Goal: Task Accomplishment & Management: Manage account settings

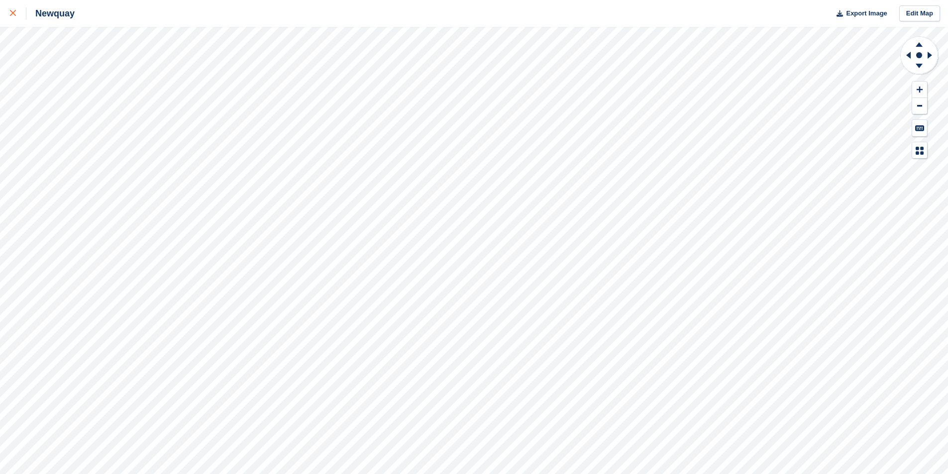
click at [15, 11] on icon at bounding box center [13, 13] width 6 height 6
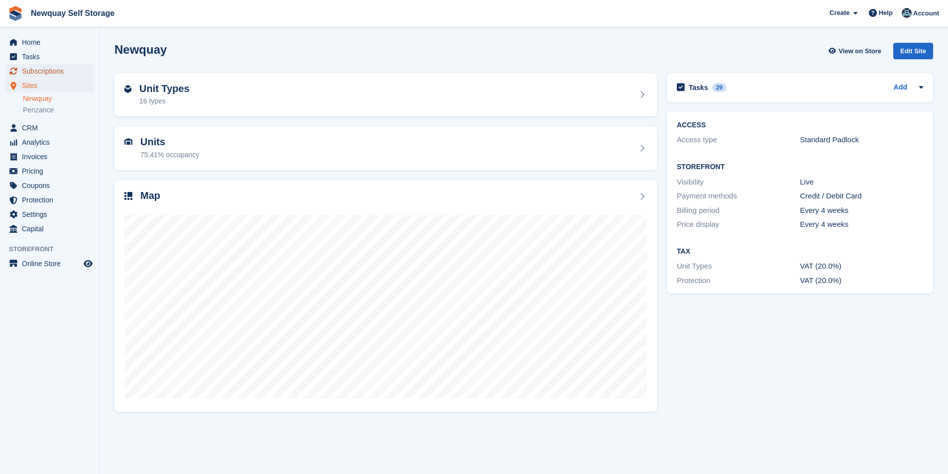
click at [54, 73] on span "Subscriptions" at bounding box center [52, 71] width 60 height 14
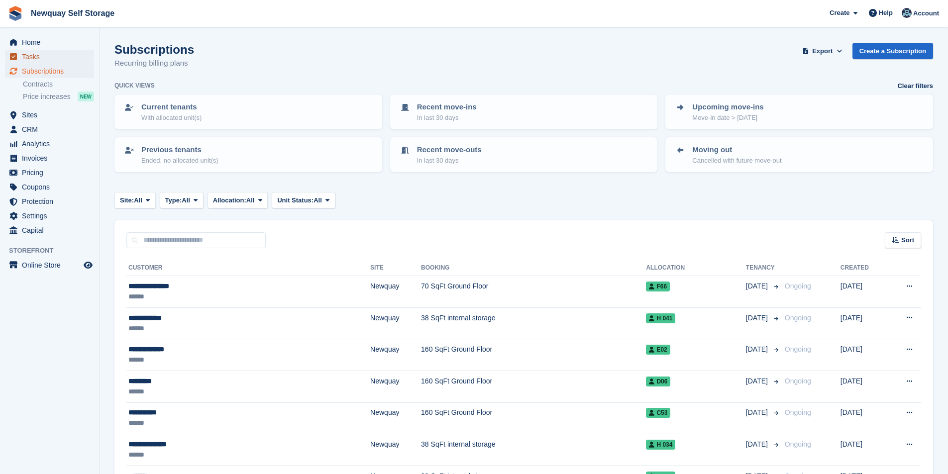
click at [29, 58] on span "Tasks" at bounding box center [52, 57] width 60 height 14
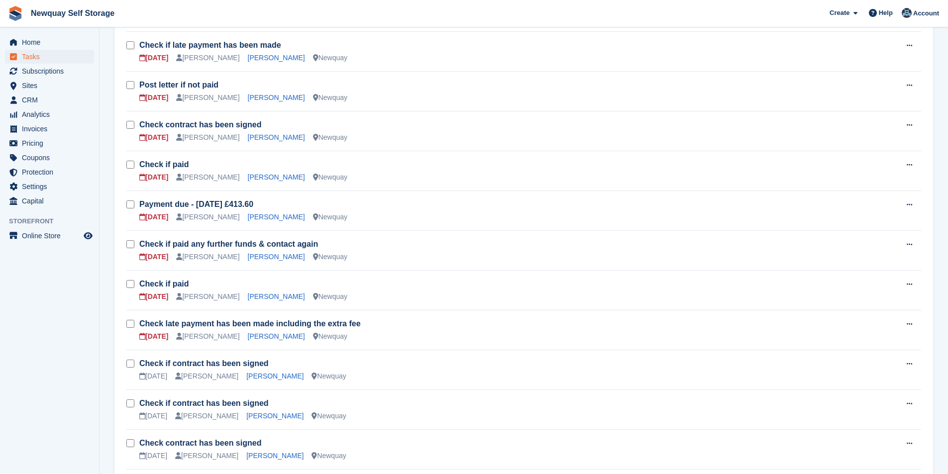
scroll to position [448, 0]
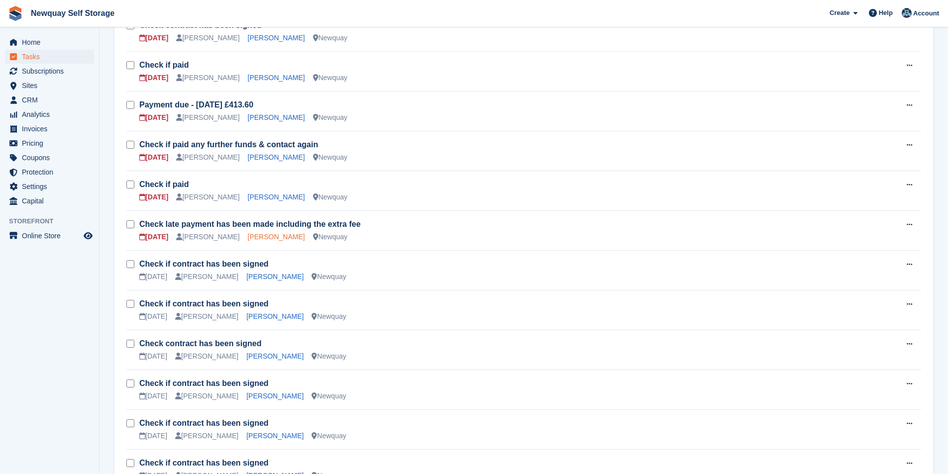
click at [255, 238] on link "Sonia Forgham" at bounding box center [276, 237] width 57 height 8
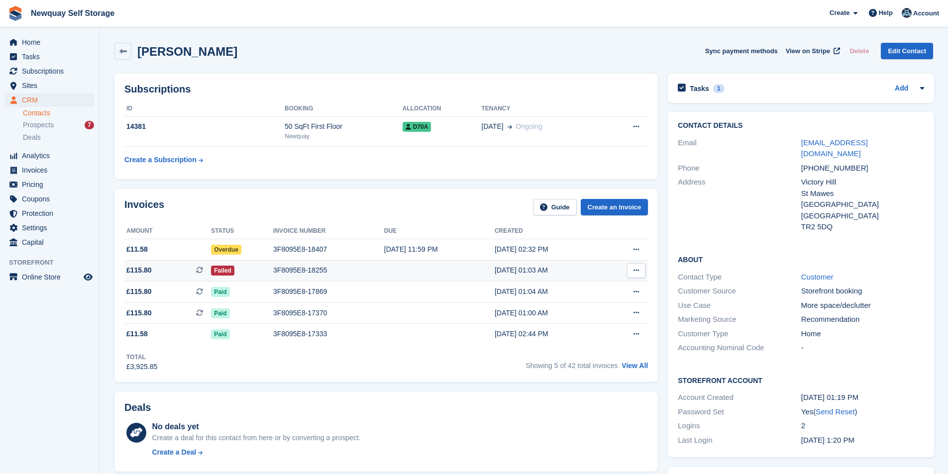
click at [299, 272] on div "3F8095E8-18255" at bounding box center [328, 270] width 111 height 10
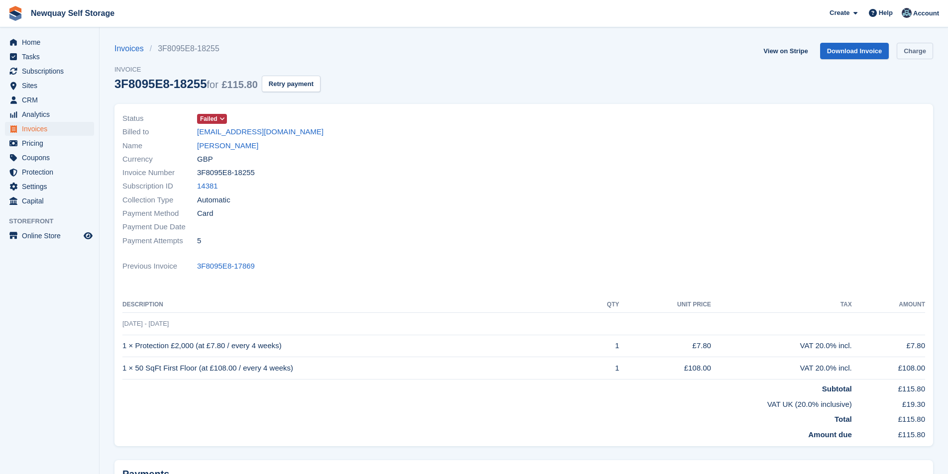
click at [913, 50] on link "Charge" at bounding box center [915, 51] width 36 height 16
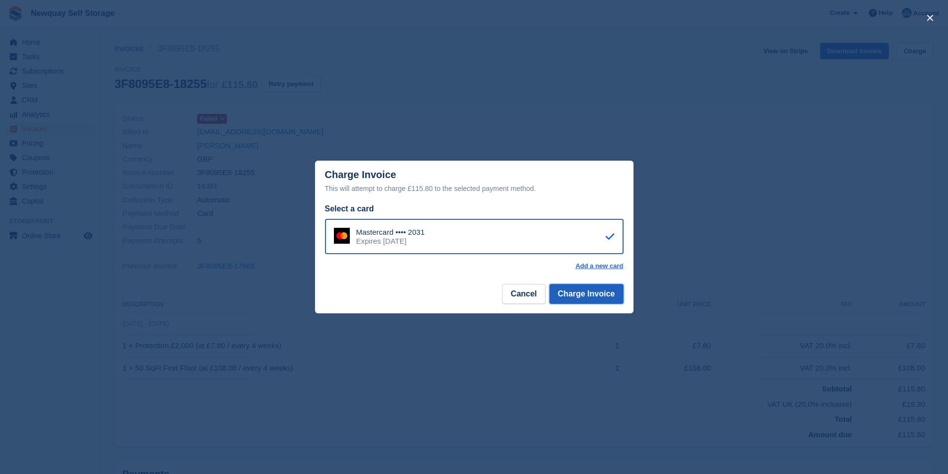
click at [602, 302] on button "Charge Invoice" at bounding box center [586, 294] width 74 height 20
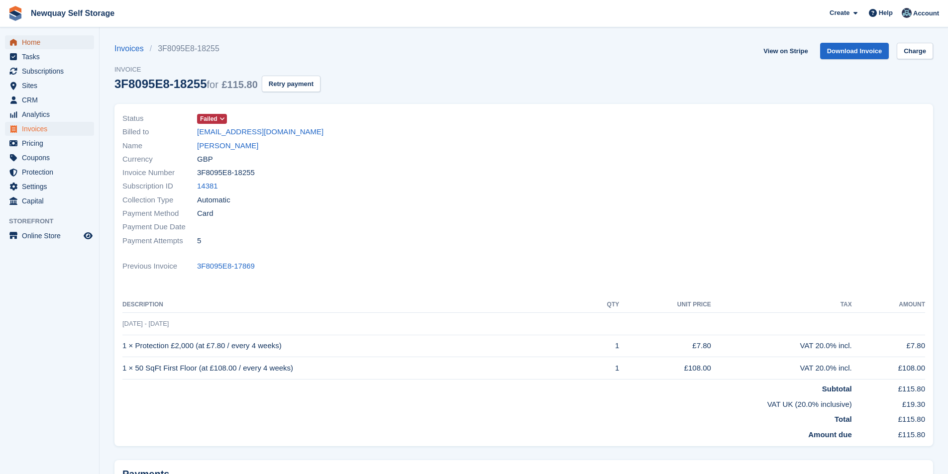
click at [55, 39] on span "Home" at bounding box center [52, 42] width 60 height 14
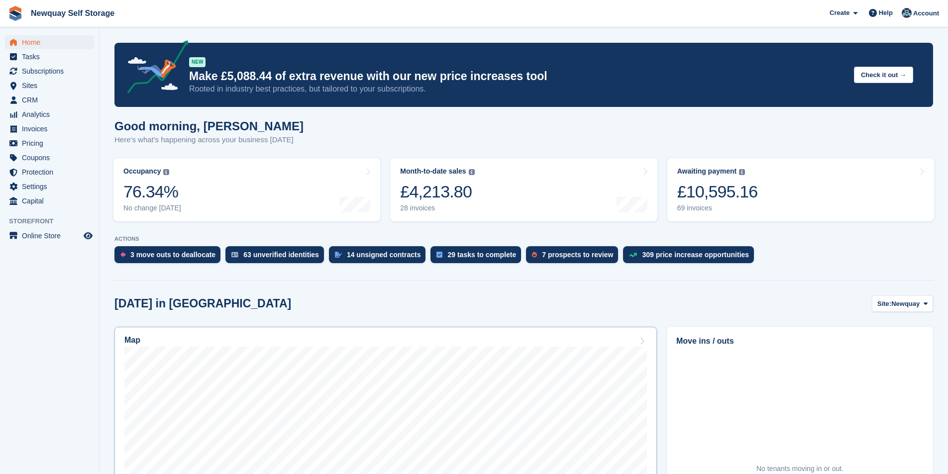
scroll to position [149, 0]
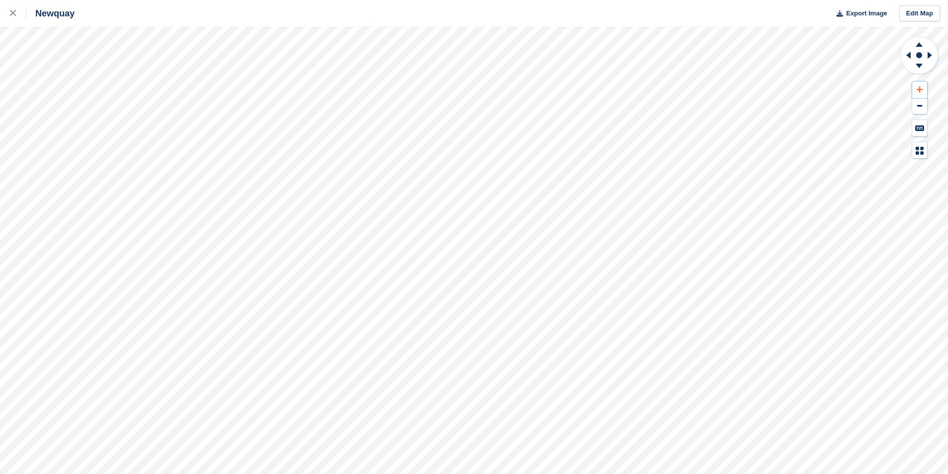
click at [922, 91] on icon at bounding box center [920, 89] width 6 height 7
click at [921, 87] on icon at bounding box center [920, 89] width 6 height 7
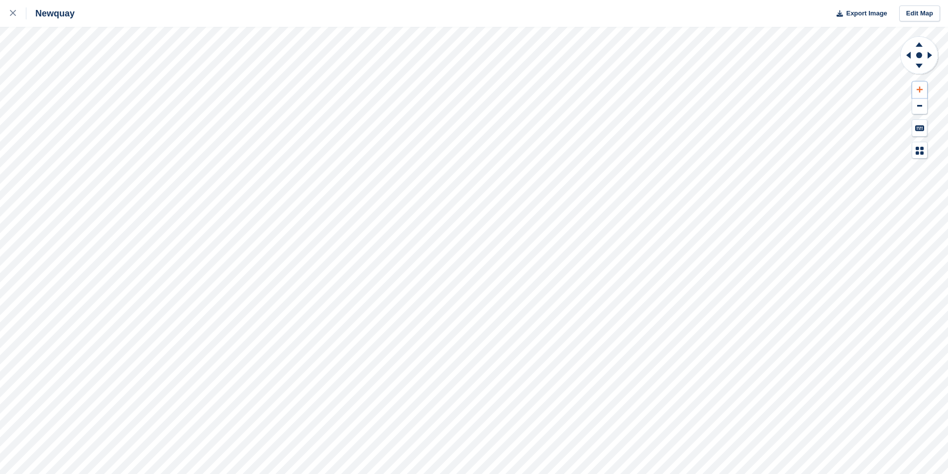
click at [921, 87] on icon at bounding box center [920, 89] width 6 height 7
click at [922, 91] on icon at bounding box center [920, 89] width 6 height 7
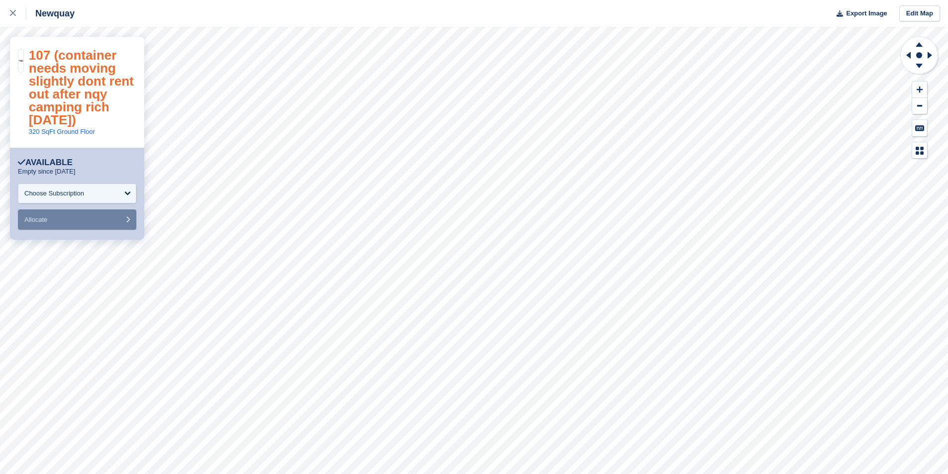
click at [81, 91] on link "107 (container needs moving slightly dont rent out after nqy camping rich 01.08…" at bounding box center [81, 88] width 105 height 80
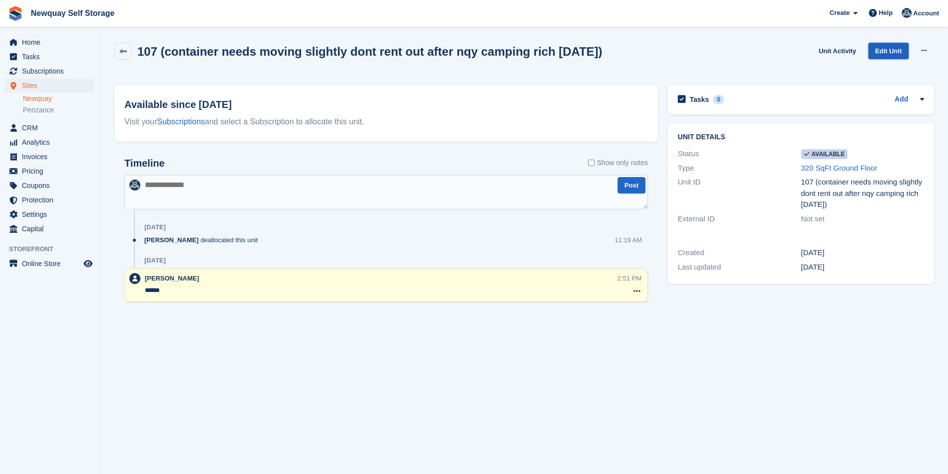
click at [882, 49] on link "Edit Unit" at bounding box center [889, 51] width 40 height 16
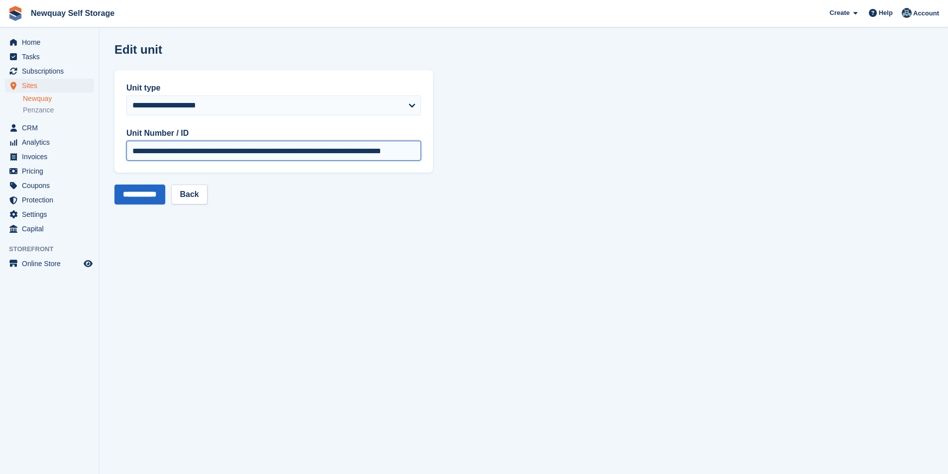
scroll to position [0, 10]
drag, startPoint x: 146, startPoint y: 152, endPoint x: 591, endPoint y: 187, distance: 445.9
click at [591, 187] on section "**********" at bounding box center [524, 237] width 849 height 474
type input "***"
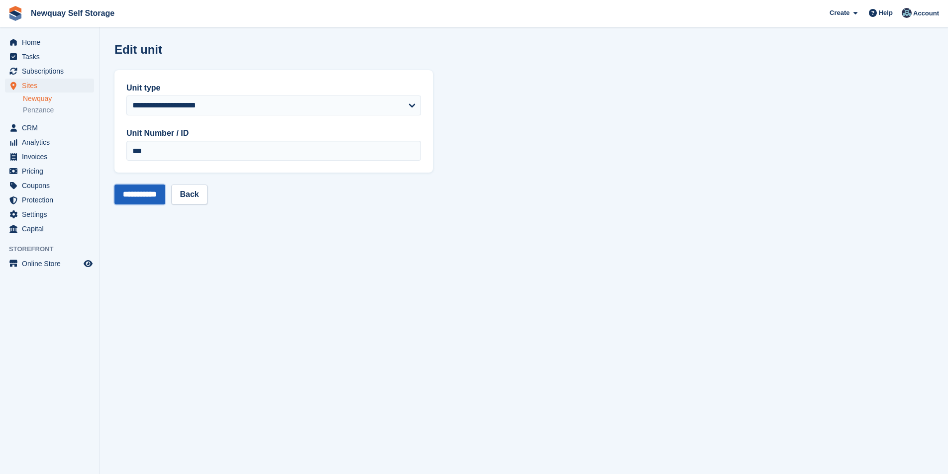
click at [145, 199] on input "**********" at bounding box center [139, 195] width 51 height 20
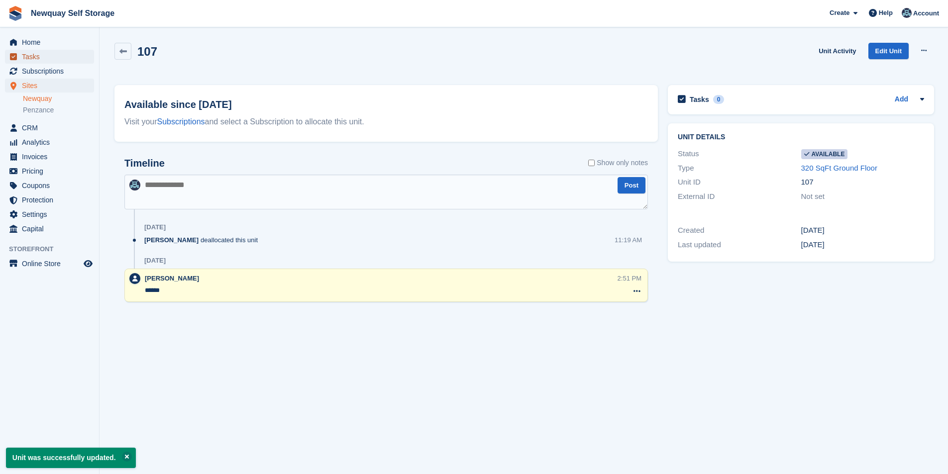
click at [55, 55] on span "Tasks" at bounding box center [52, 57] width 60 height 14
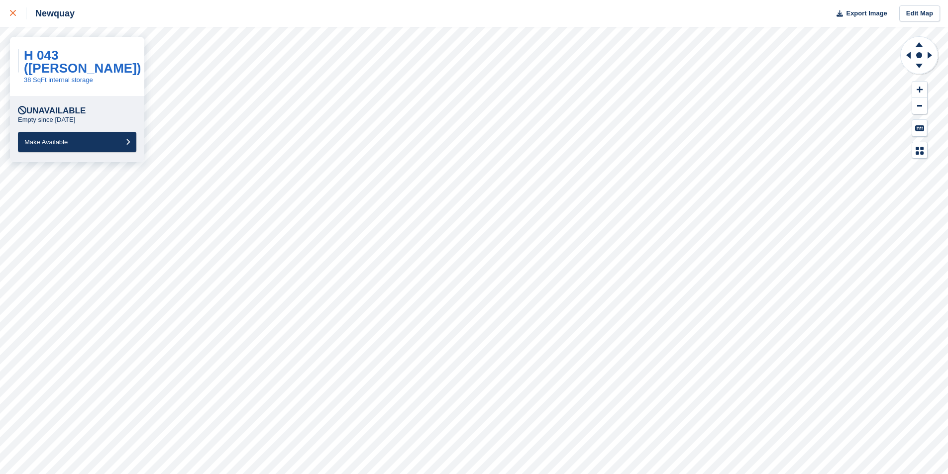
click at [5, 15] on link at bounding box center [13, 13] width 26 height 27
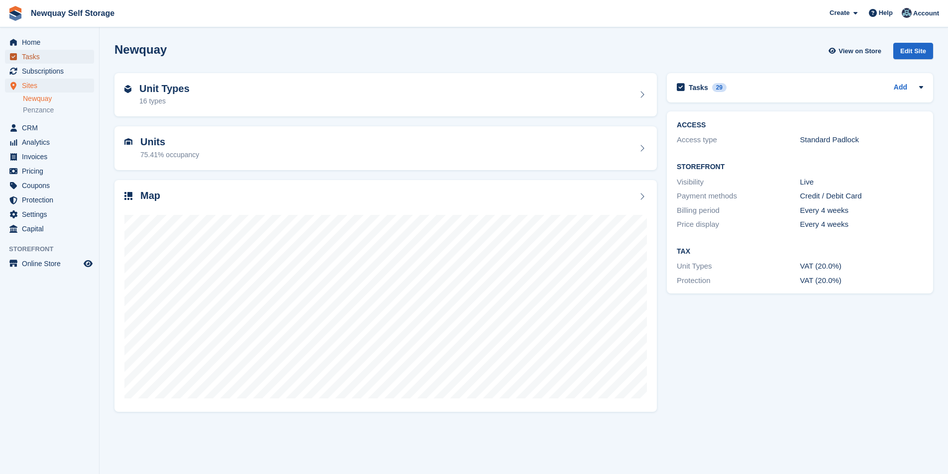
click at [39, 54] on span "Tasks" at bounding box center [52, 57] width 60 height 14
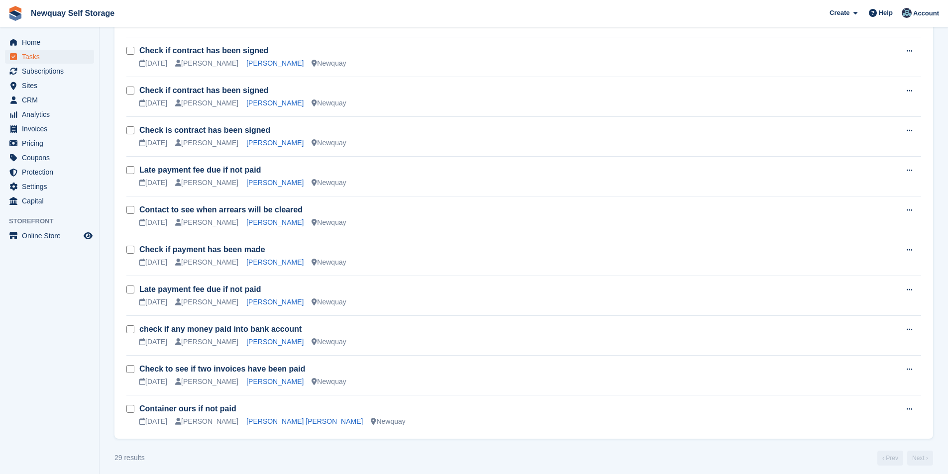
scroll to position [867, 0]
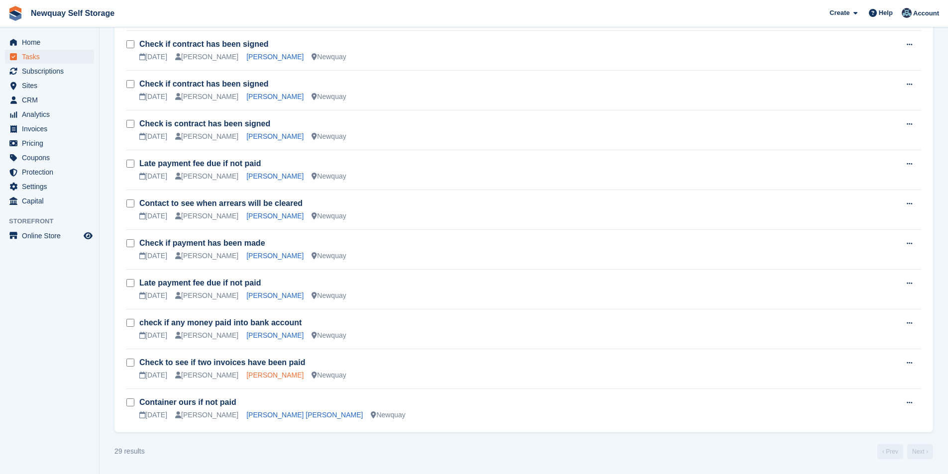
click at [248, 377] on link "[PERSON_NAME]" at bounding box center [274, 375] width 57 height 8
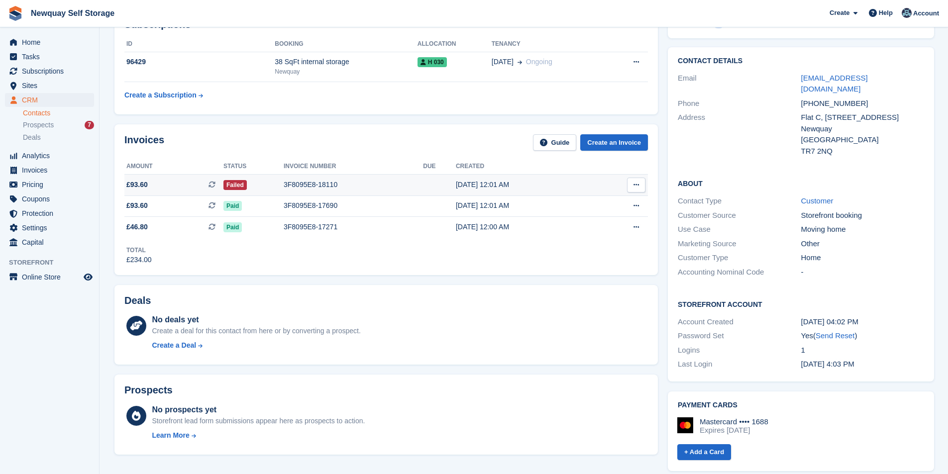
scroll to position [50, 0]
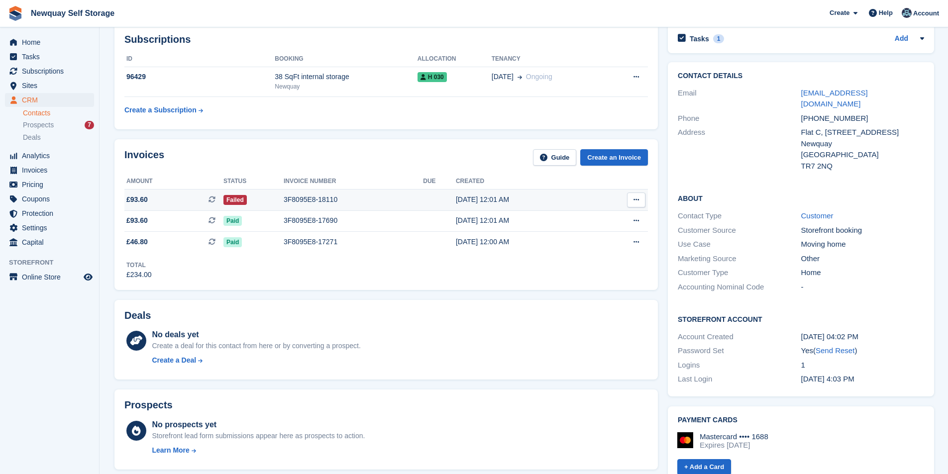
click at [316, 201] on div "3F8095E8-18110" at bounding box center [353, 200] width 139 height 10
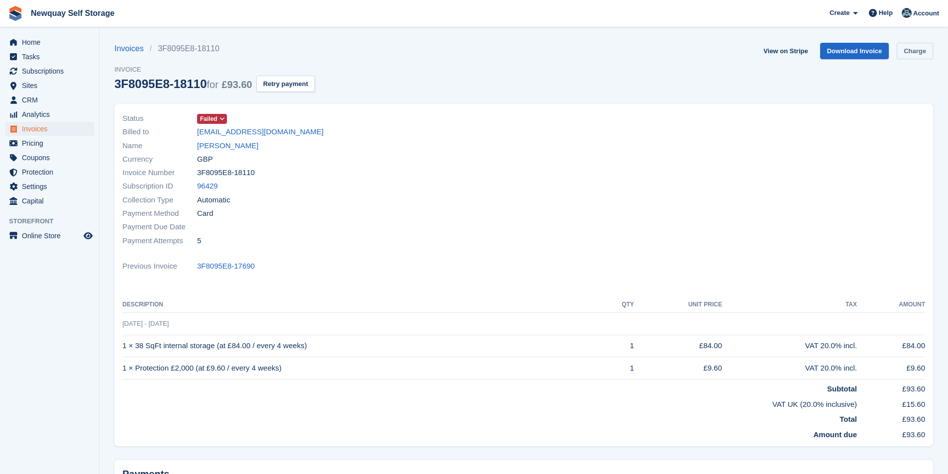
click at [914, 52] on link "Charge" at bounding box center [915, 51] width 36 height 16
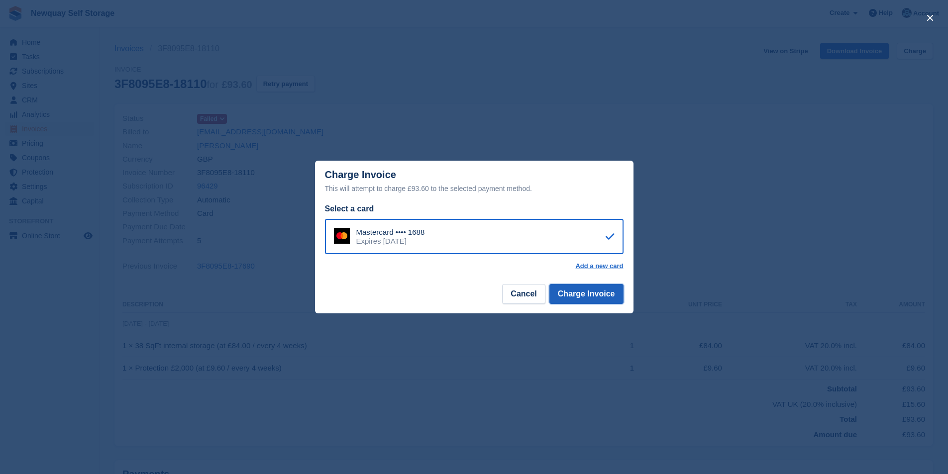
click at [588, 297] on button "Charge Invoice" at bounding box center [586, 294] width 74 height 20
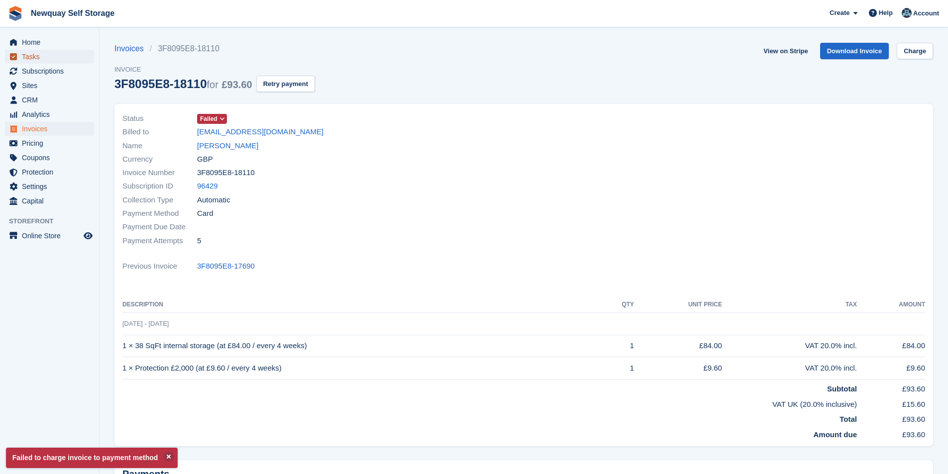
click at [29, 62] on span "Tasks" at bounding box center [52, 57] width 60 height 14
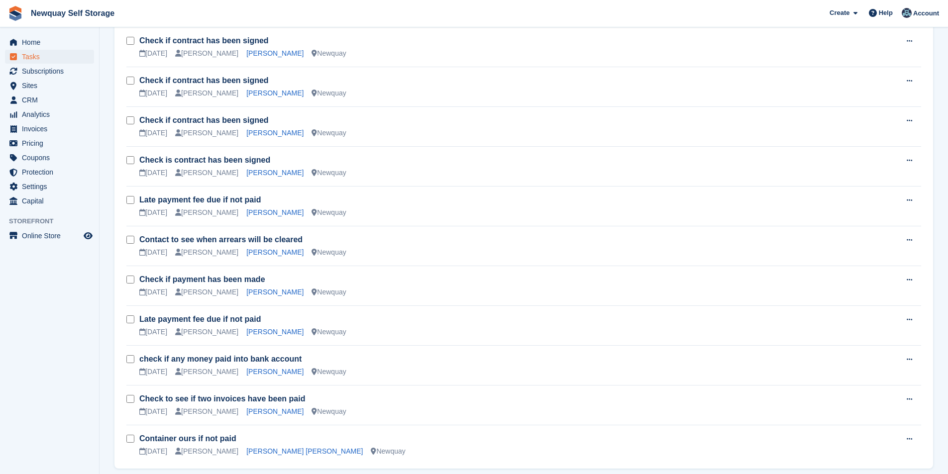
scroll to position [867, 0]
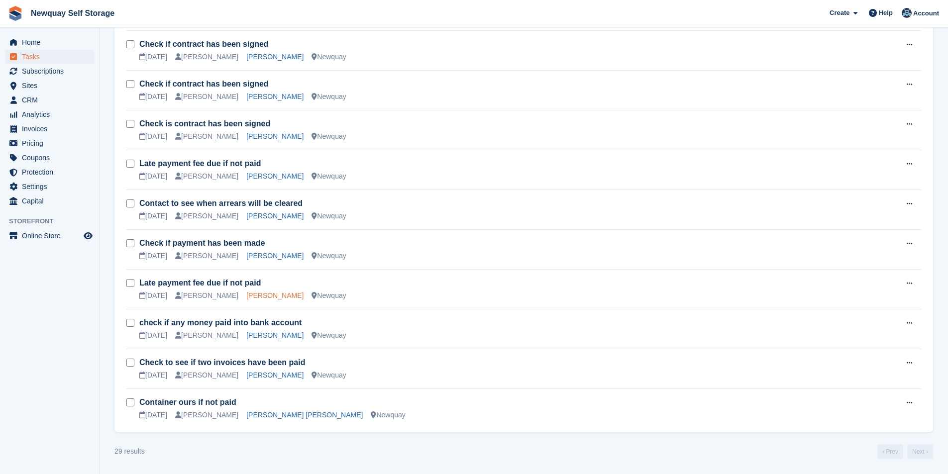
click at [255, 293] on link "Reece Flexon" at bounding box center [274, 296] width 57 height 8
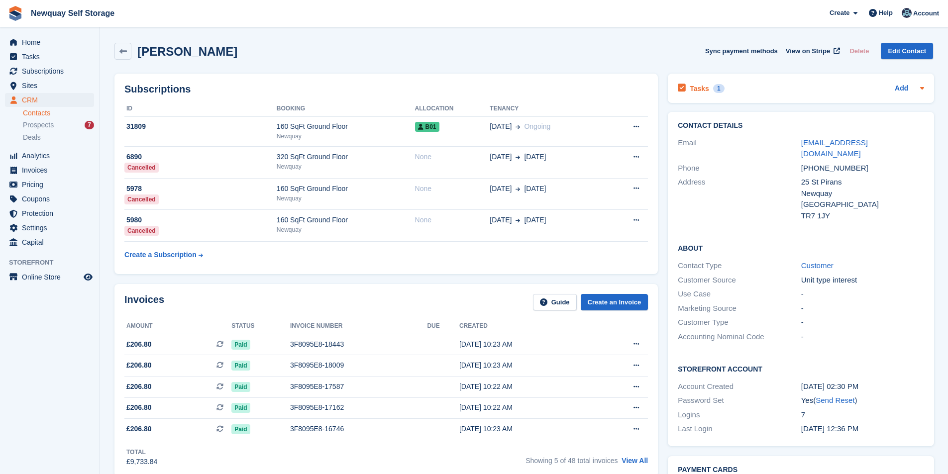
click at [698, 90] on h2 "Tasks" at bounding box center [699, 88] width 19 height 9
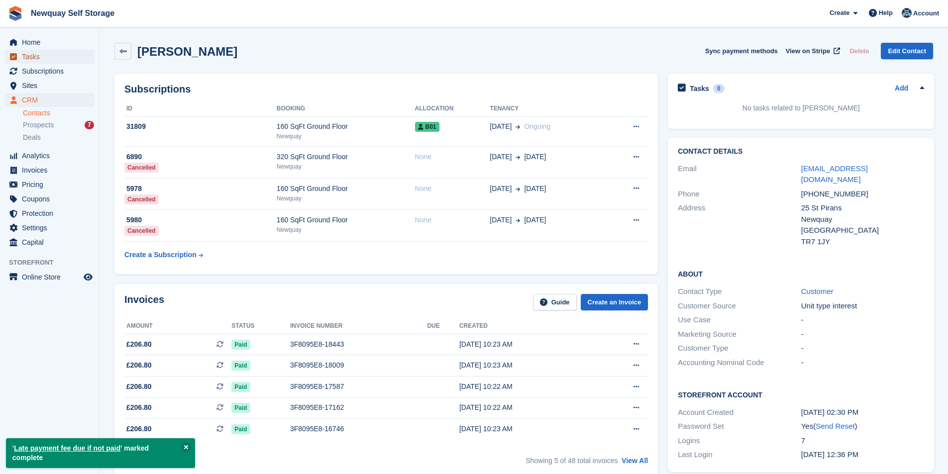
click at [57, 55] on span "Tasks" at bounding box center [52, 57] width 60 height 14
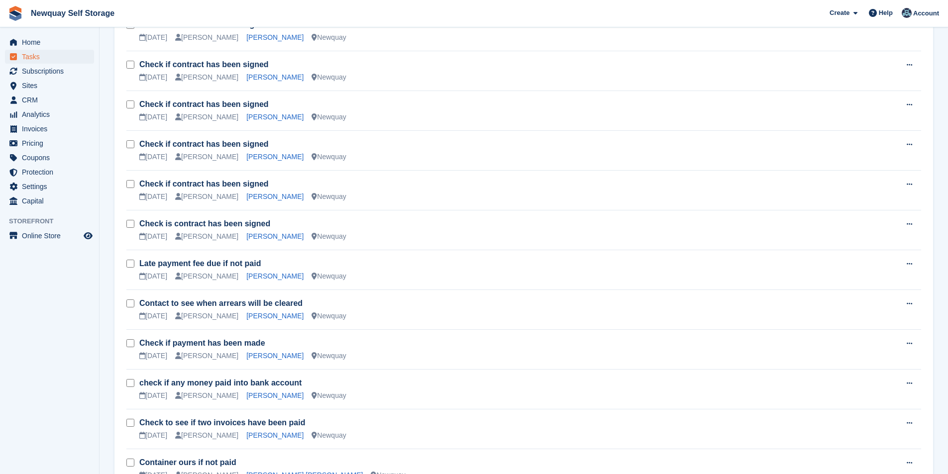
scroll to position [827, 0]
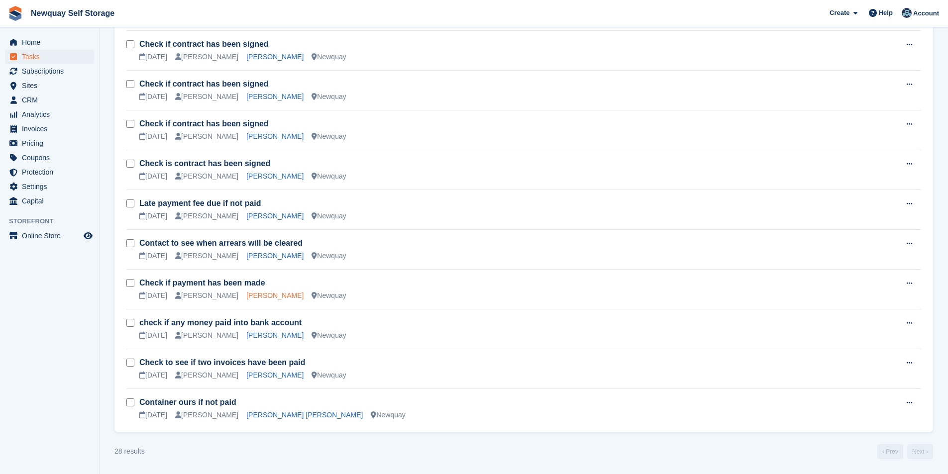
click at [252, 294] on link "[PERSON_NAME]" at bounding box center [274, 296] width 57 height 8
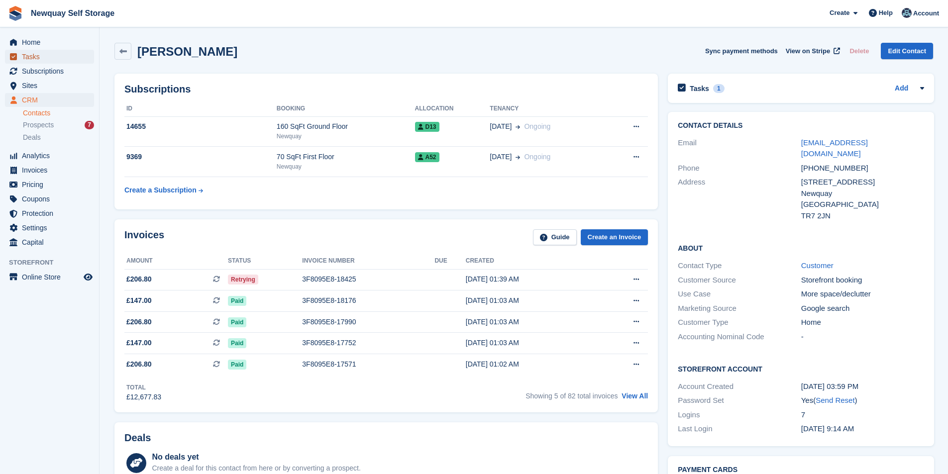
click at [41, 60] on span "Tasks" at bounding box center [52, 57] width 60 height 14
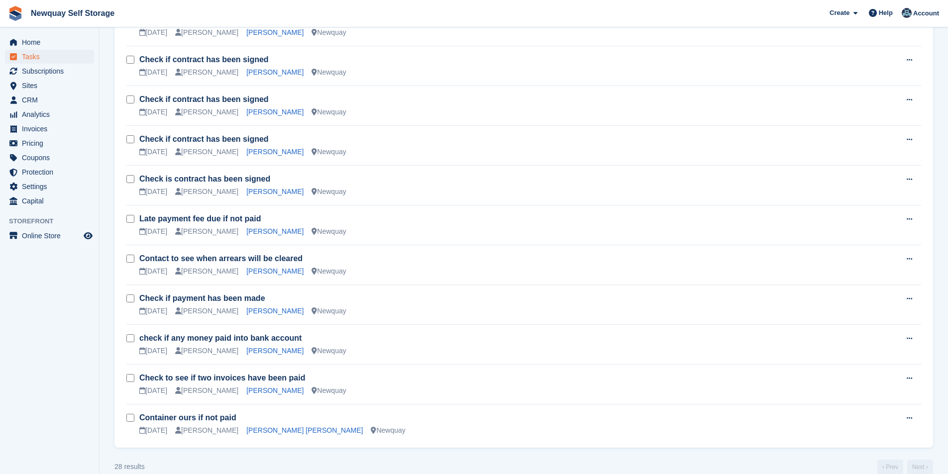
scroll to position [827, 0]
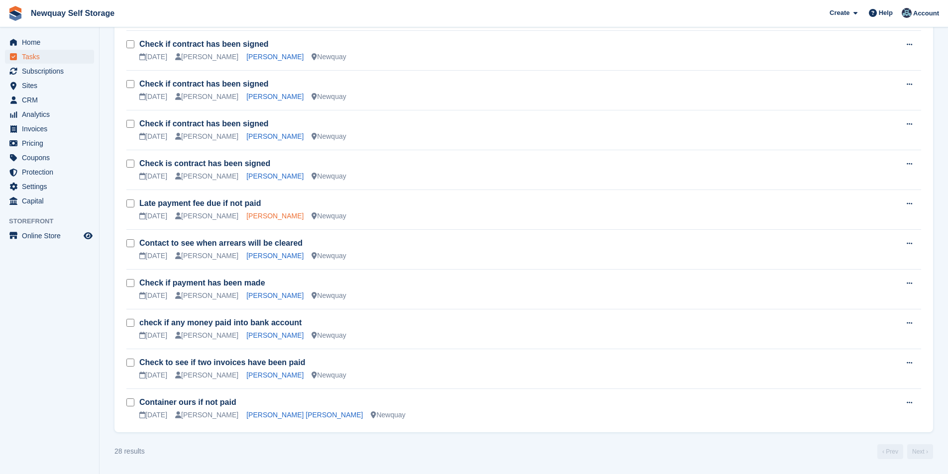
click at [271, 214] on link "James Steven Hemming" at bounding box center [274, 216] width 57 height 8
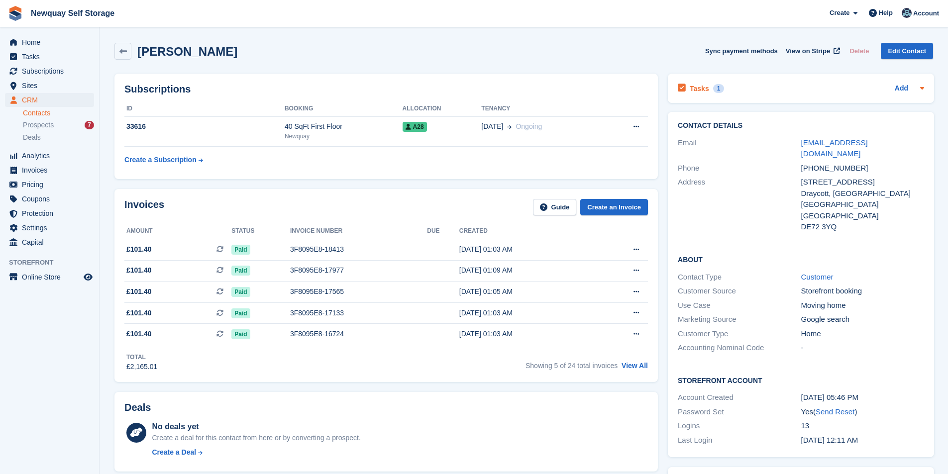
click at [690, 87] on h2 "Tasks" at bounding box center [699, 88] width 19 height 9
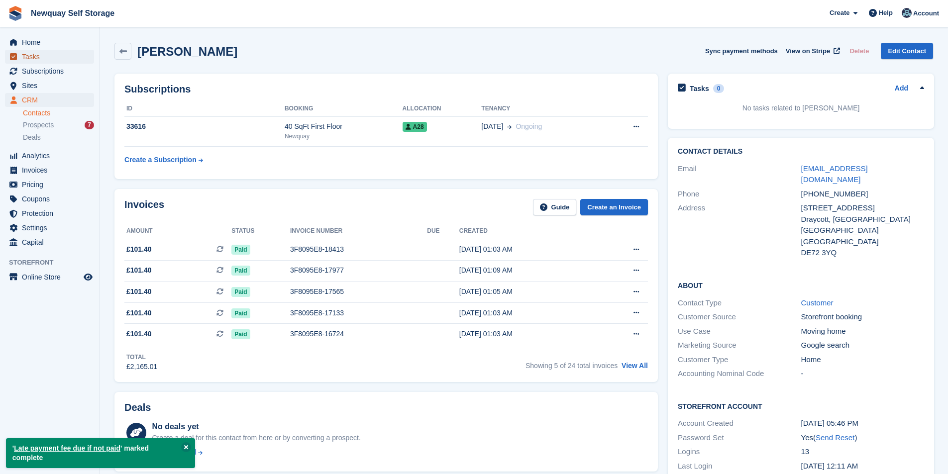
click at [56, 55] on span "Tasks" at bounding box center [52, 57] width 60 height 14
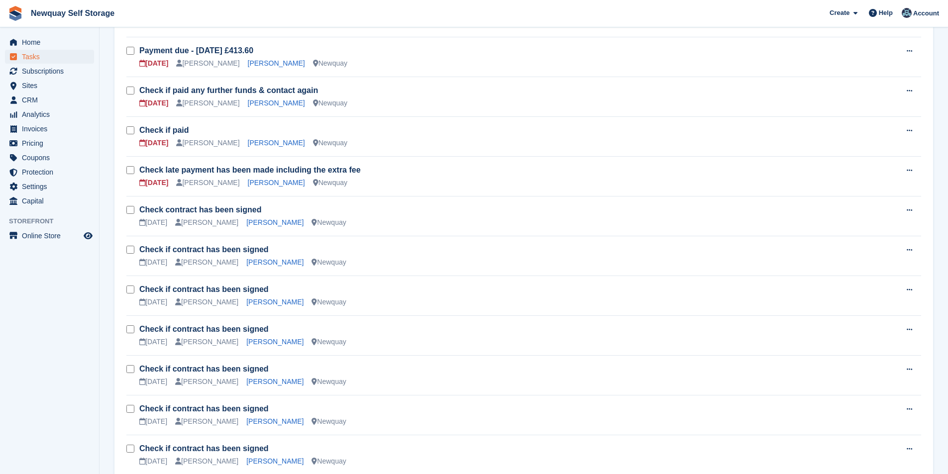
scroll to position [489, 0]
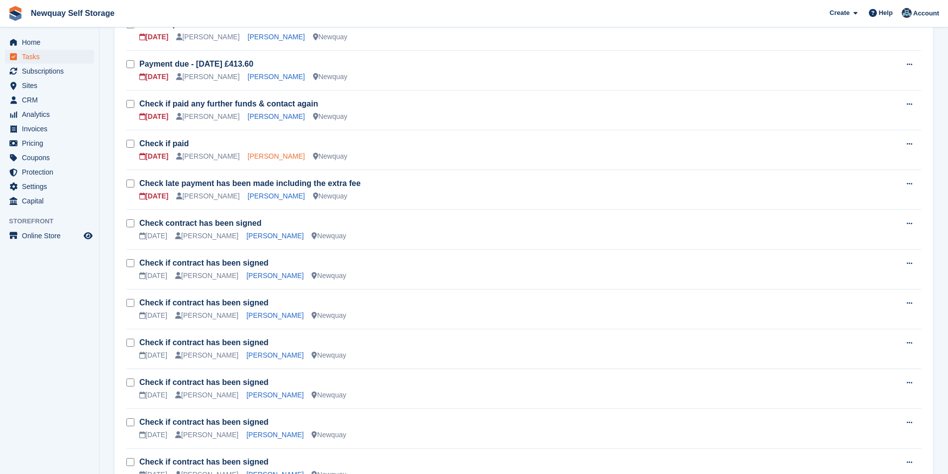
click at [248, 160] on link "[PERSON_NAME]" at bounding box center [276, 156] width 57 height 8
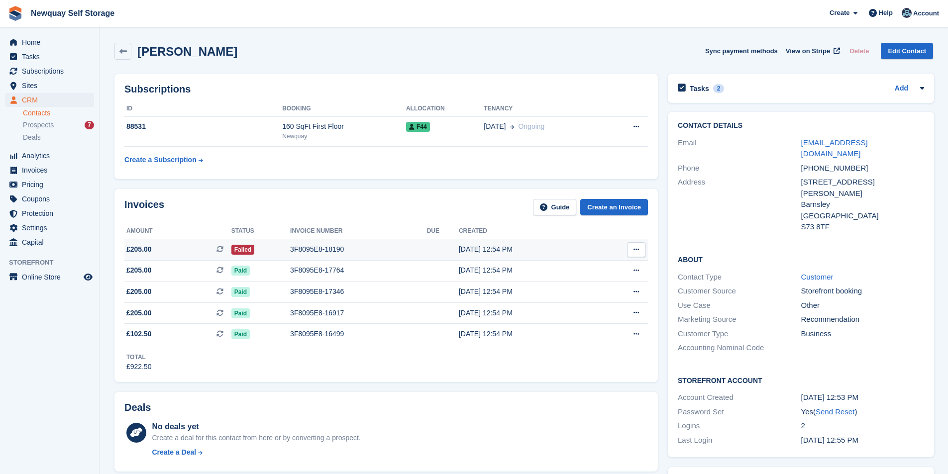
click at [323, 253] on div "3F8095E8-18190" at bounding box center [358, 249] width 137 height 10
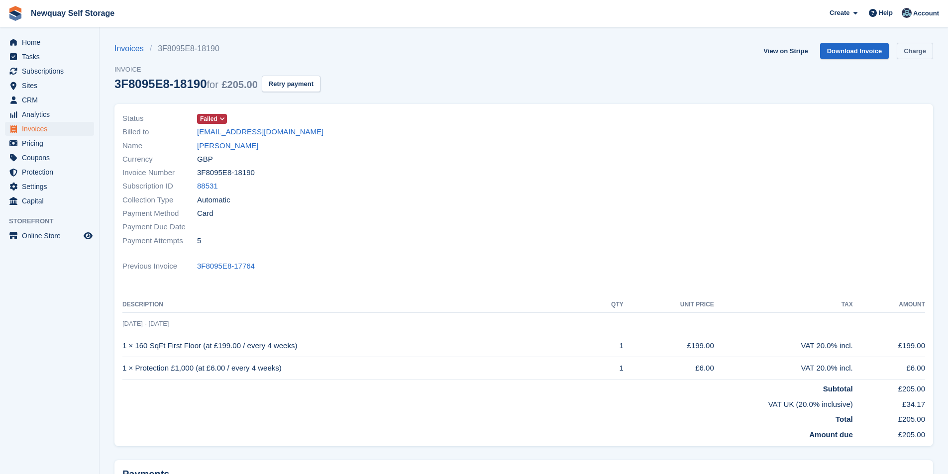
click at [922, 50] on link "Charge" at bounding box center [915, 51] width 36 height 16
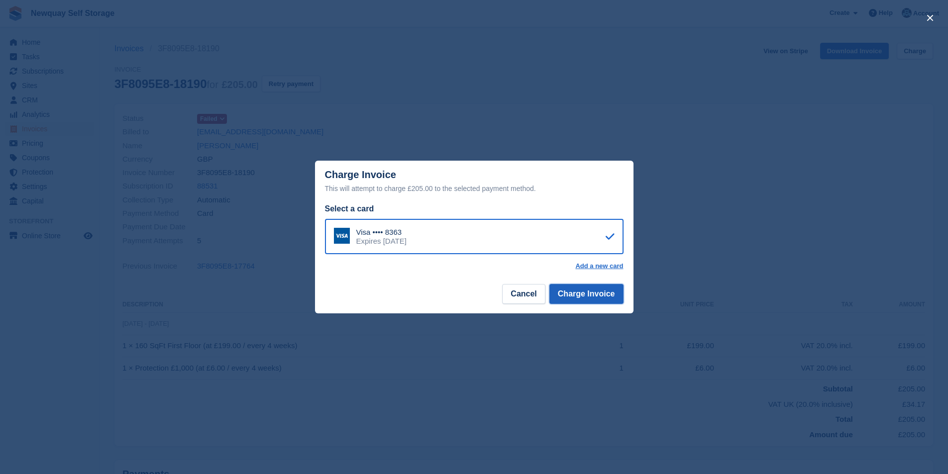
click at [581, 294] on button "Charge Invoice" at bounding box center [586, 294] width 74 height 20
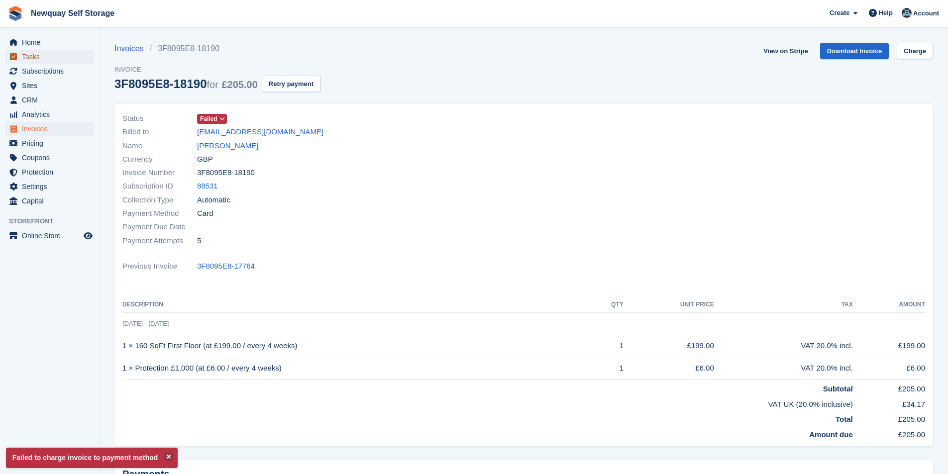
click at [48, 52] on span "Tasks" at bounding box center [52, 57] width 60 height 14
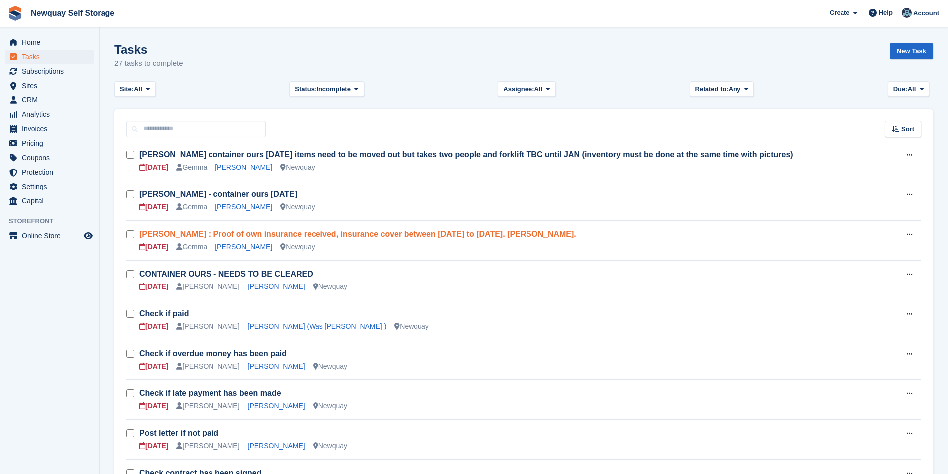
scroll to position [199, 0]
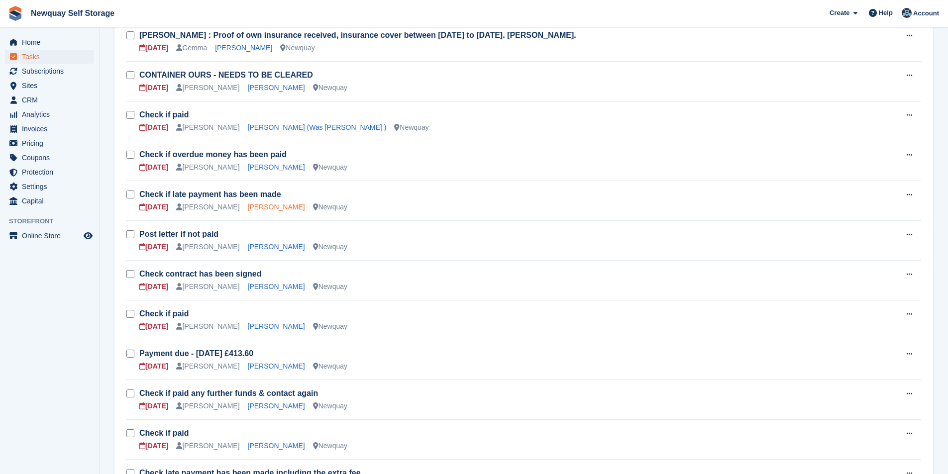
click at [256, 211] on link "[PERSON_NAME]" at bounding box center [276, 207] width 57 height 8
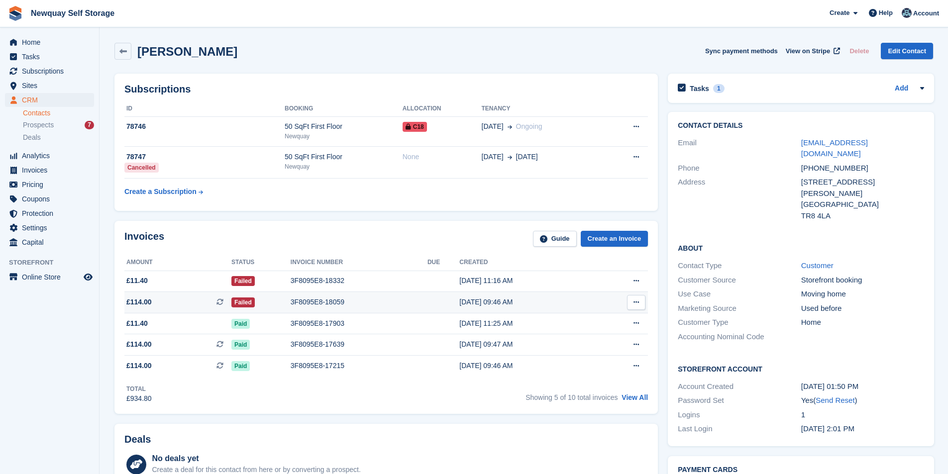
click at [462, 299] on div "09 Sep, 09:46 AM" at bounding box center [526, 302] width 135 height 10
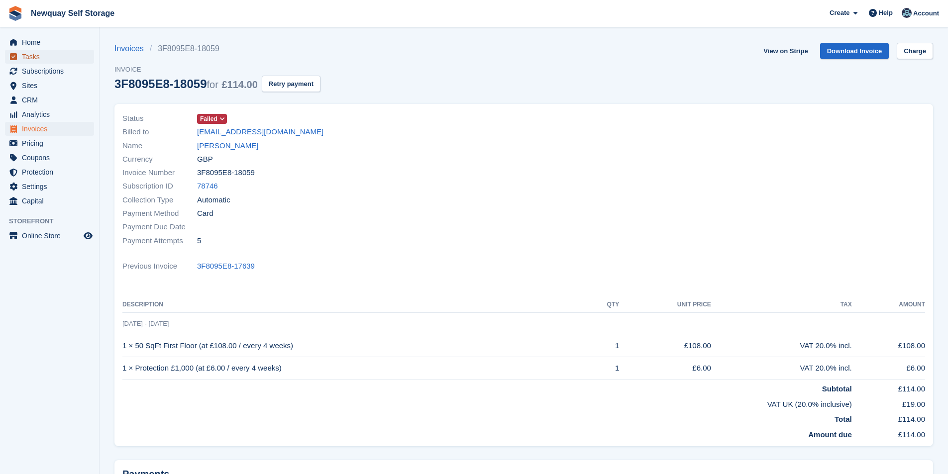
click at [36, 55] on span "Tasks" at bounding box center [52, 57] width 60 height 14
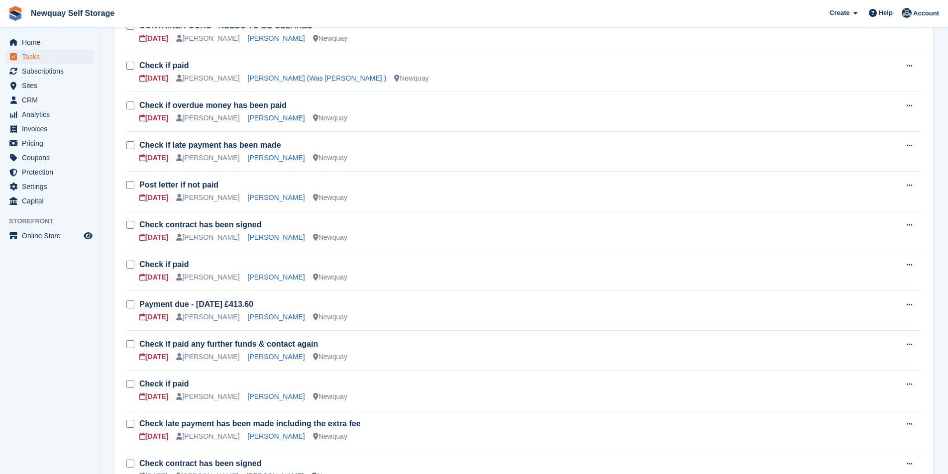
scroll to position [249, 0]
click at [257, 120] on link "Luke McCafferty" at bounding box center [276, 117] width 57 height 8
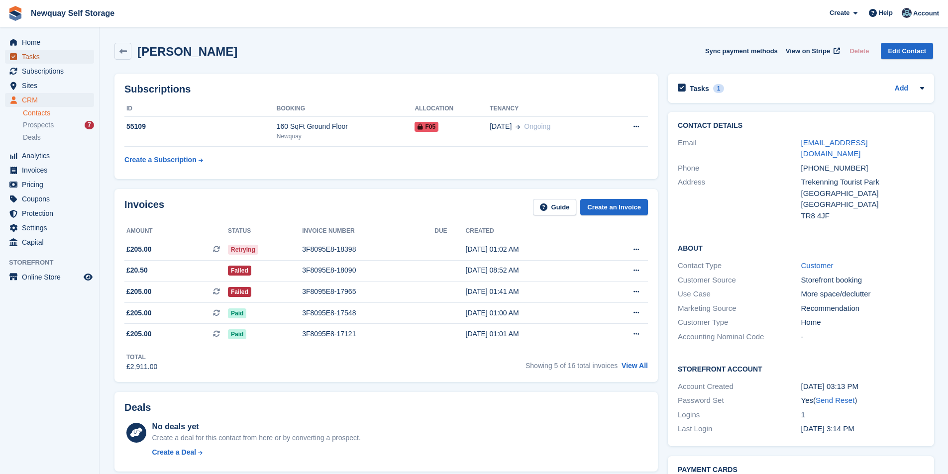
click at [23, 51] on span "Tasks" at bounding box center [52, 57] width 60 height 14
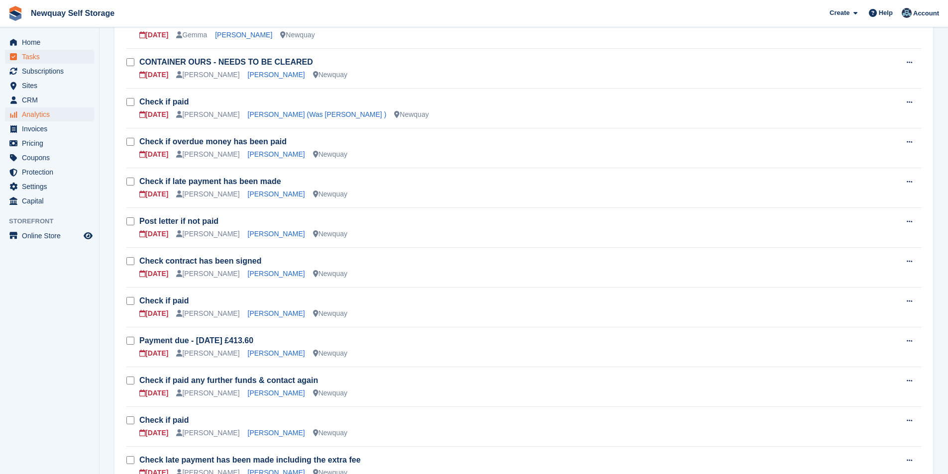
scroll to position [249, 0]
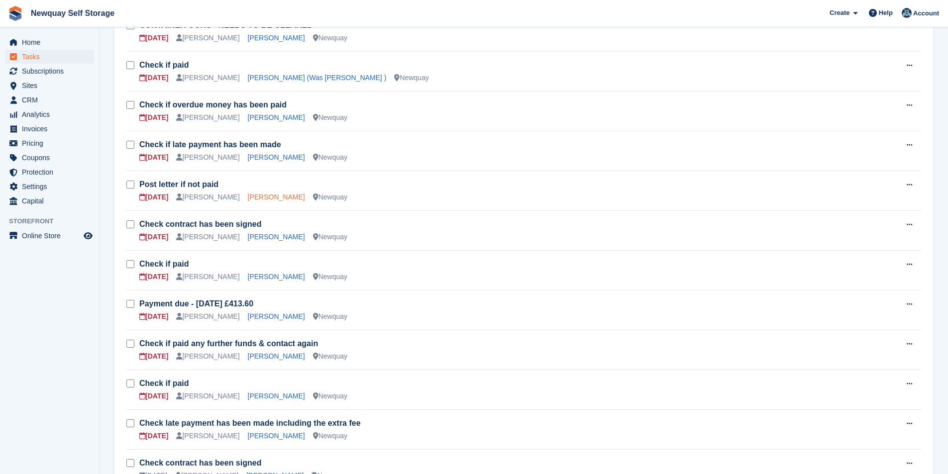
click at [262, 198] on link "James O'Sullivan" at bounding box center [276, 197] width 57 height 8
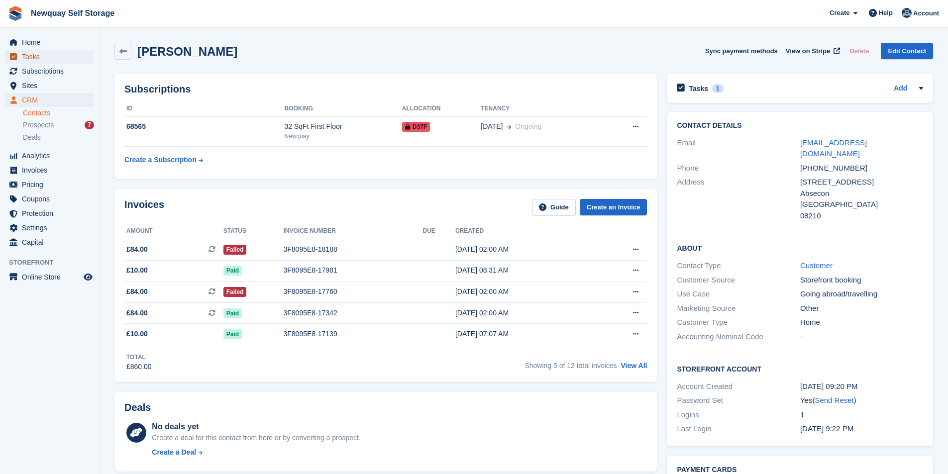
click at [27, 51] on span "Tasks" at bounding box center [52, 57] width 60 height 14
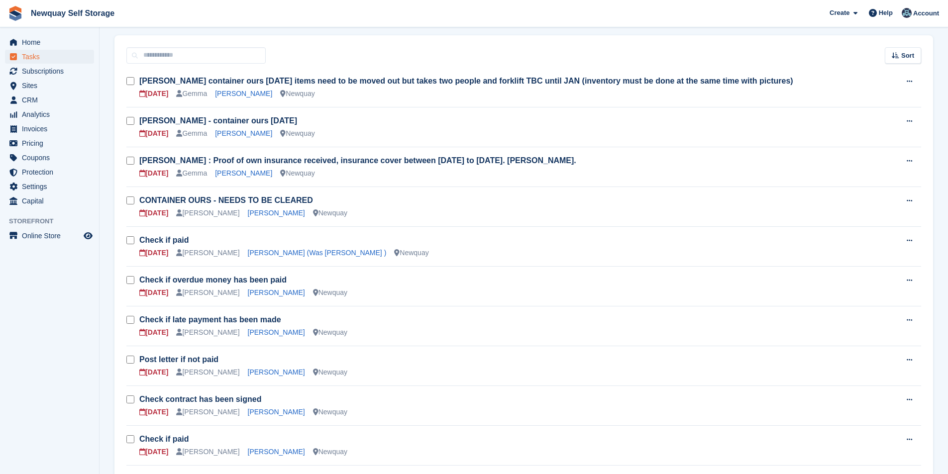
scroll to position [199, 0]
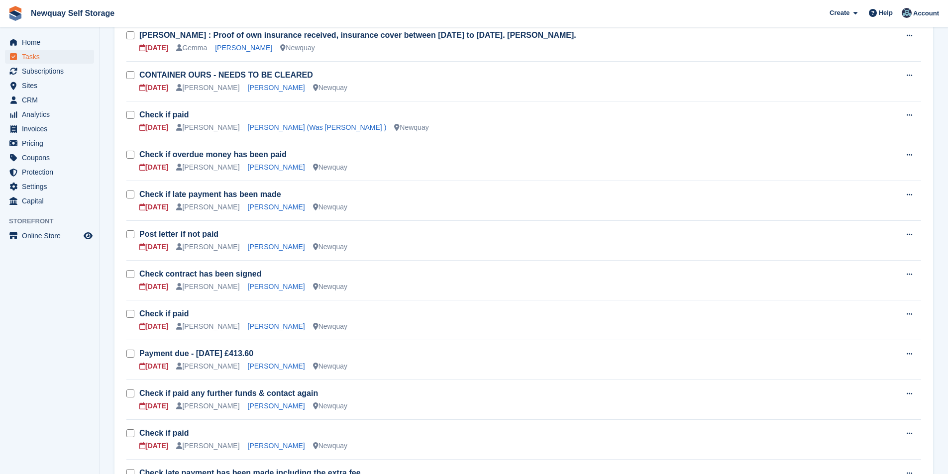
click at [256, 319] on h3 "Check if paid" at bounding box center [518, 314] width 758 height 11
click at [251, 325] on link "Damien Diablo" at bounding box center [276, 327] width 57 height 8
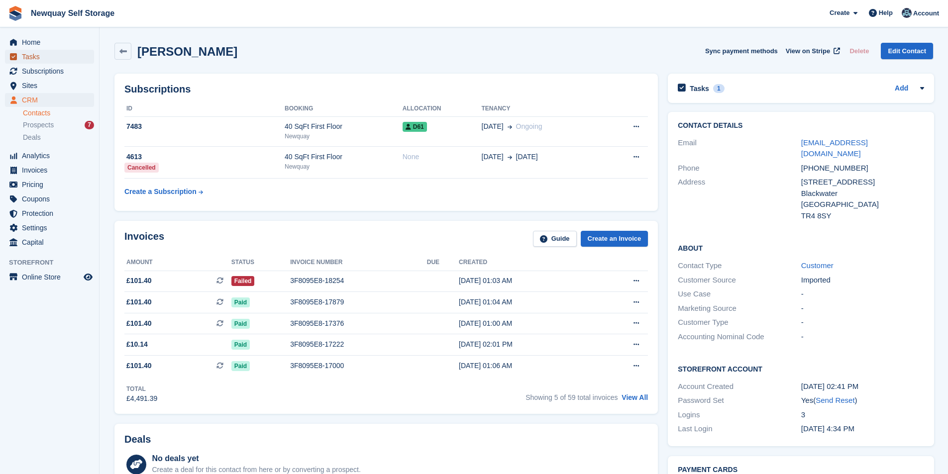
click at [77, 55] on span "Tasks" at bounding box center [52, 57] width 60 height 14
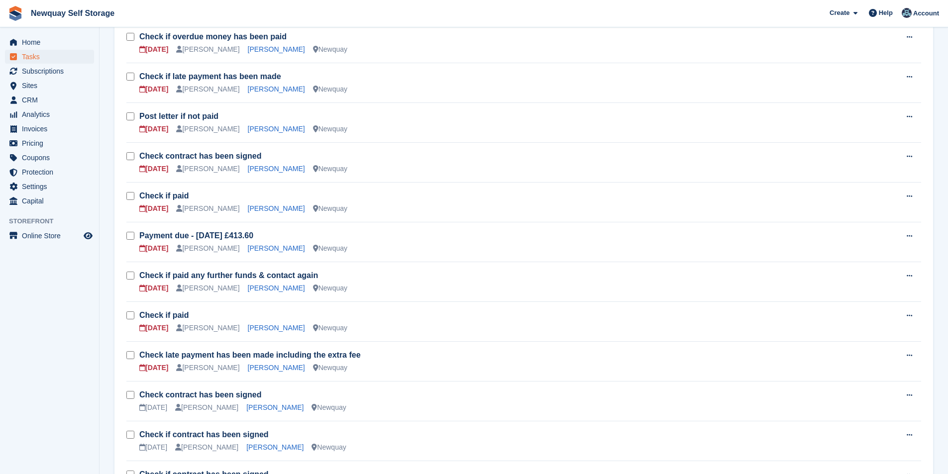
scroll to position [448, 0]
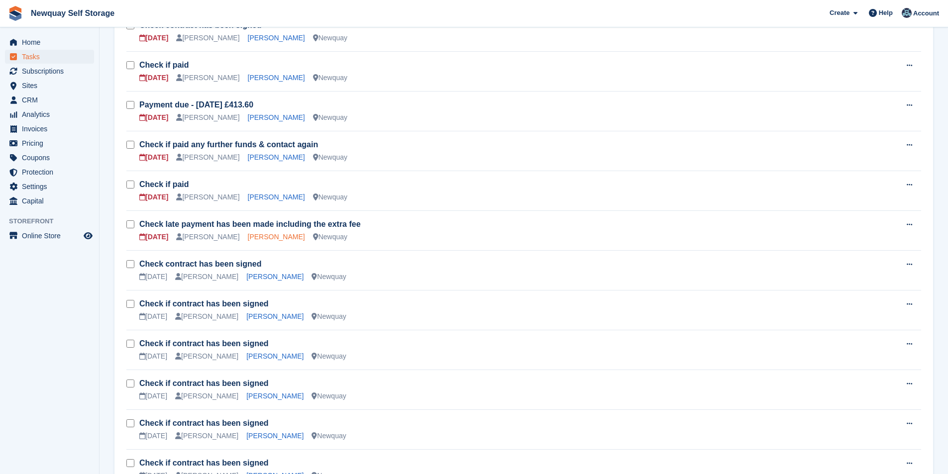
click at [251, 236] on link "Sonia Forgham" at bounding box center [276, 237] width 57 height 8
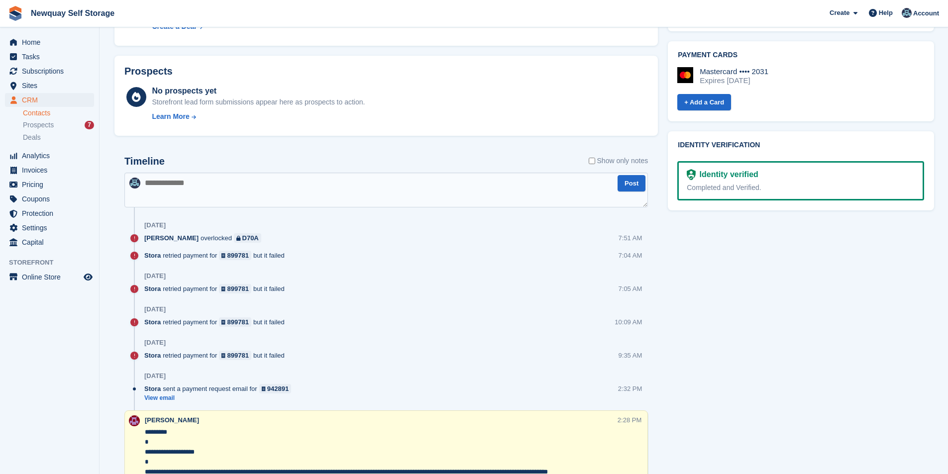
scroll to position [348, 0]
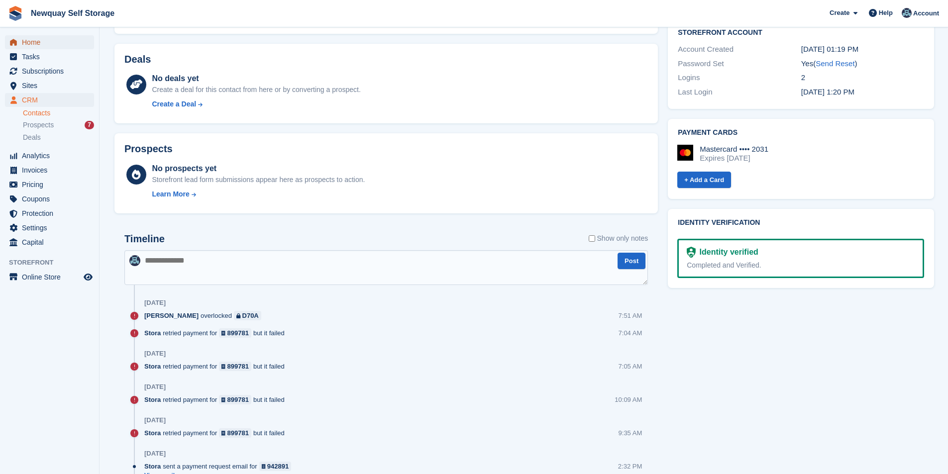
click at [45, 45] on span "Home" at bounding box center [52, 42] width 60 height 14
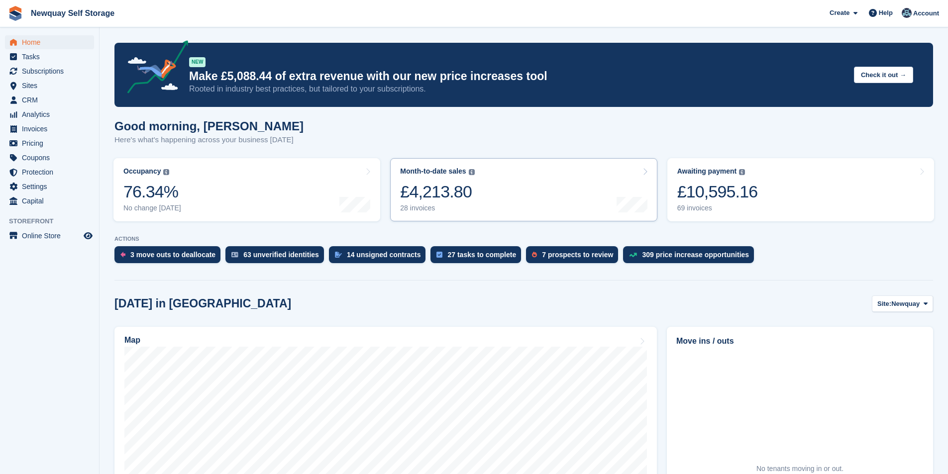
scroll to position [299, 0]
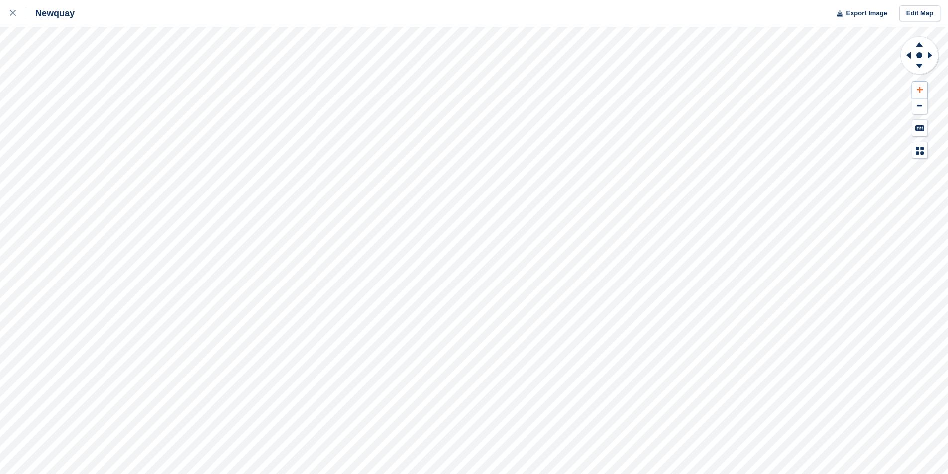
click at [919, 89] on icon at bounding box center [920, 90] width 6 height 6
click at [917, 87] on icon at bounding box center [920, 89] width 6 height 7
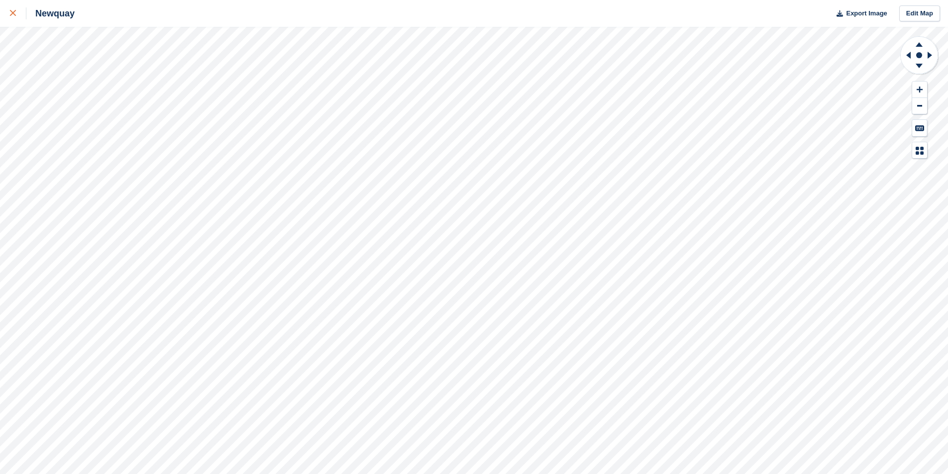
click at [16, 16] on div at bounding box center [18, 13] width 16 height 12
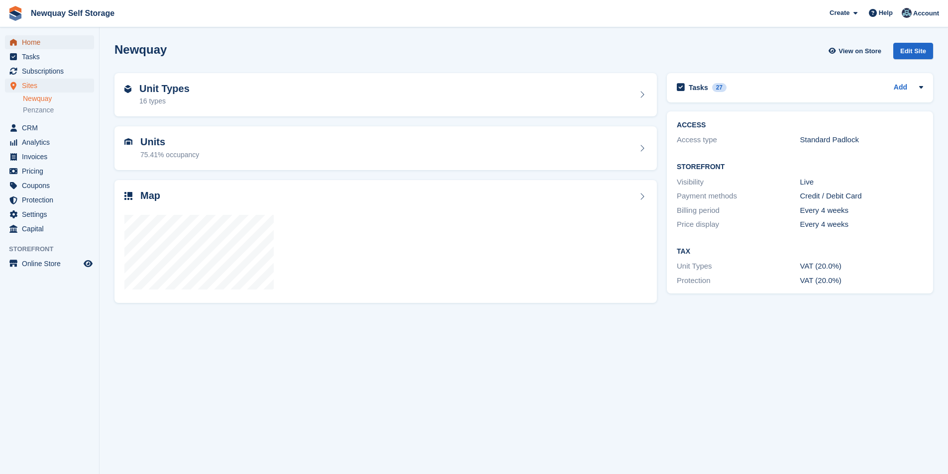
click at [52, 41] on span "Home" at bounding box center [52, 42] width 60 height 14
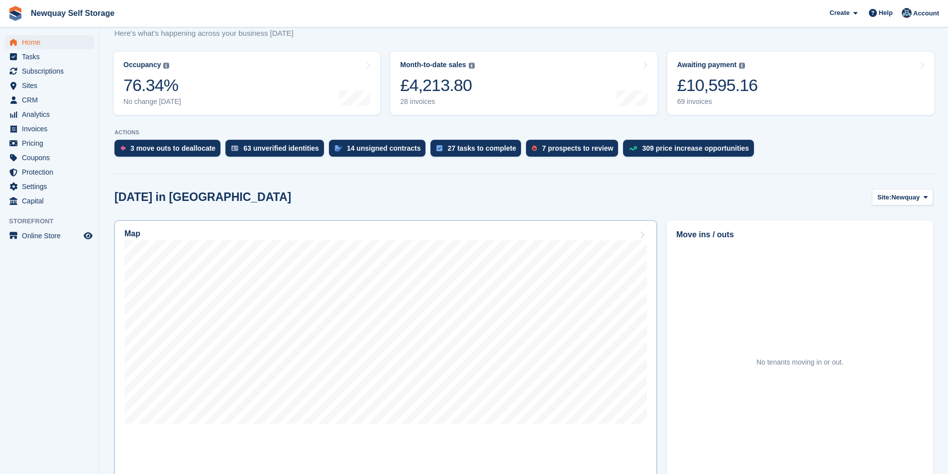
scroll to position [199, 0]
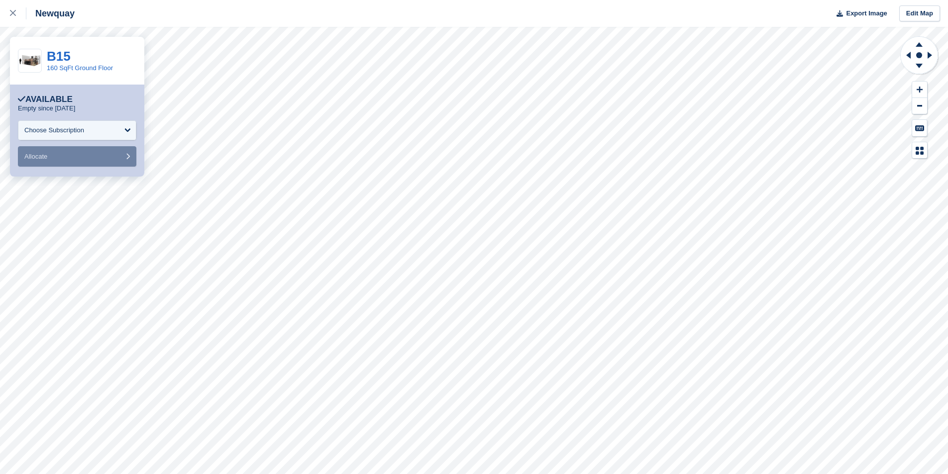
click at [68, 63] on div "B15 160 SqFt Ground Floor" at bounding box center [80, 61] width 66 height 22
click at [64, 68] on link "160 SqFt Ground Floor" at bounding box center [80, 67] width 66 height 7
click at [61, 57] on link "B15" at bounding box center [59, 56] width 24 height 15
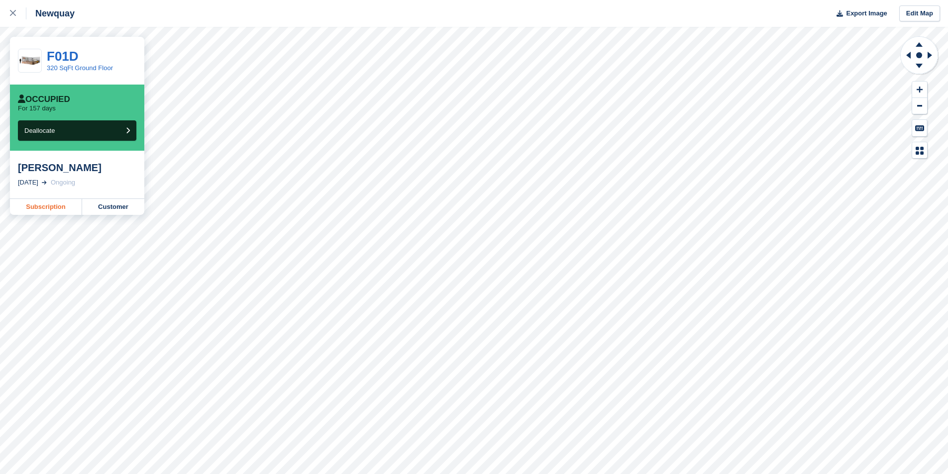
click at [41, 204] on link "Subscription" at bounding box center [46, 207] width 72 height 16
click at [17, 12] on div at bounding box center [18, 13] width 16 height 12
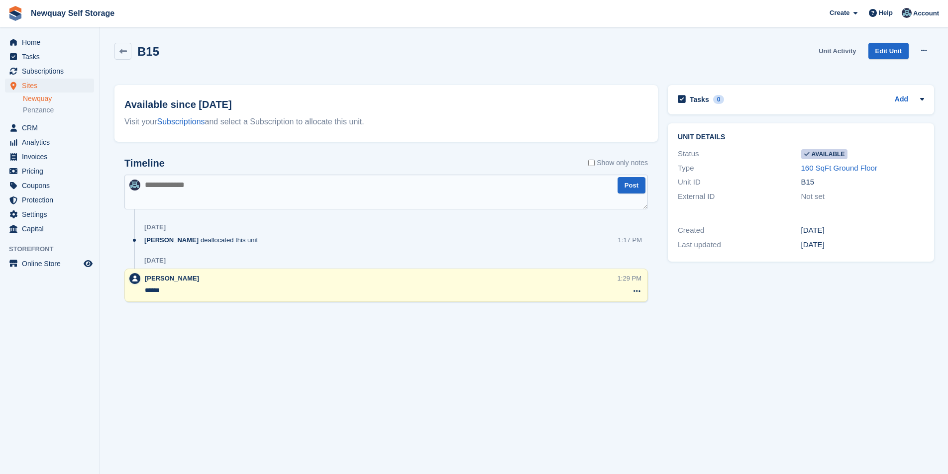
click at [844, 57] on link "Unit Activity" at bounding box center [837, 51] width 45 height 16
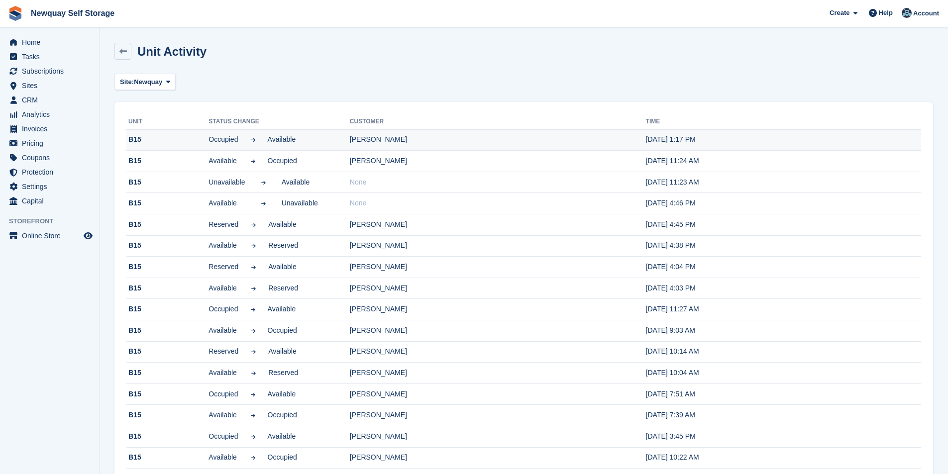
drag, startPoint x: 396, startPoint y: 140, endPoint x: 335, endPoint y: 146, distance: 61.0
click at [335, 146] on tr "B15 Occupied Available Christopher Dods 1 Oct, 1:17 PM" at bounding box center [523, 139] width 795 height 21
click at [40, 40] on span "Home" at bounding box center [52, 42] width 60 height 14
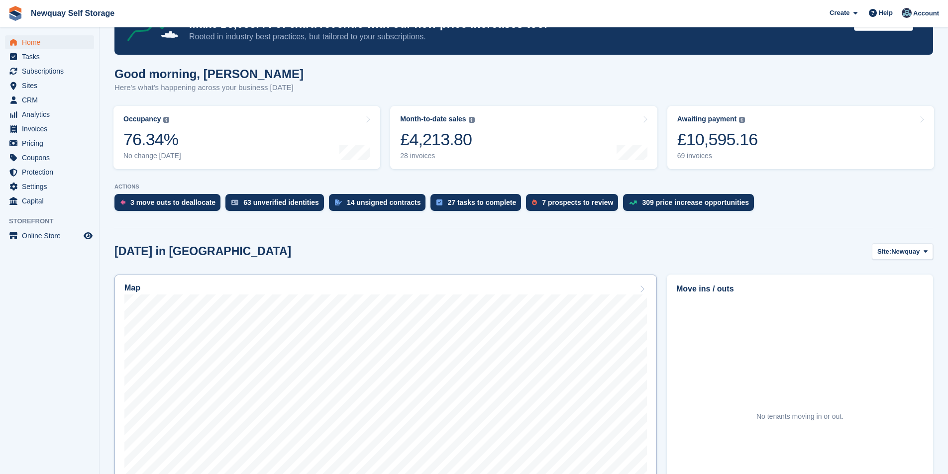
scroll to position [50, 0]
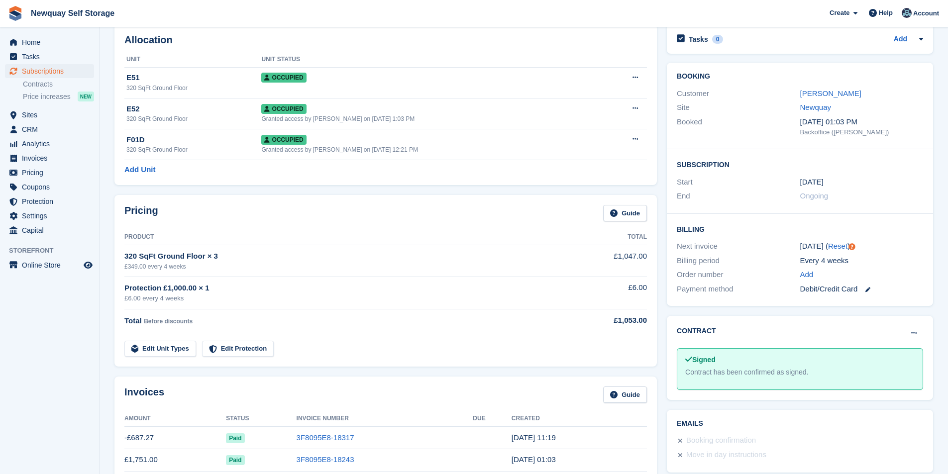
scroll to position [50, 0]
click at [834, 90] on link "Damian Rowe" at bounding box center [830, 93] width 61 height 8
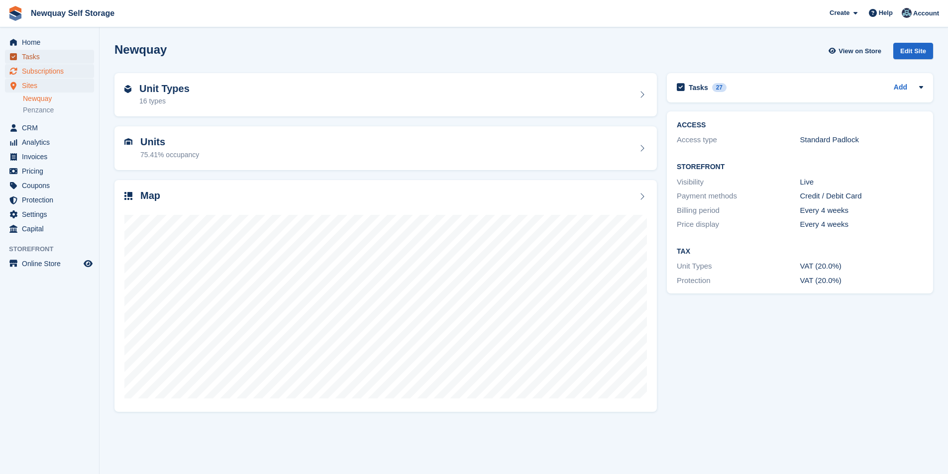
click at [43, 57] on span "Tasks" at bounding box center [52, 57] width 60 height 14
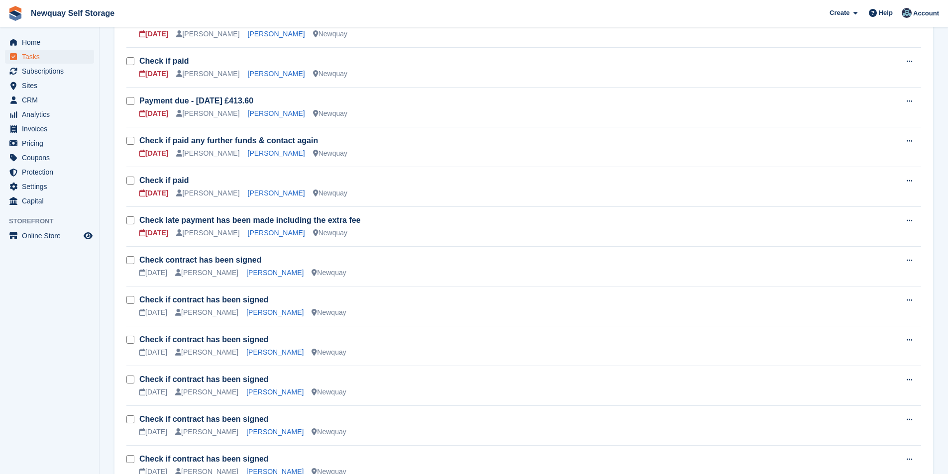
scroll to position [498, 0]
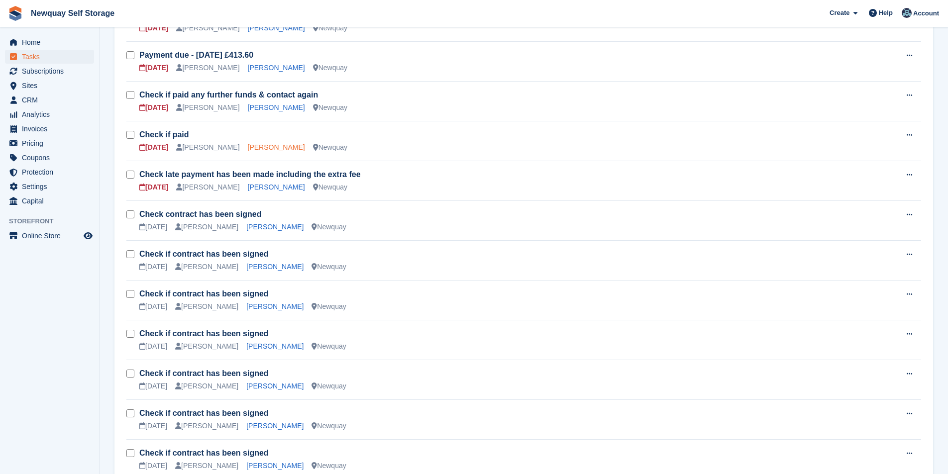
click at [254, 146] on link "[PERSON_NAME]" at bounding box center [276, 147] width 57 height 8
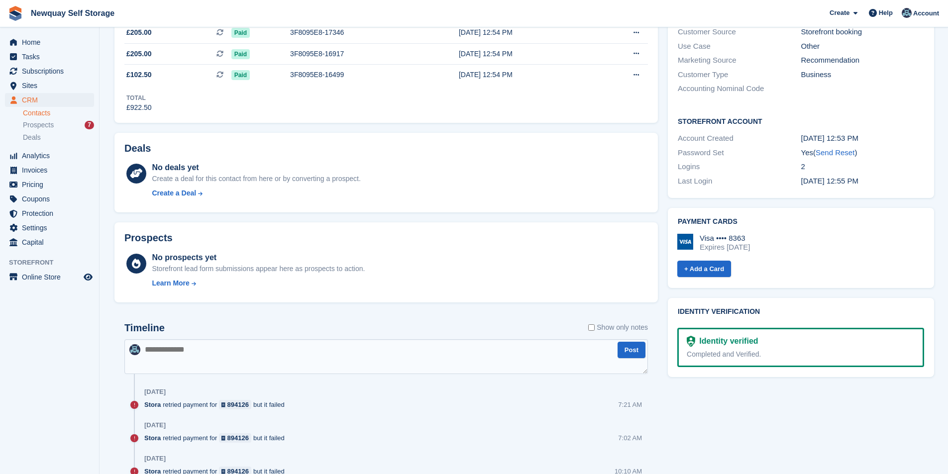
scroll to position [348, 0]
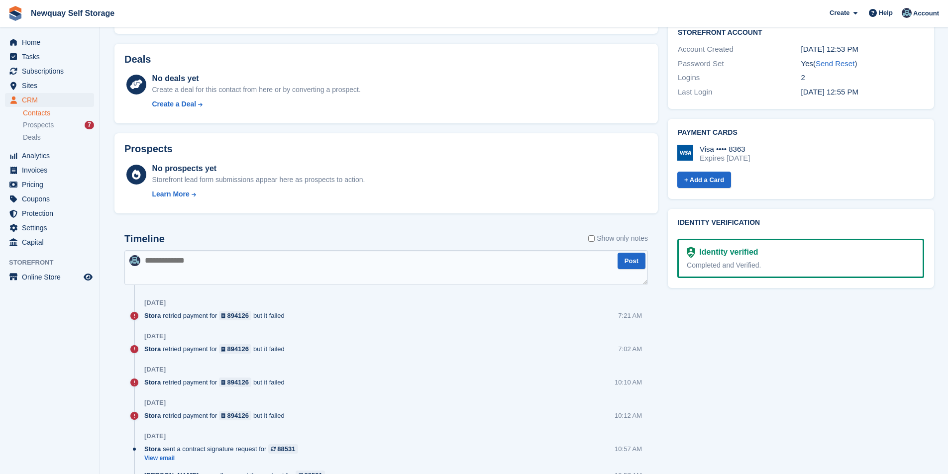
click at [218, 268] on textarea at bounding box center [386, 267] width 524 height 35
paste textarea "**********"
type textarea "**********"
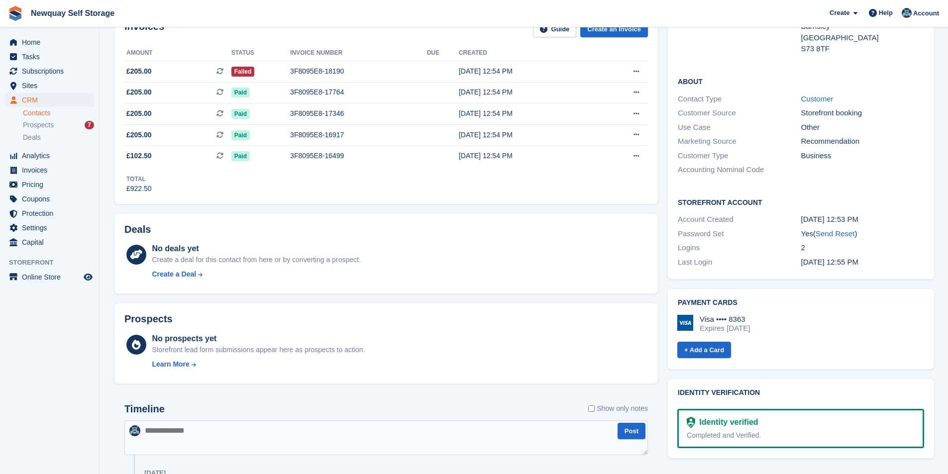
scroll to position [0, 0]
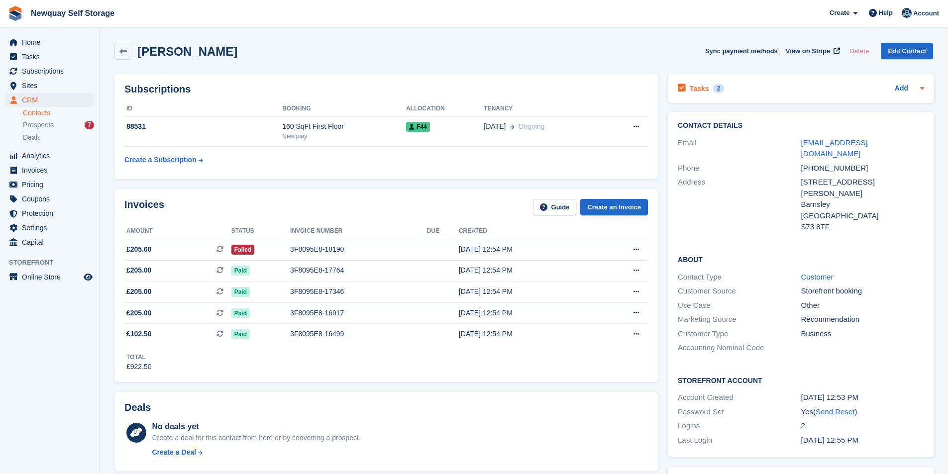
click at [700, 83] on div "Tasks 2" at bounding box center [701, 88] width 46 height 13
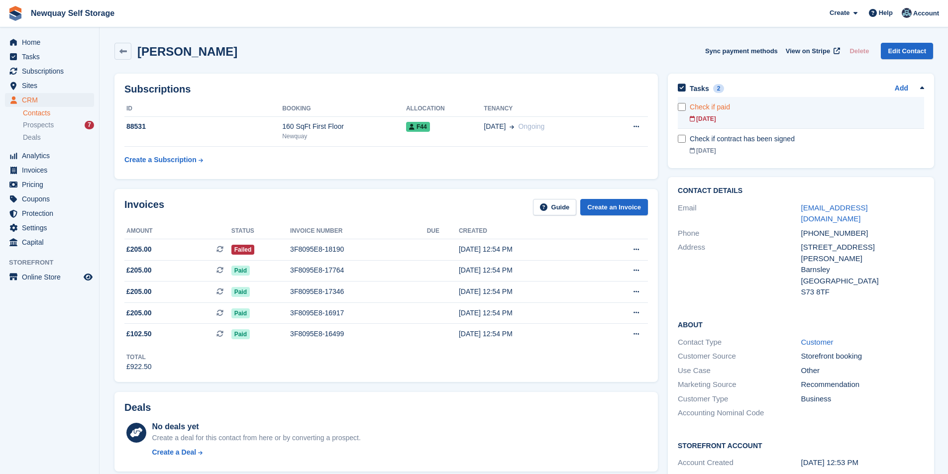
click at [698, 111] on div "Check if paid" at bounding box center [807, 107] width 234 height 10
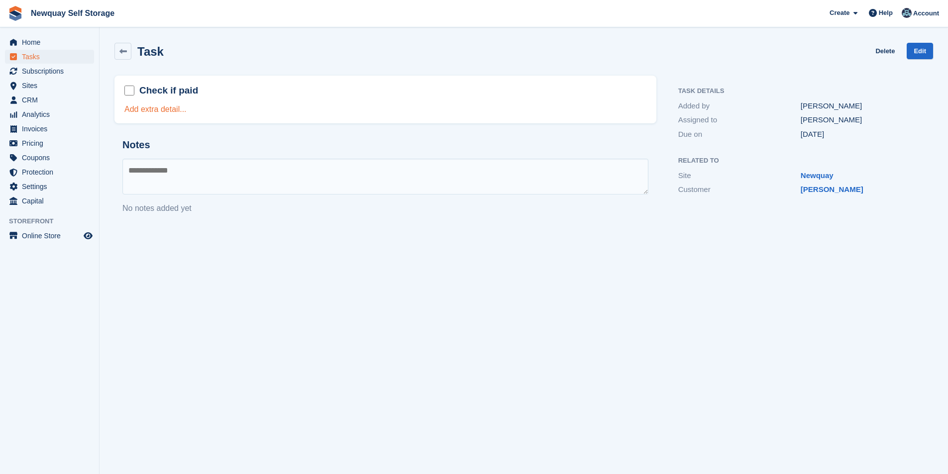
click at [168, 109] on link "Add extra detail..." at bounding box center [155, 109] width 62 height 8
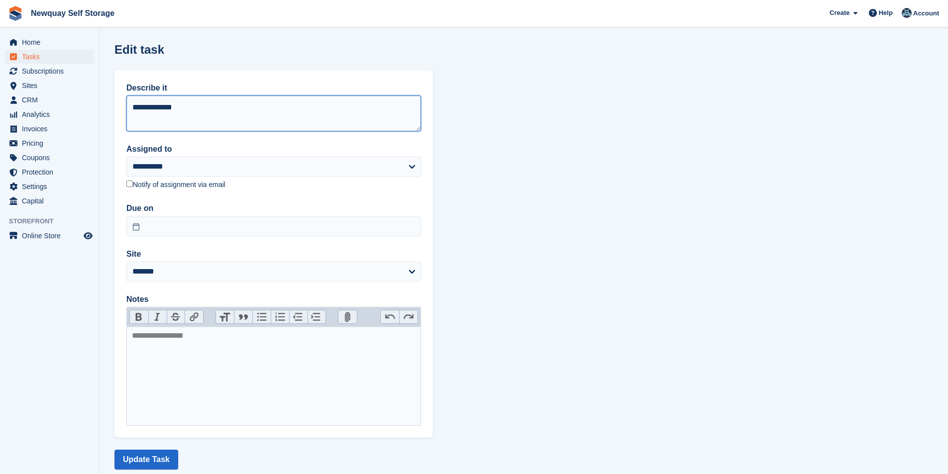
click at [244, 110] on textarea "**********" at bounding box center [273, 114] width 295 height 36
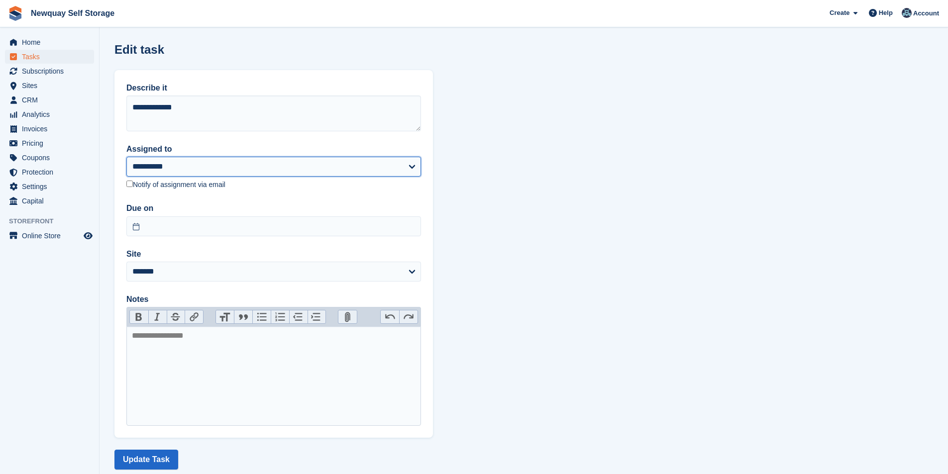
click at [228, 170] on select "**********" at bounding box center [273, 167] width 295 height 20
select select "****"
click at [126, 157] on select "**********" at bounding box center [273, 167] width 295 height 20
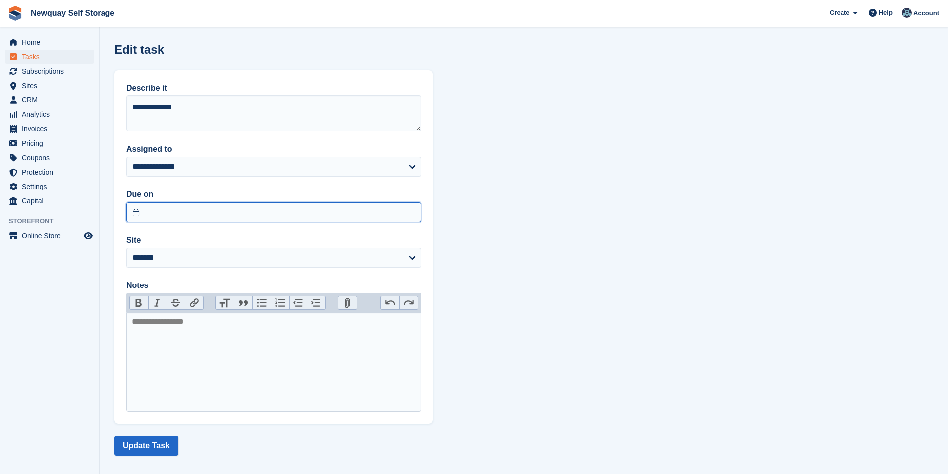
click at [182, 214] on input "text" at bounding box center [273, 213] width 295 height 20
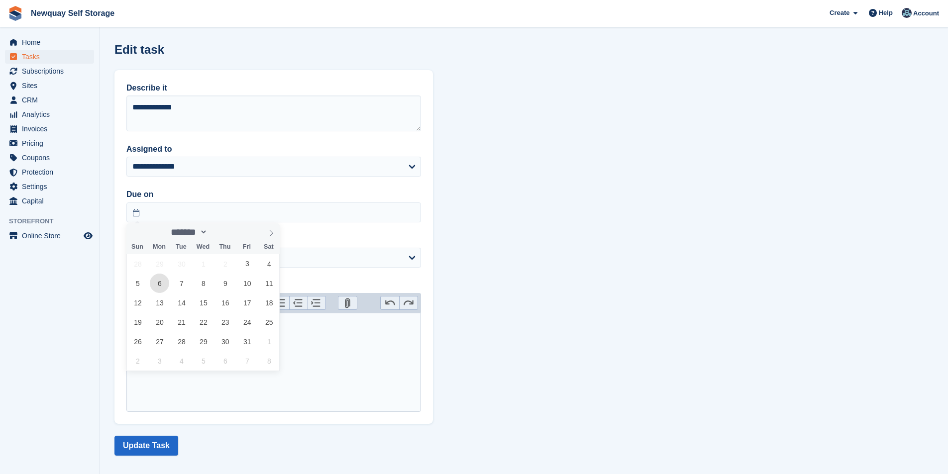
click at [158, 279] on span "6" at bounding box center [159, 283] width 19 height 19
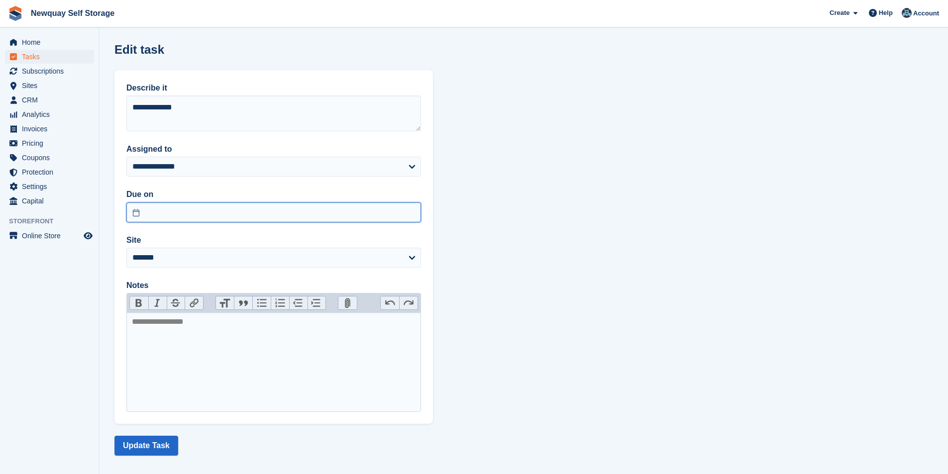
type input "**********"
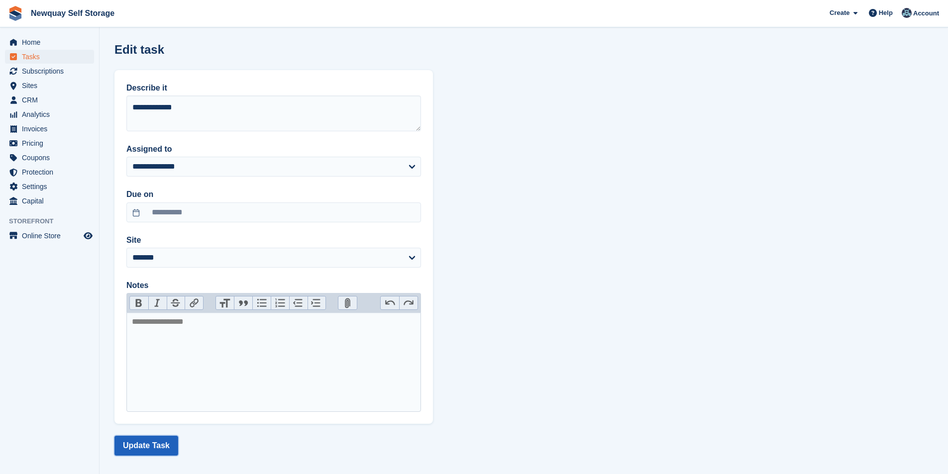
click at [153, 443] on button "Update Task" at bounding box center [146, 446] width 64 height 20
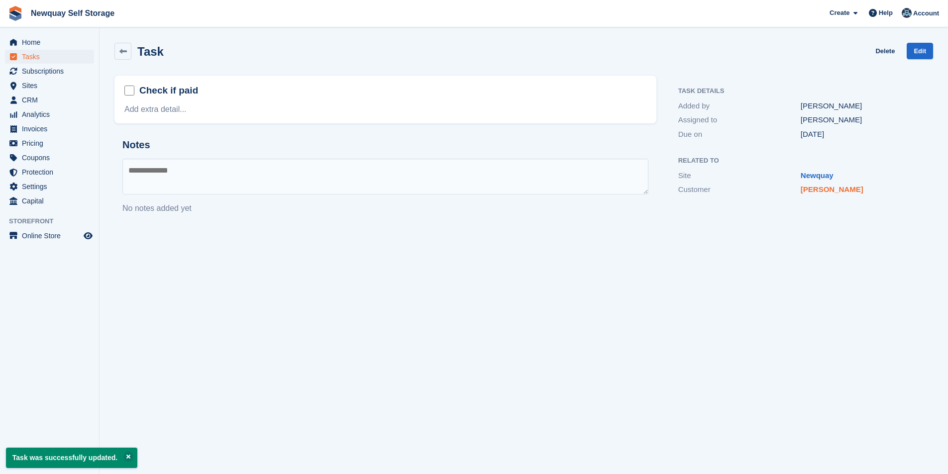
click at [825, 192] on link "Gina Blower" at bounding box center [832, 189] width 63 height 8
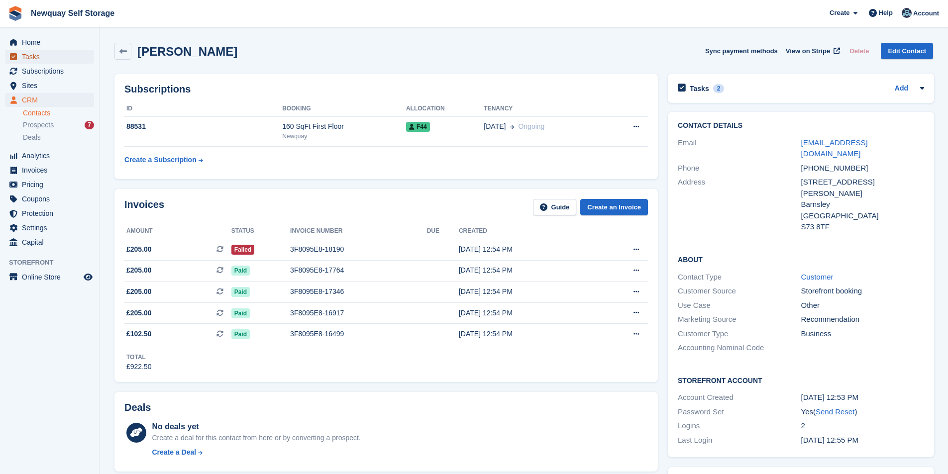
click at [45, 57] on span "Tasks" at bounding box center [52, 57] width 60 height 14
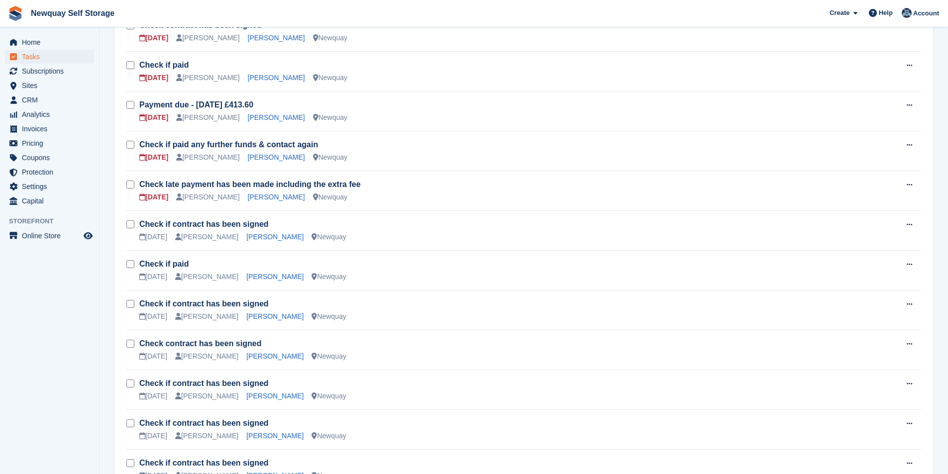
scroll to position [299, 0]
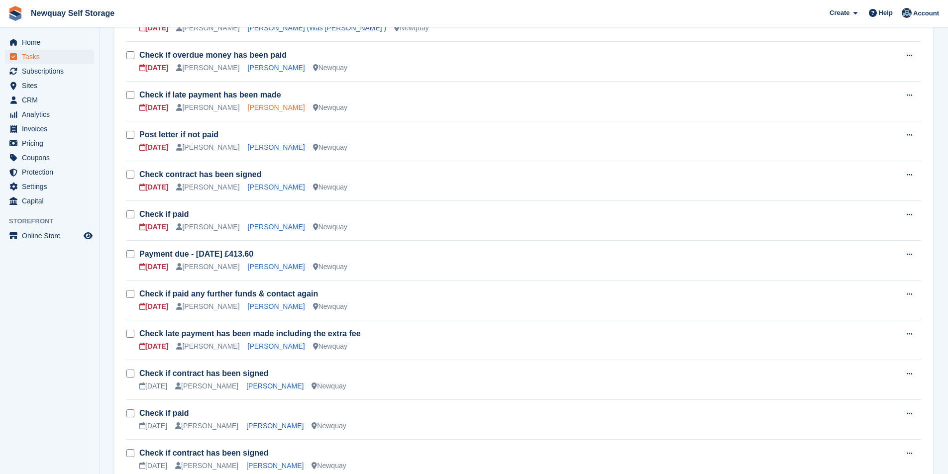
click at [254, 109] on link "Laura Dutton" at bounding box center [276, 108] width 57 height 8
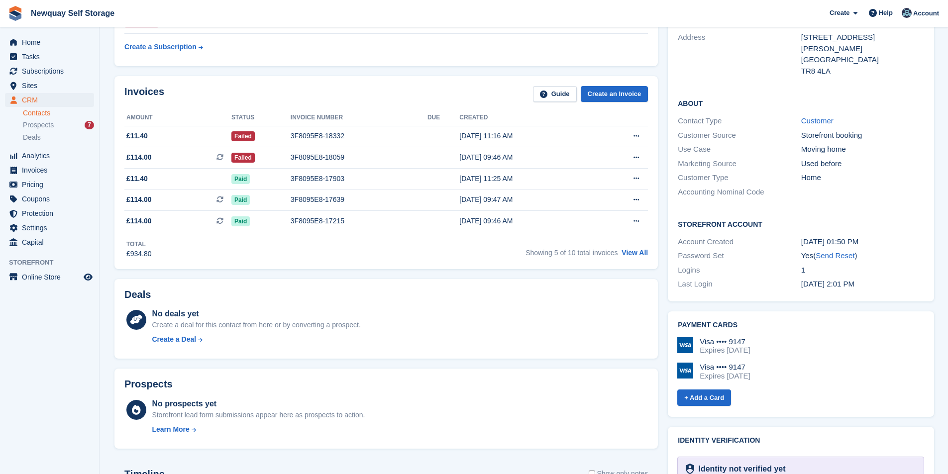
scroll to position [100, 0]
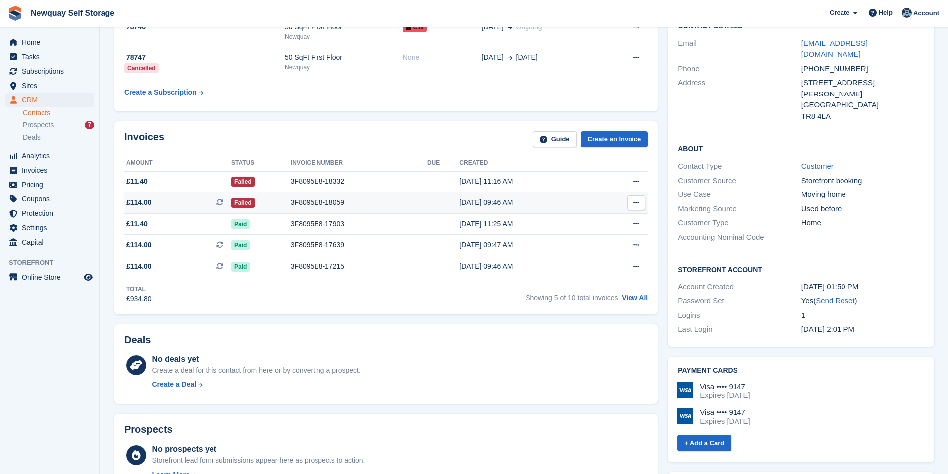
click at [296, 203] on div "3F8095E8-18059" at bounding box center [359, 203] width 137 height 10
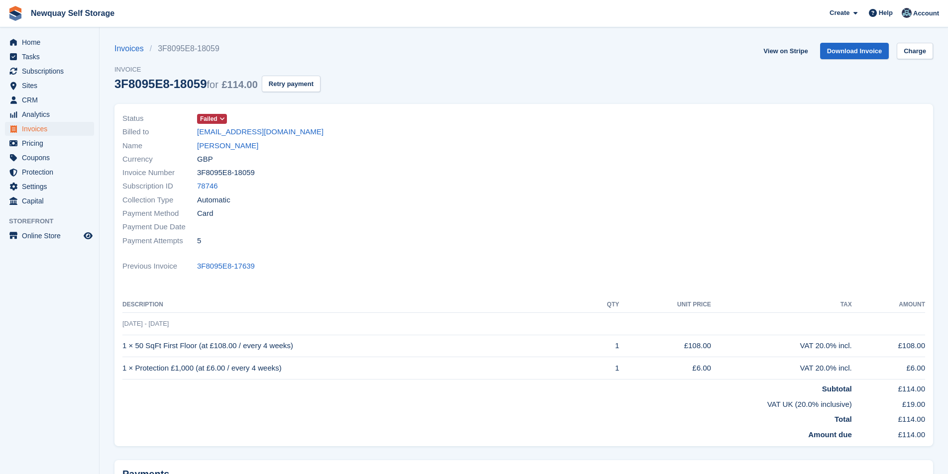
drag, startPoint x: 946, startPoint y: 52, endPoint x: 940, endPoint y: 52, distance: 5.5
click at [945, 52] on section "Invoices 3F8095E8-18059 Invoice 3F8095E8-18059 for £114.00 Retry payment View o…" at bounding box center [524, 292] width 849 height 585
click at [928, 48] on link "Charge" at bounding box center [915, 51] width 36 height 16
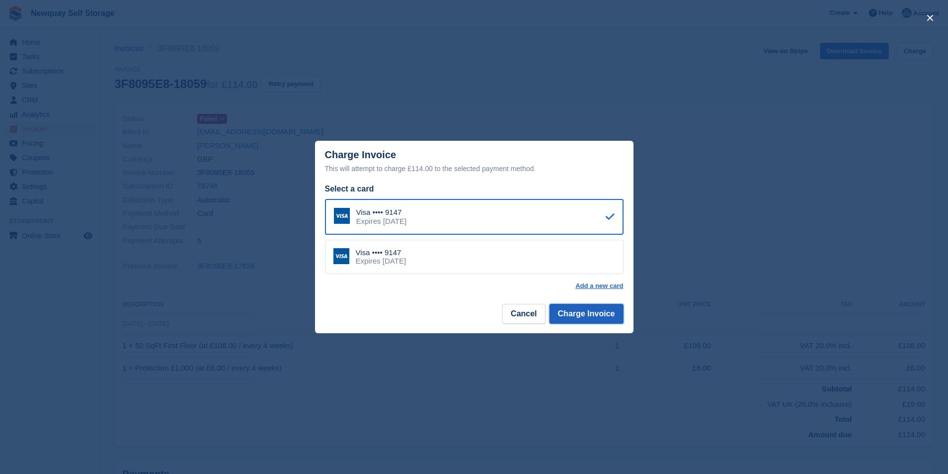
click at [596, 320] on button "Charge Invoice" at bounding box center [586, 314] width 74 height 20
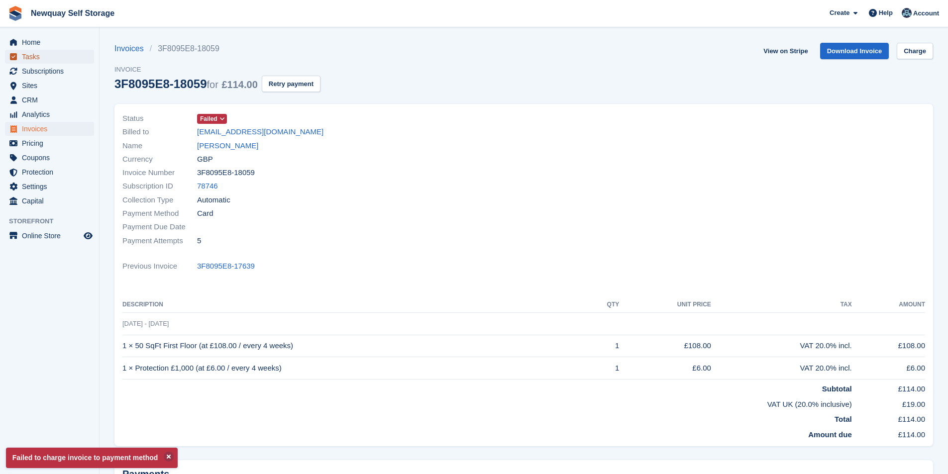
click at [25, 51] on span "Tasks" at bounding box center [52, 57] width 60 height 14
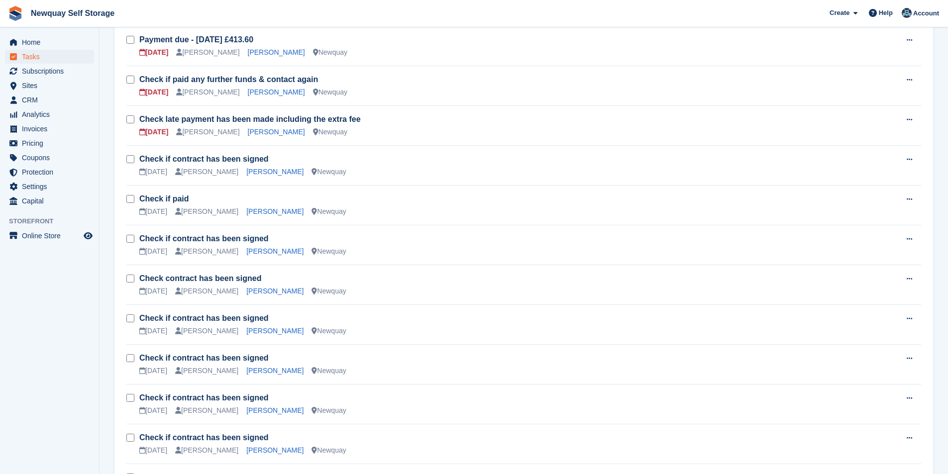
scroll to position [498, 0]
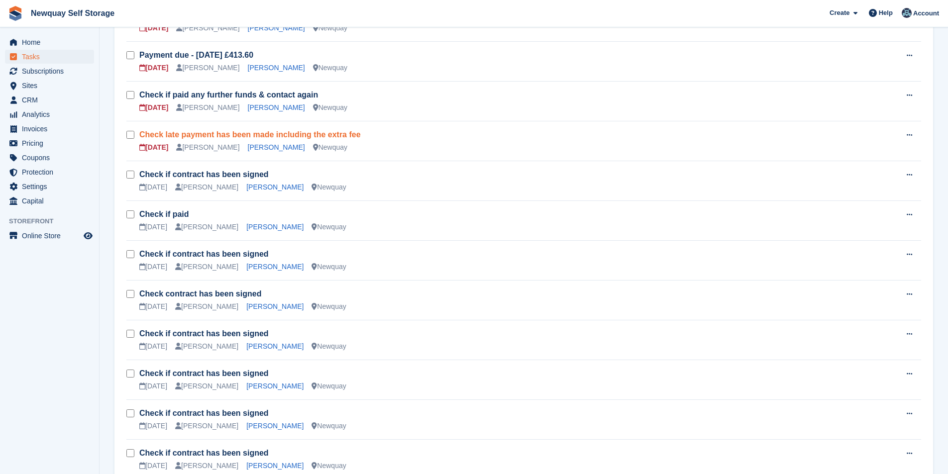
click at [263, 138] on link "Check late payment has been made including the extra fee" at bounding box center [249, 134] width 221 height 8
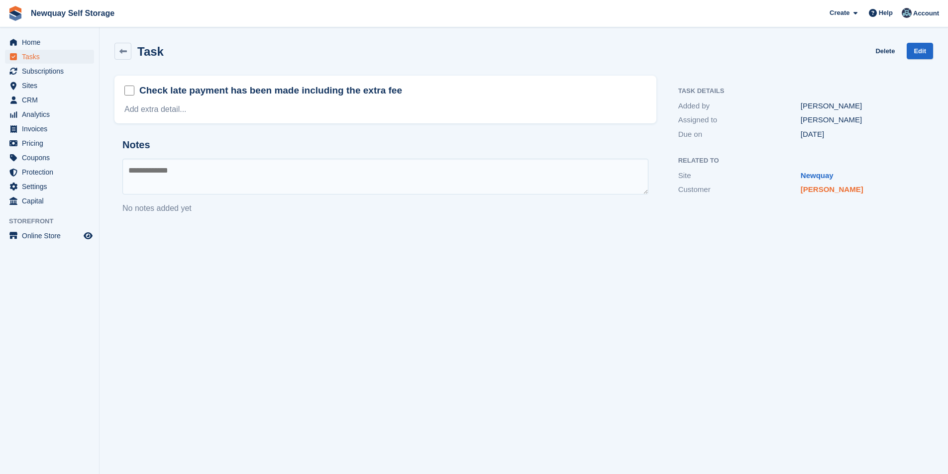
click at [834, 190] on link "[PERSON_NAME]" at bounding box center [832, 189] width 63 height 8
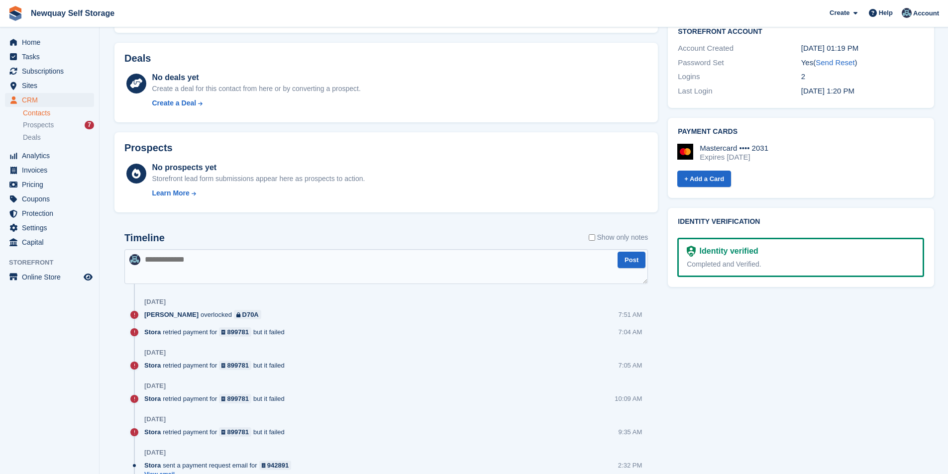
scroll to position [348, 0]
click at [188, 270] on textarea at bounding box center [386, 267] width 524 height 35
type textarea "**********"
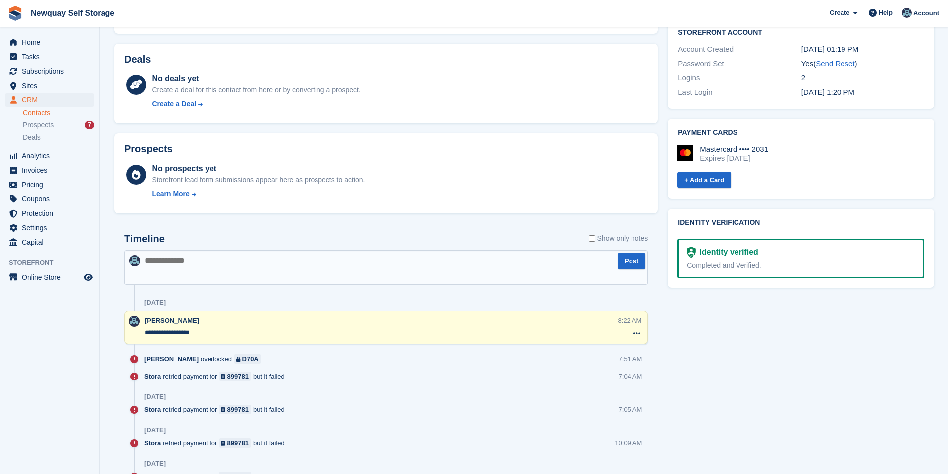
scroll to position [0, 0]
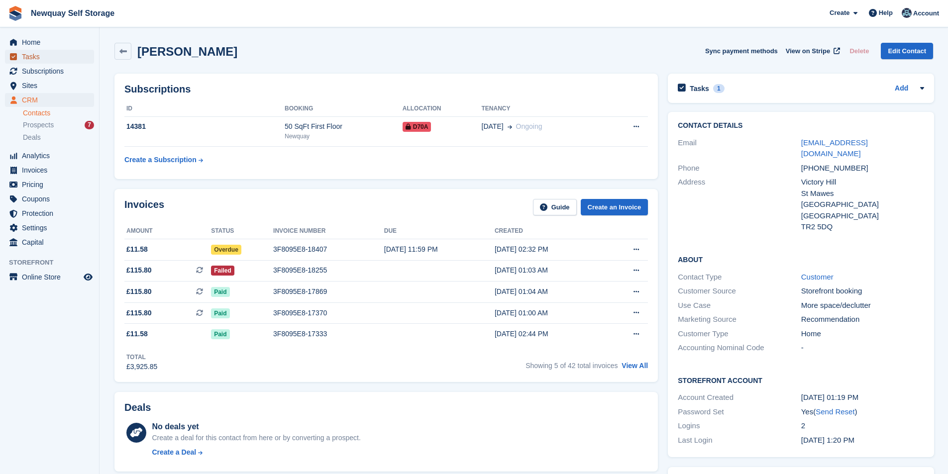
click at [41, 62] on span "Tasks" at bounding box center [52, 57] width 60 height 14
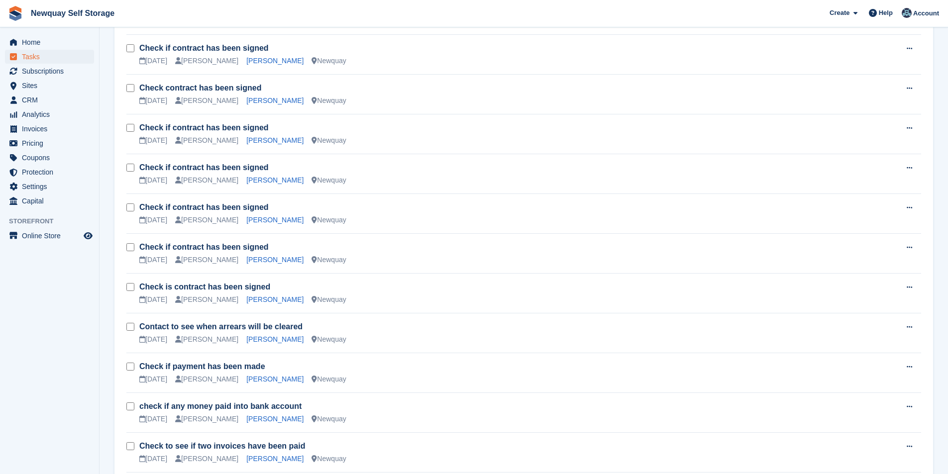
scroll to position [787, 0]
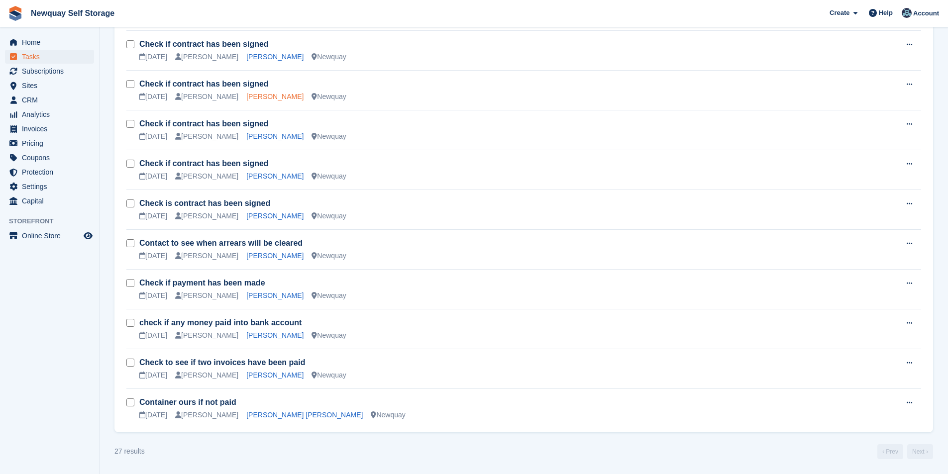
click at [256, 96] on link "Gina Blower" at bounding box center [274, 97] width 57 height 8
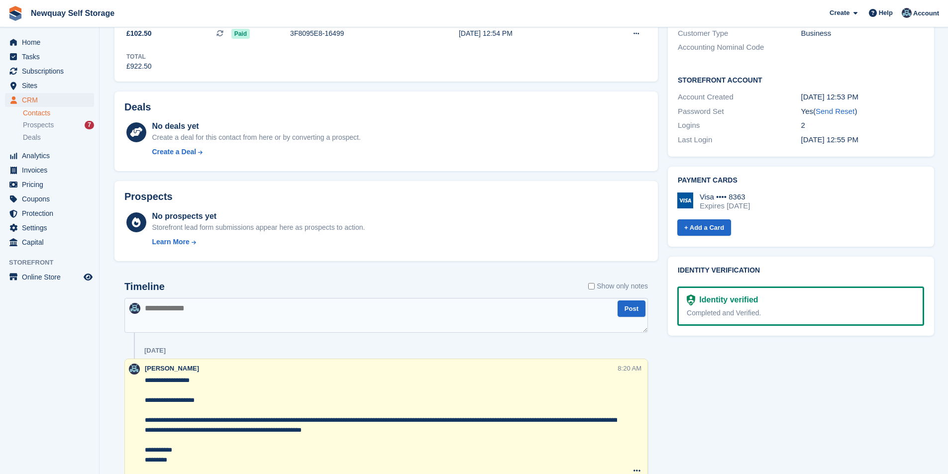
scroll to position [348, 0]
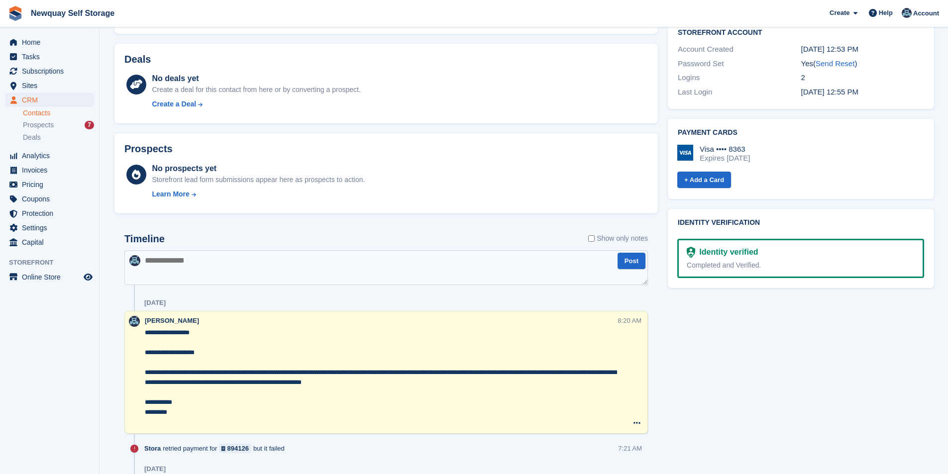
click at [225, 273] on textarea at bounding box center [386, 267] width 524 height 35
paste textarea "**********"
type textarea "**********"
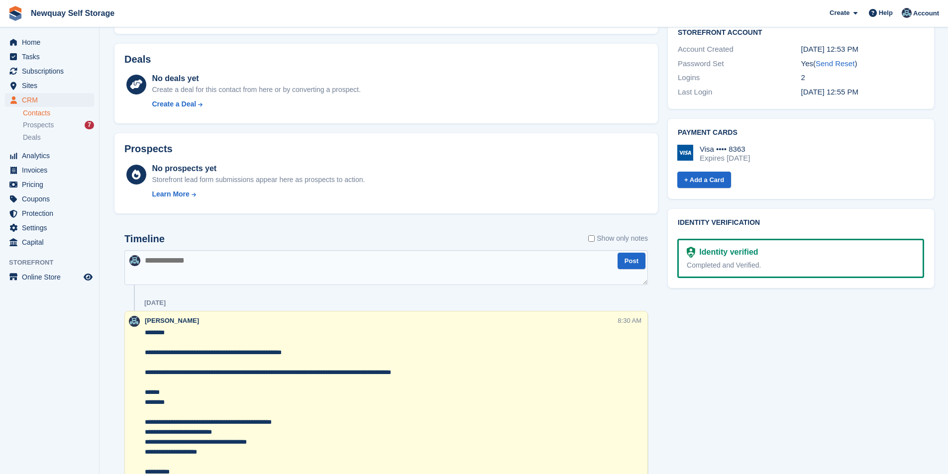
click at [144, 334] on div at bounding box center [135, 447] width 20 height 263
click at [147, 332] on textarea "**********" at bounding box center [381, 452] width 472 height 249
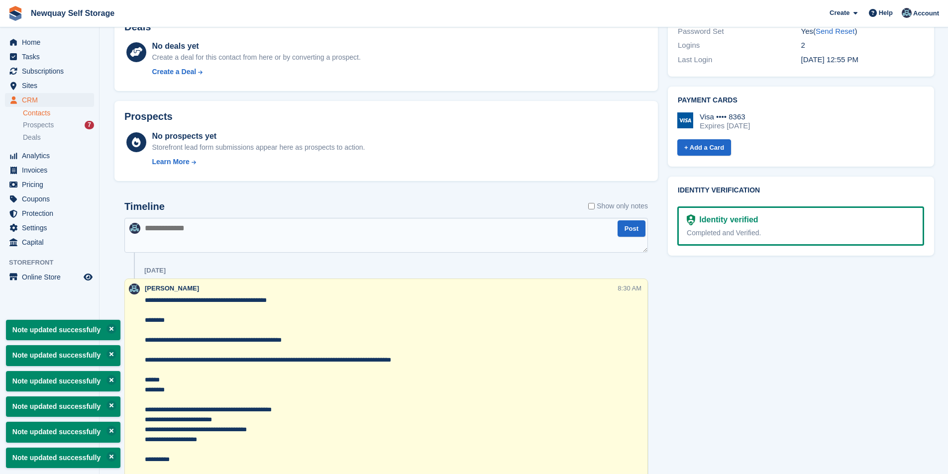
scroll to position [398, 0]
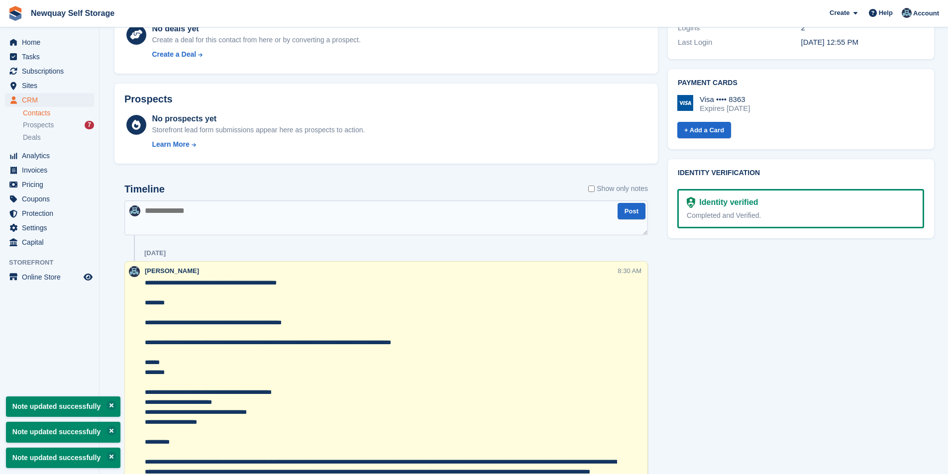
type textarea "**********"
click at [53, 329] on aside "Home Tasks Subscriptions Subscriptions Subscriptions Contracts Price increases …" at bounding box center [49, 239] width 99 height 425
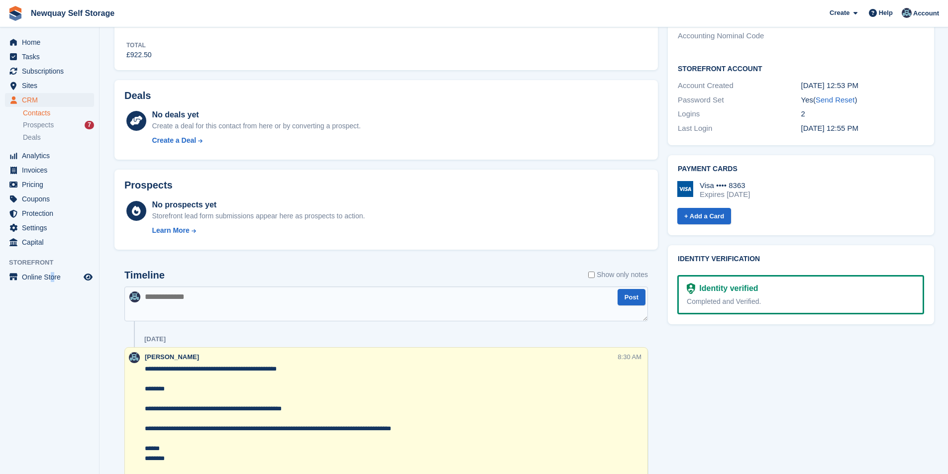
scroll to position [348, 0]
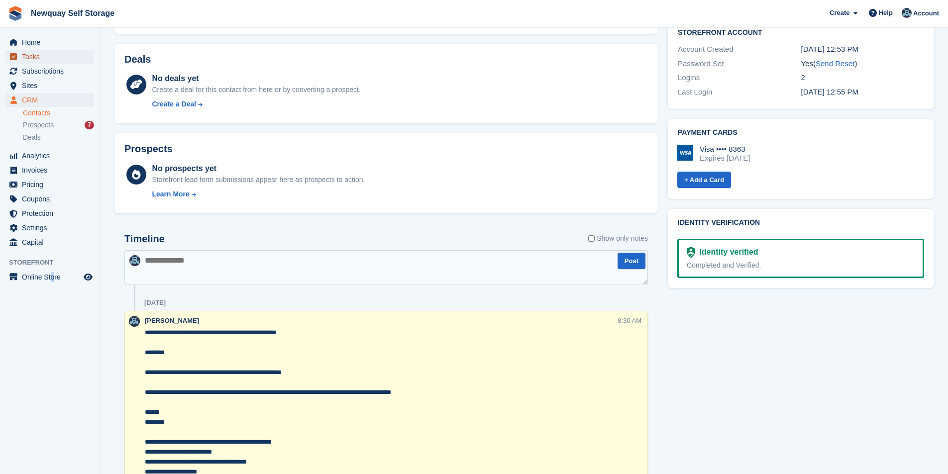
click at [48, 51] on span "Tasks" at bounding box center [52, 57] width 60 height 14
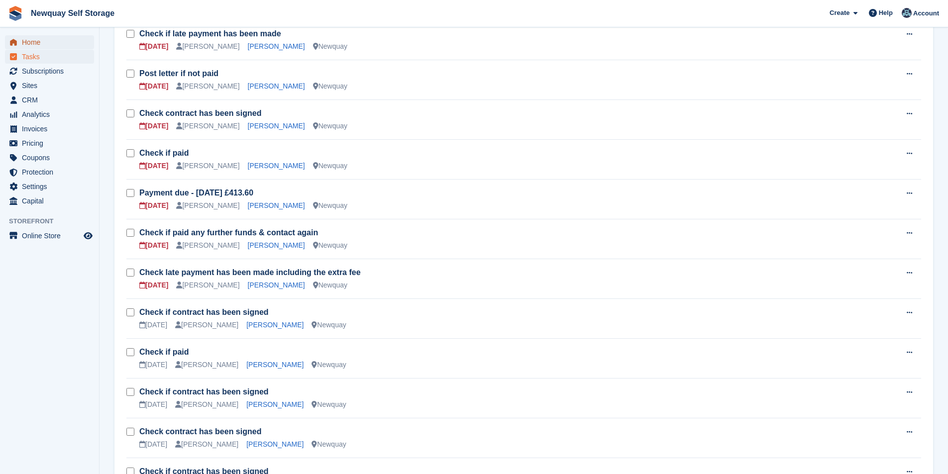
scroll to position [290, 0]
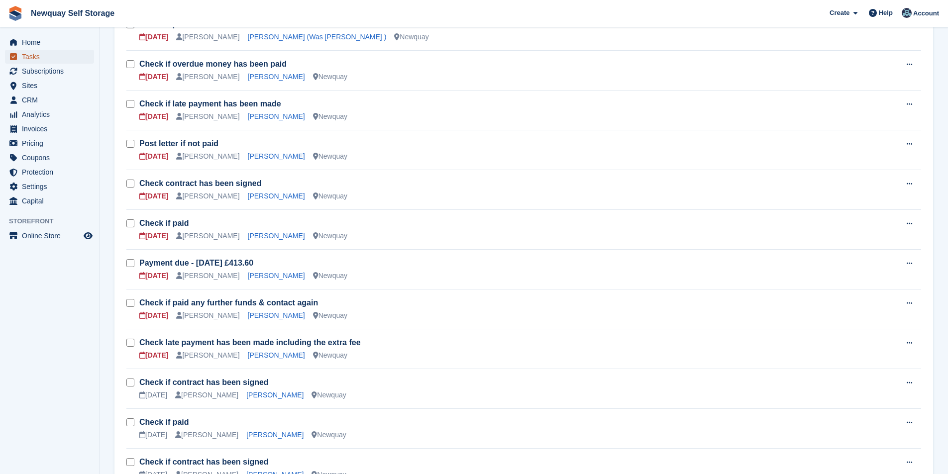
click at [63, 55] on span "Tasks" at bounding box center [52, 57] width 60 height 14
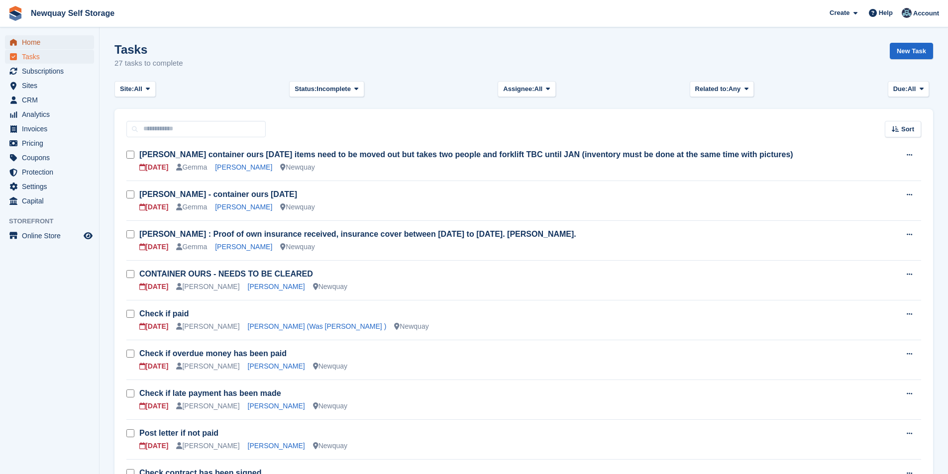
click at [60, 36] on span "Home" at bounding box center [52, 42] width 60 height 14
click at [58, 45] on span "Home" at bounding box center [52, 42] width 60 height 14
click at [28, 56] on span "Tasks" at bounding box center [52, 57] width 60 height 14
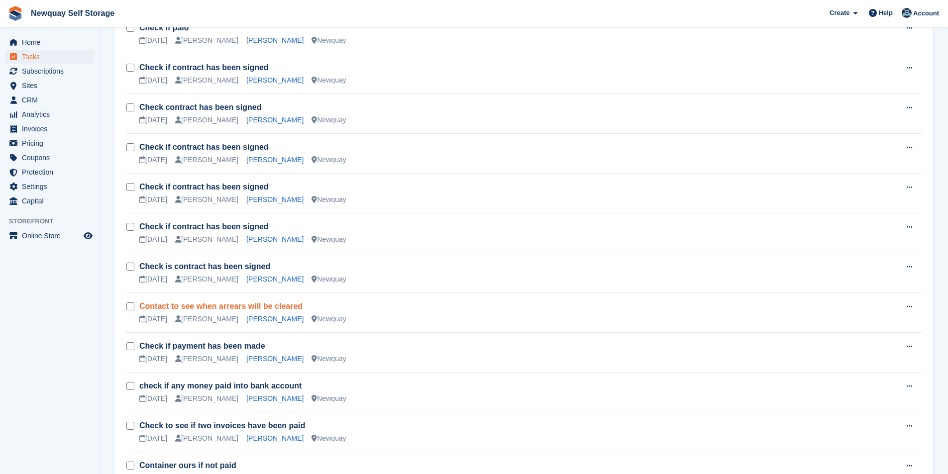
scroll to position [748, 0]
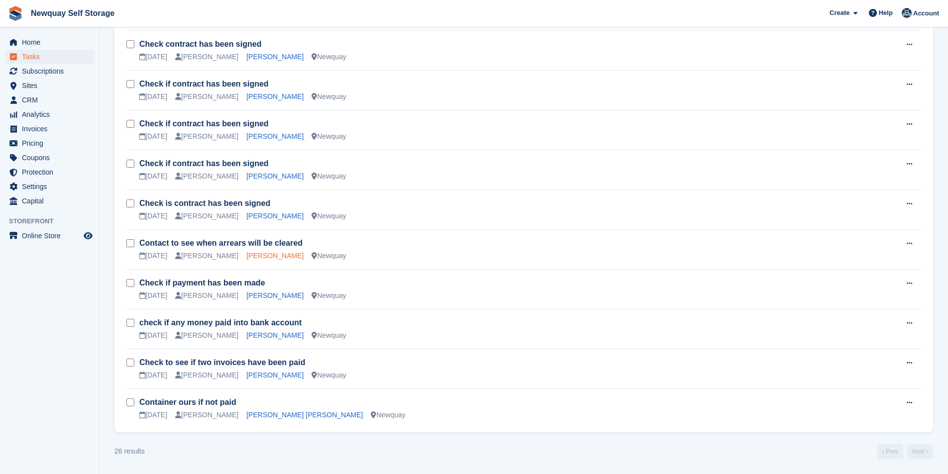
click at [258, 253] on link "[PERSON_NAME]" at bounding box center [274, 256] width 57 height 8
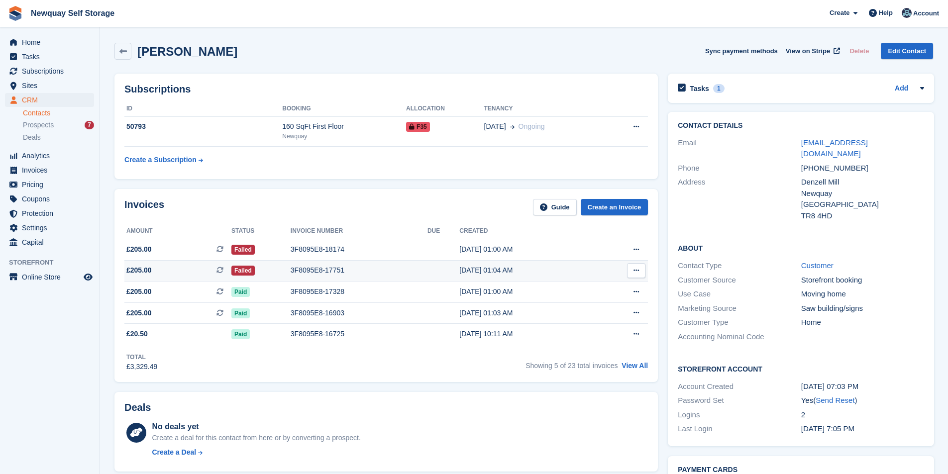
click at [418, 263] on td "3F8095E8-17751" at bounding box center [359, 270] width 137 height 21
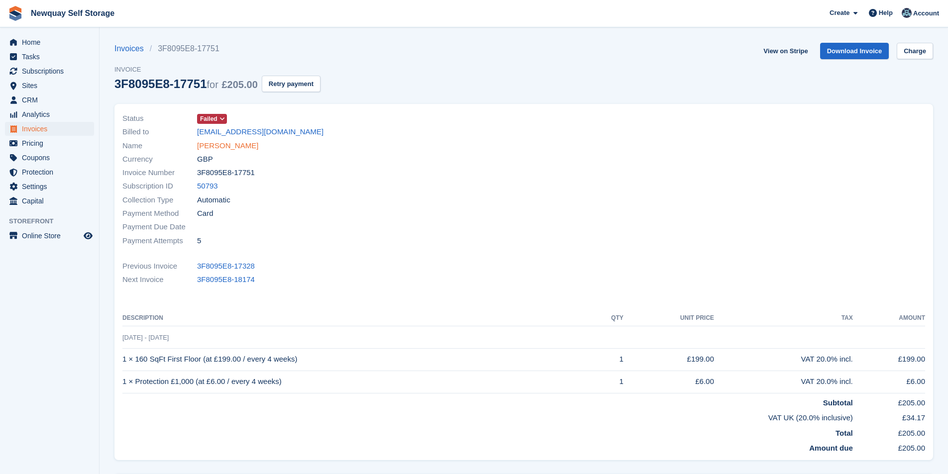
click at [230, 143] on link "[PERSON_NAME]" at bounding box center [227, 145] width 61 height 11
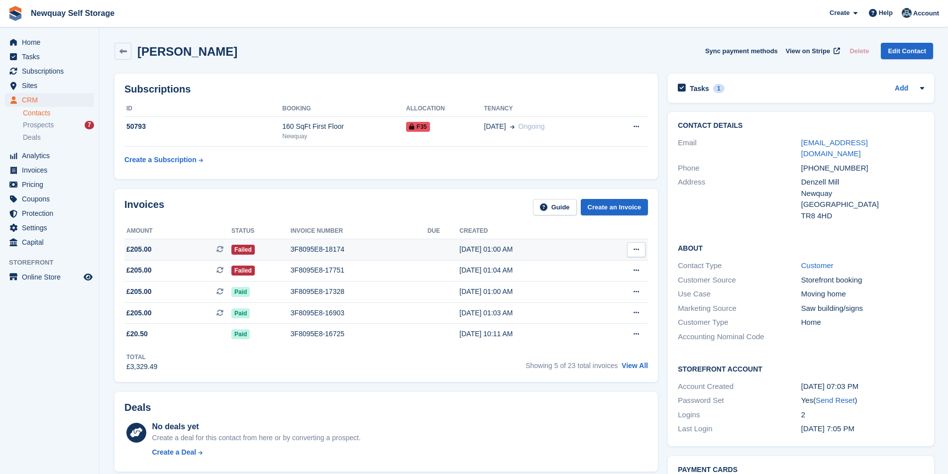
click at [320, 249] on div "3F8095E8-18174" at bounding box center [359, 249] width 137 height 10
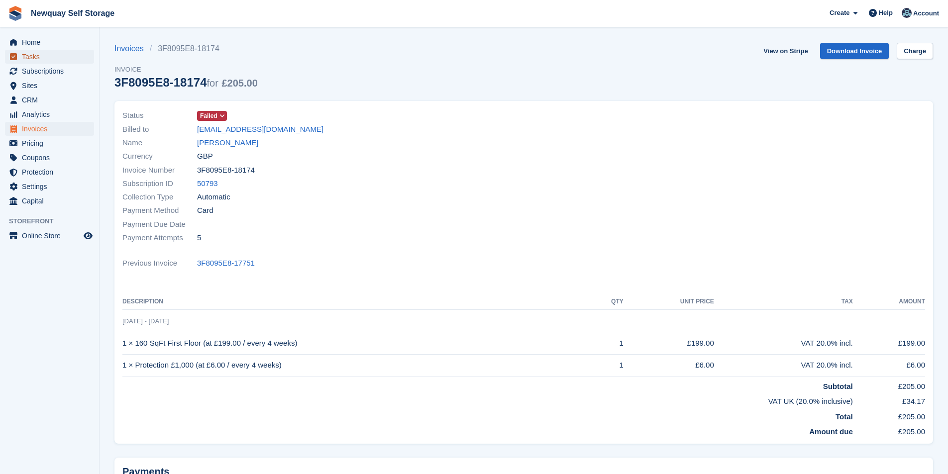
click at [53, 53] on span "Tasks" at bounding box center [52, 57] width 60 height 14
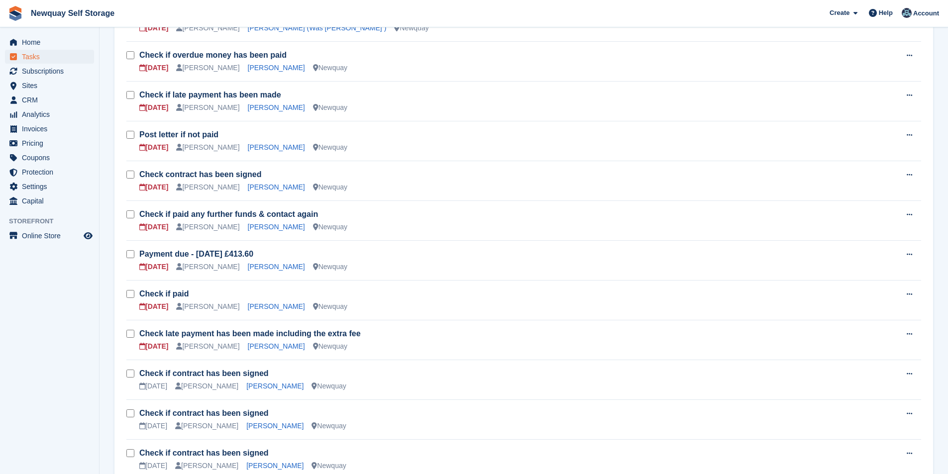
scroll to position [597, 0]
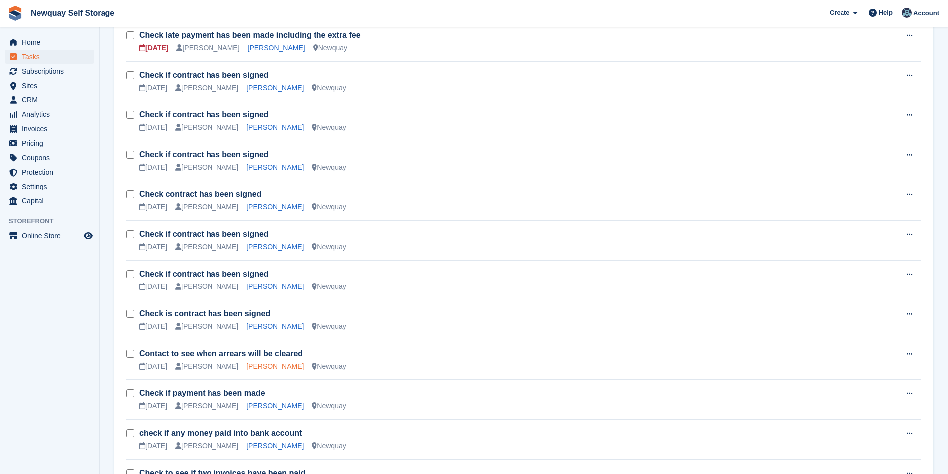
click at [264, 365] on link "Chris Grimes" at bounding box center [274, 366] width 57 height 8
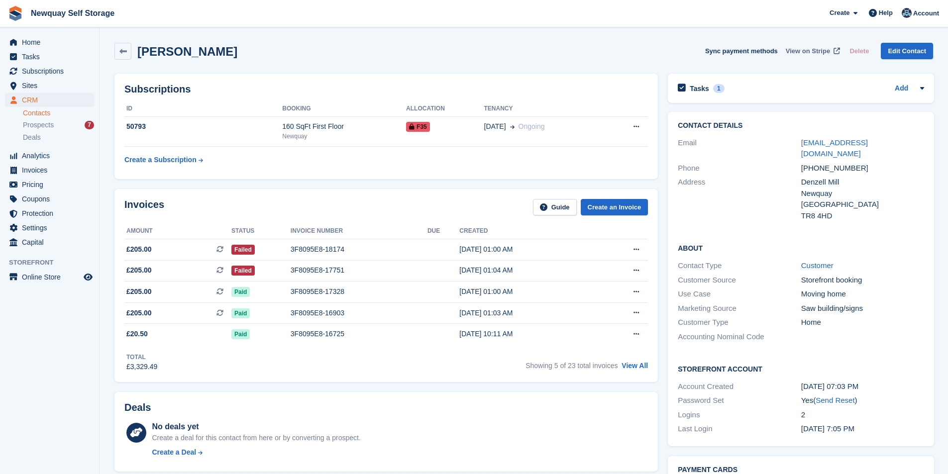
click at [822, 48] on span "View on Stripe" at bounding box center [808, 51] width 44 height 10
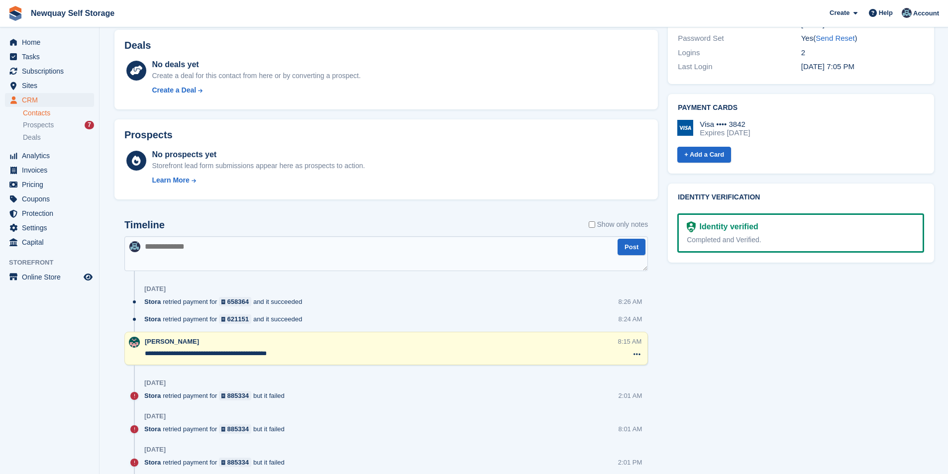
scroll to position [398, 0]
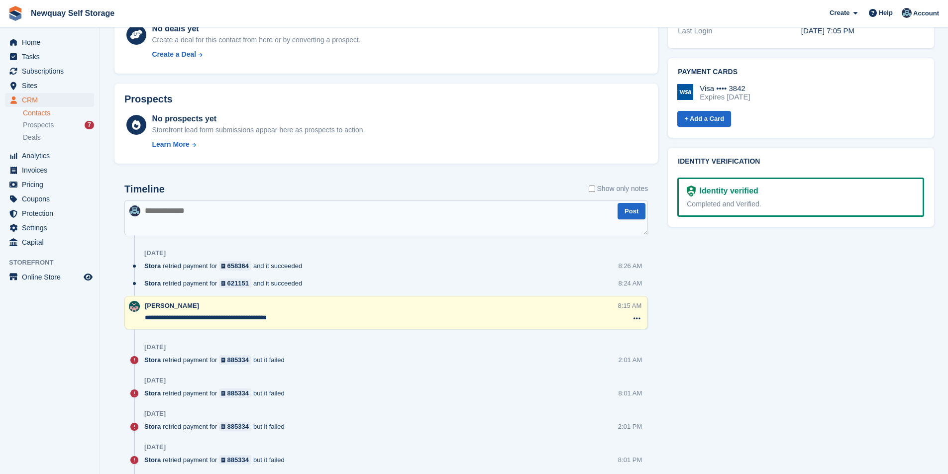
click at [218, 218] on textarea at bounding box center [386, 218] width 524 height 35
paste textarea "**********"
type textarea "**********"
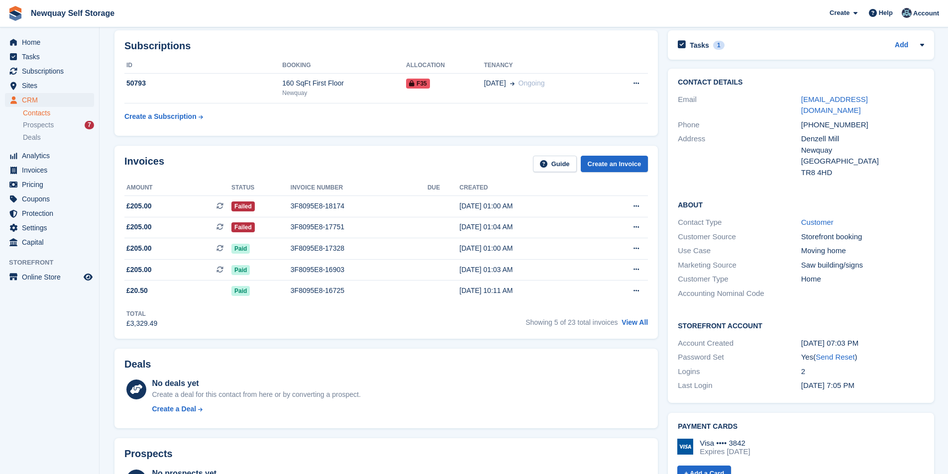
scroll to position [0, 0]
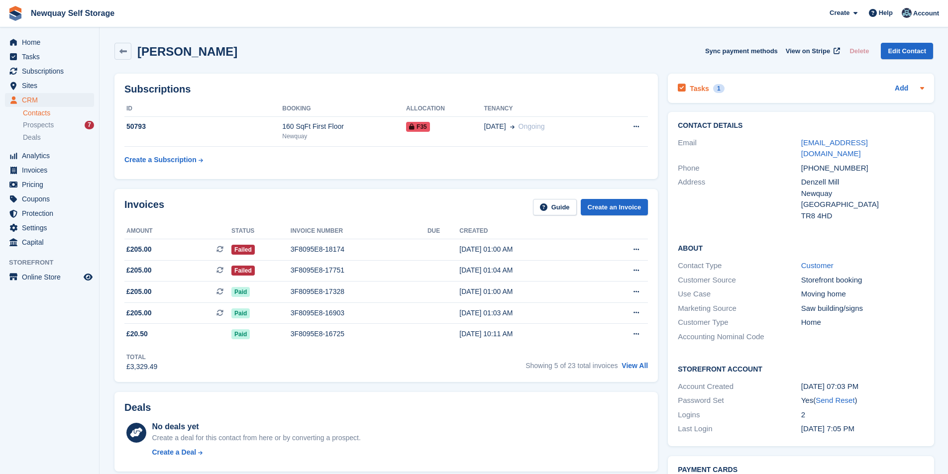
click at [701, 83] on div "Tasks 1" at bounding box center [701, 88] width 46 height 13
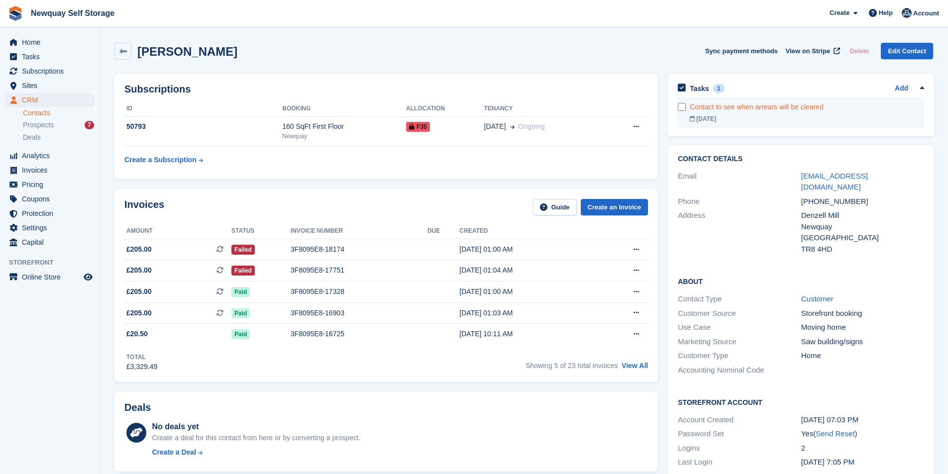
click at [712, 109] on div "Contact to see when arrears will be cleared" at bounding box center [807, 107] width 234 height 10
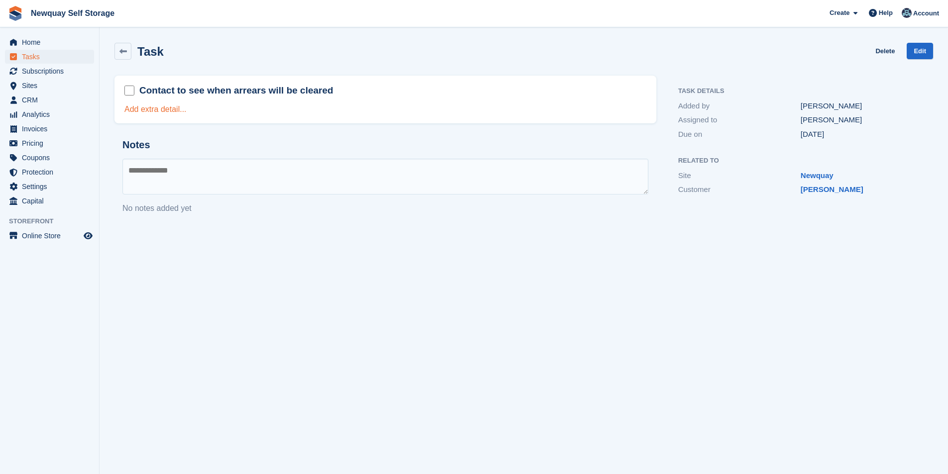
click at [174, 109] on link "Add extra detail..." at bounding box center [155, 109] width 62 height 8
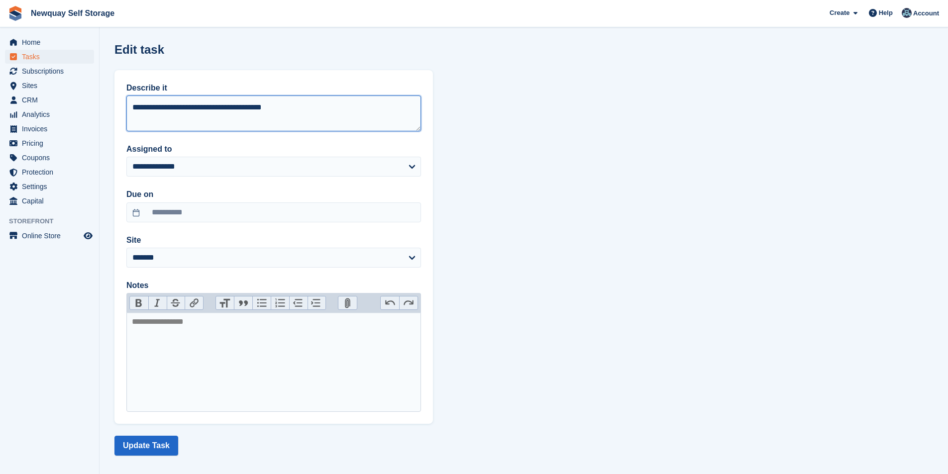
drag, startPoint x: 321, startPoint y: 112, endPoint x: 126, endPoint y: 116, distance: 194.2
click at [126, 116] on textarea "**********" at bounding box center [273, 114] width 295 height 36
type textarea "**********"
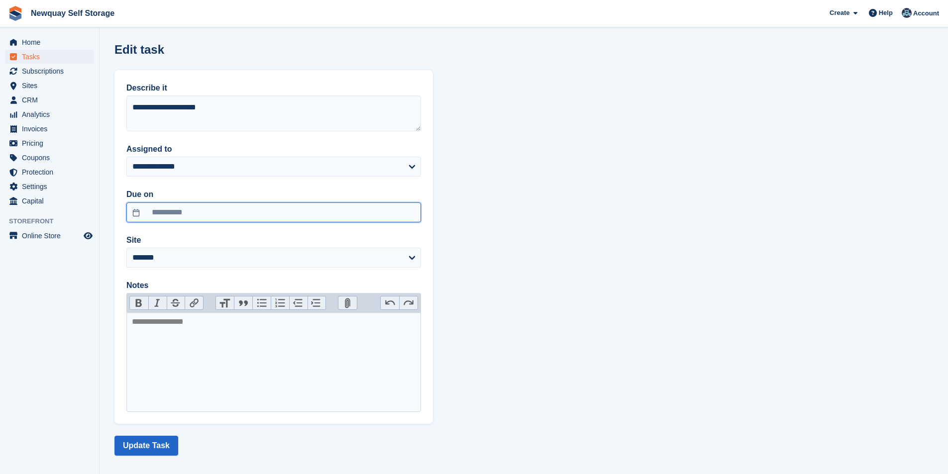
click at [274, 216] on input "**********" at bounding box center [273, 213] width 295 height 20
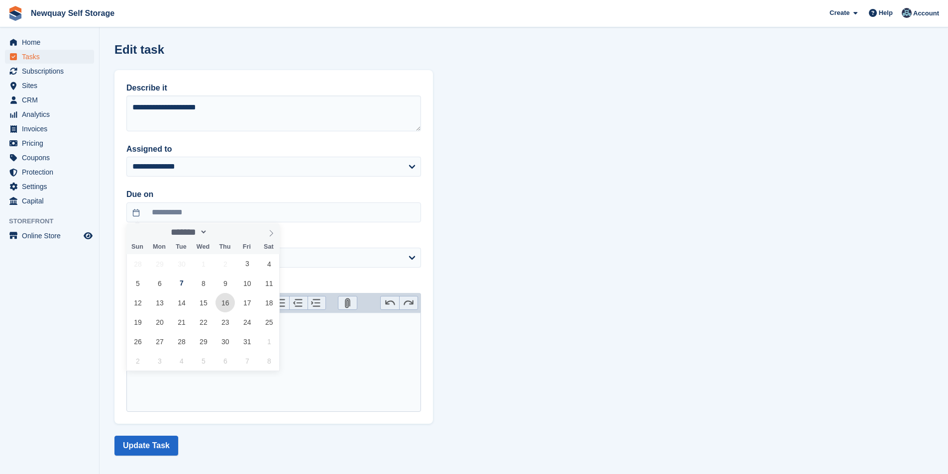
click at [231, 300] on span "16" at bounding box center [225, 302] width 19 height 19
type input "**********"
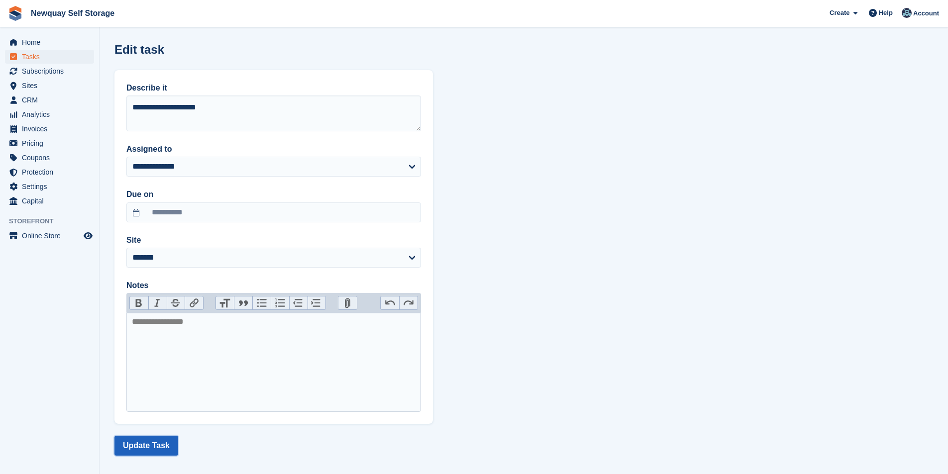
click at [152, 444] on button "Update Task" at bounding box center [146, 446] width 64 height 20
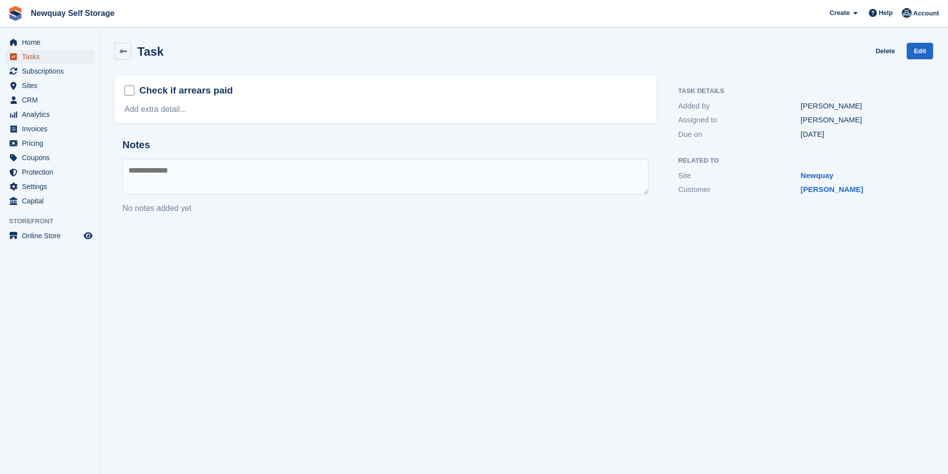
click at [60, 53] on span "Tasks" at bounding box center [52, 57] width 60 height 14
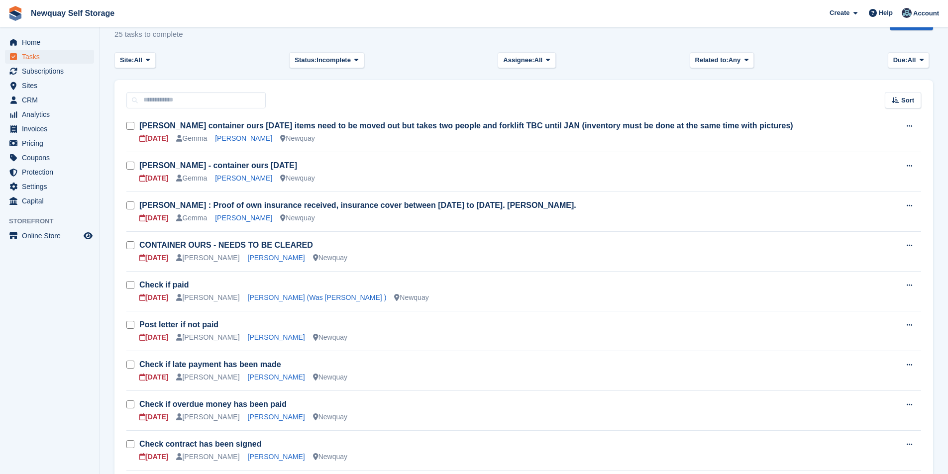
scroll to position [11, 0]
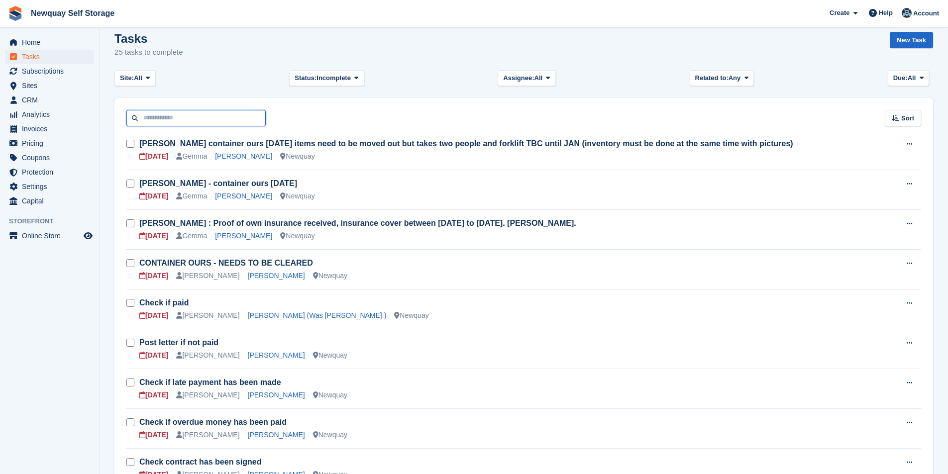
click at [206, 118] on input "text" at bounding box center [195, 118] width 139 height 16
type input "******"
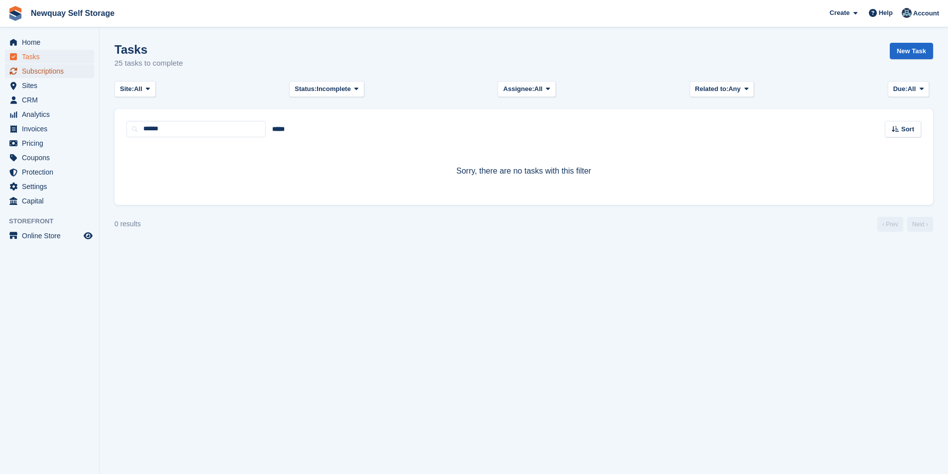
click at [53, 72] on span "Subscriptions" at bounding box center [52, 71] width 60 height 14
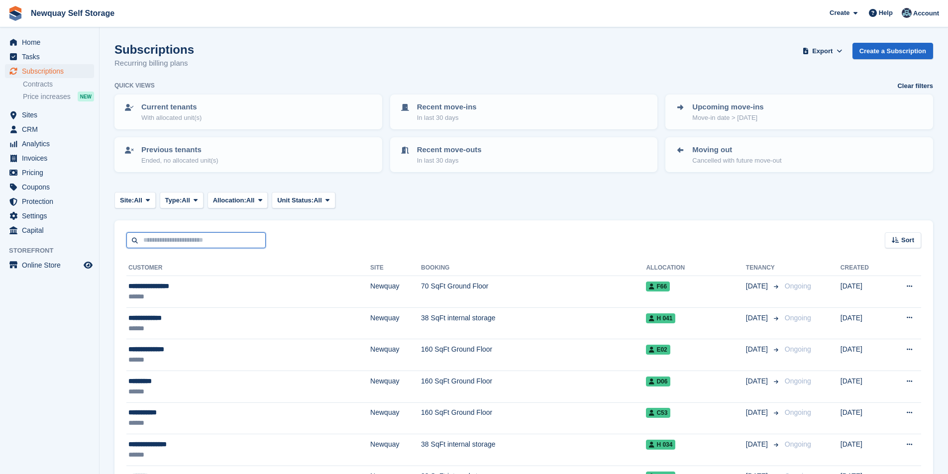
click at [176, 243] on input "text" at bounding box center [195, 240] width 139 height 16
click at [53, 41] on span "Home" at bounding box center [52, 42] width 60 height 14
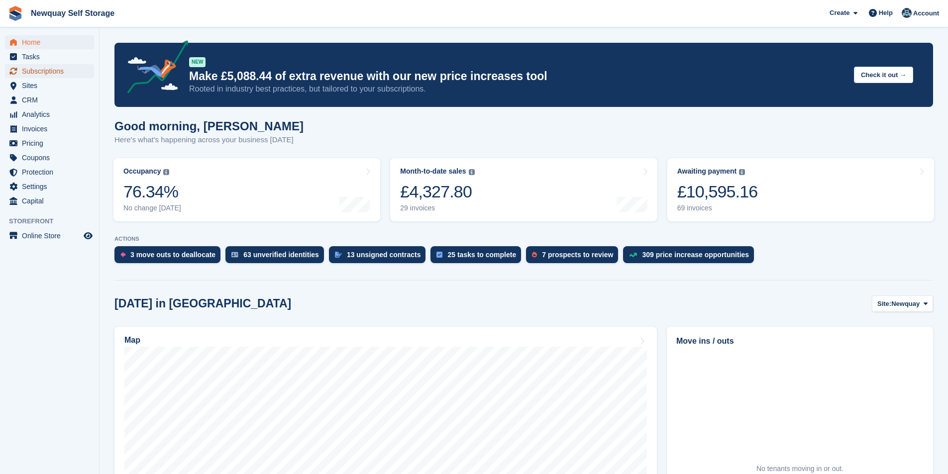
click at [55, 75] on span "Subscriptions" at bounding box center [52, 71] width 60 height 14
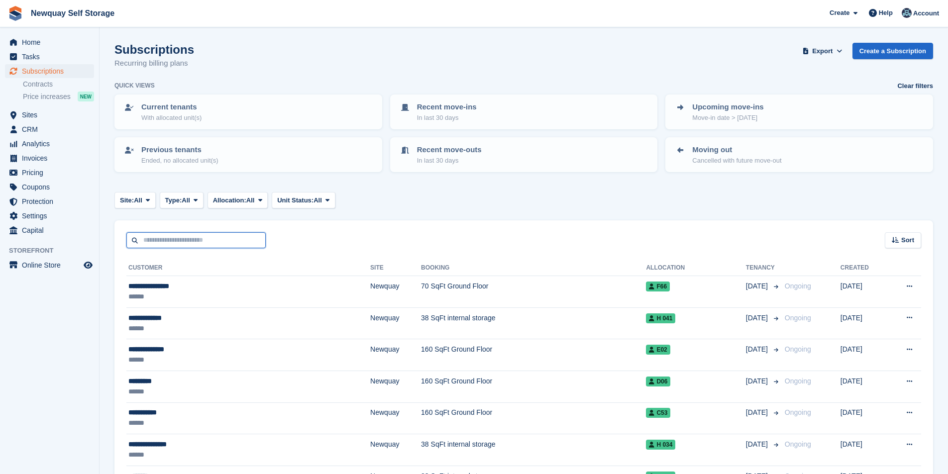
click at [174, 241] on input "text" at bounding box center [195, 240] width 139 height 16
type input "******"
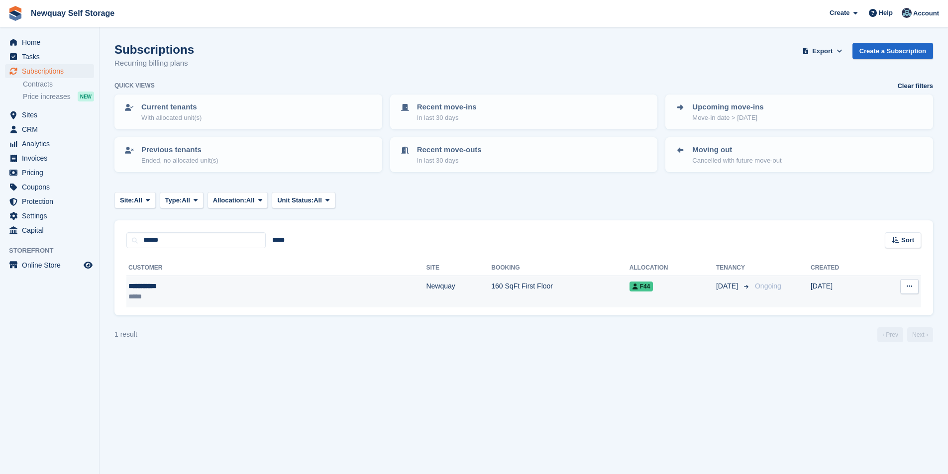
click at [146, 292] on div "*****" at bounding box center [194, 297] width 132 height 10
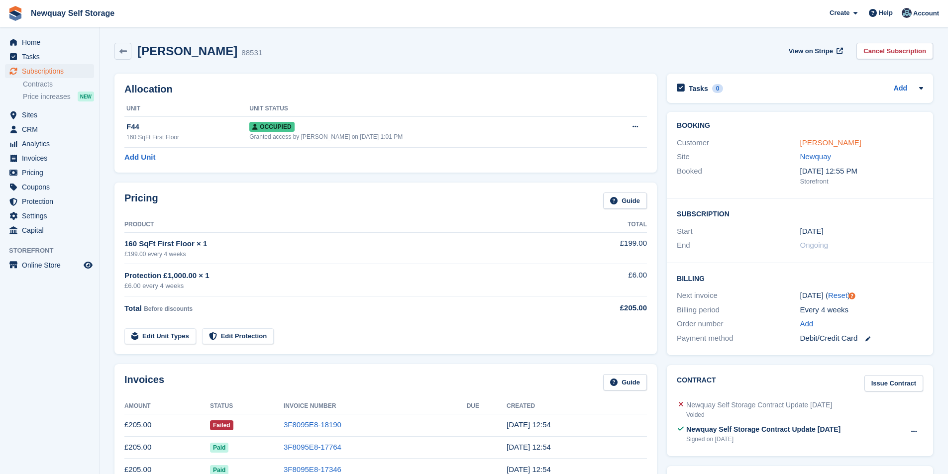
click at [826, 141] on link "[PERSON_NAME]" at bounding box center [830, 142] width 61 height 8
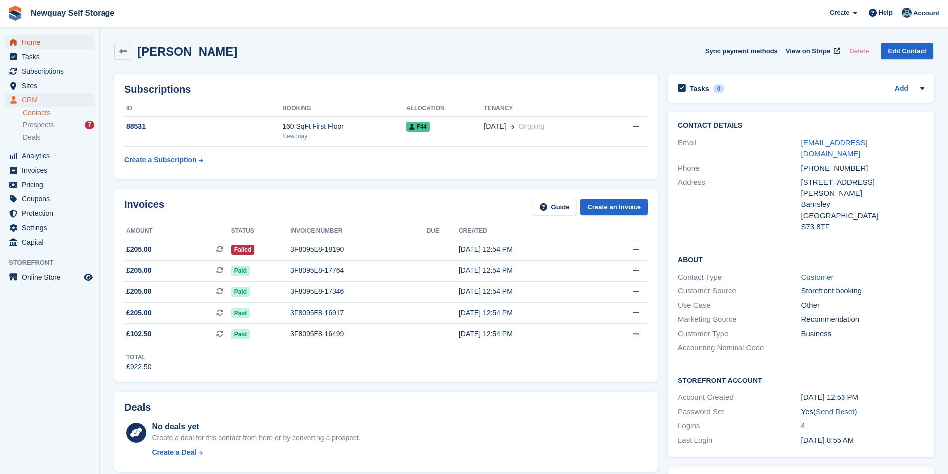
click at [33, 42] on span "Home" at bounding box center [52, 42] width 60 height 14
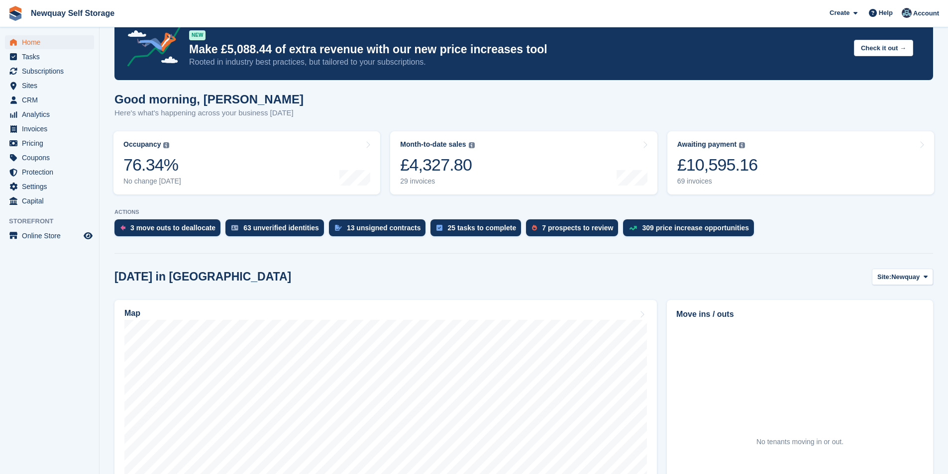
scroll to position [50, 0]
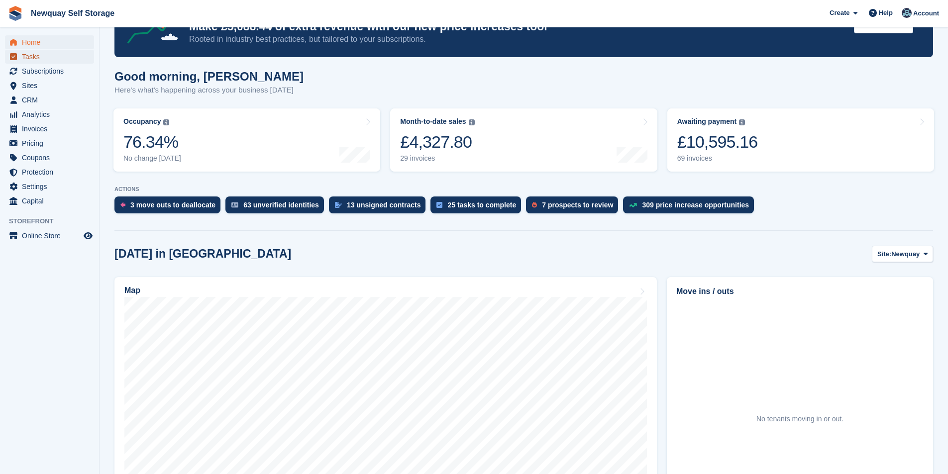
click at [29, 53] on span "Tasks" at bounding box center [52, 57] width 60 height 14
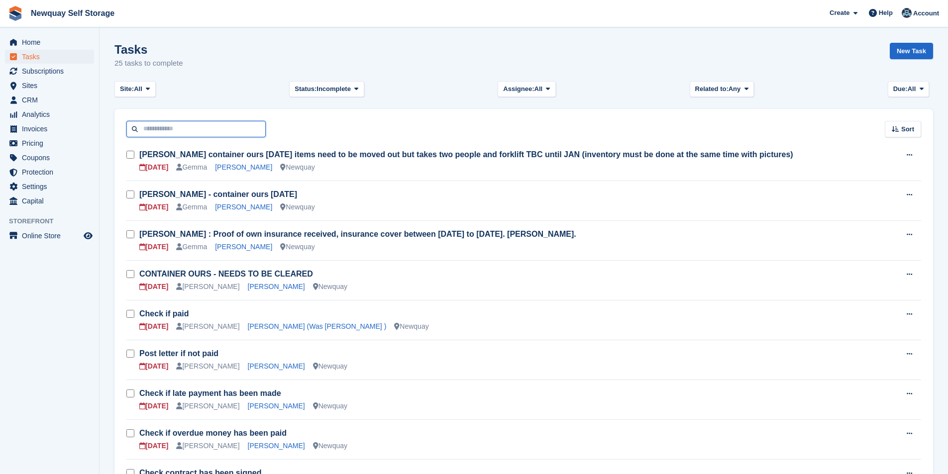
click at [169, 136] on input "text" at bounding box center [195, 129] width 139 height 16
type input "******"
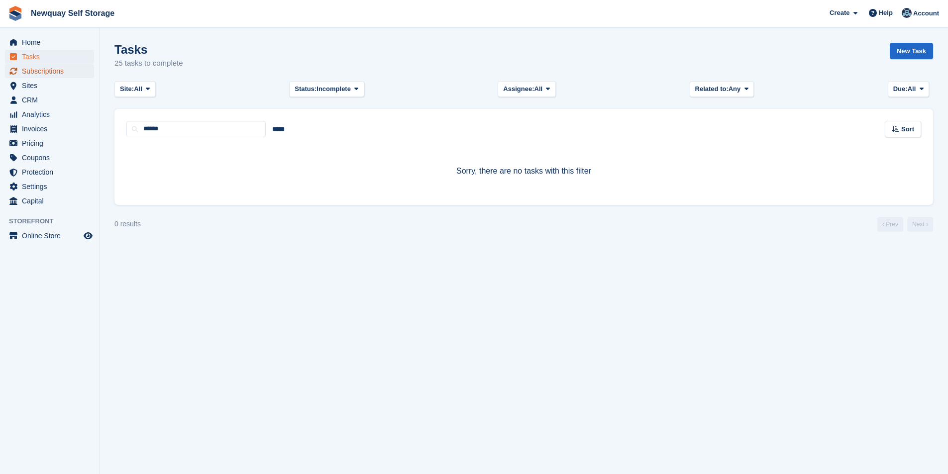
click at [52, 69] on span "Subscriptions" at bounding box center [52, 71] width 60 height 14
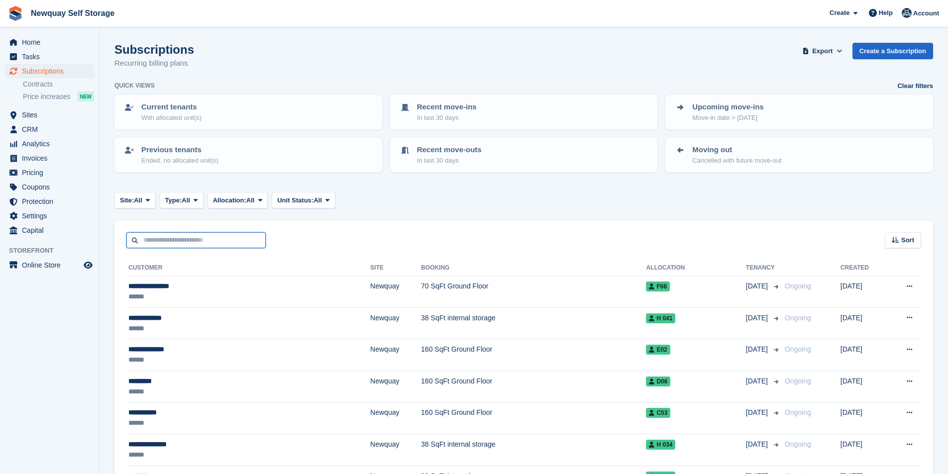
click at [188, 243] on input "text" at bounding box center [195, 240] width 139 height 16
type input "******"
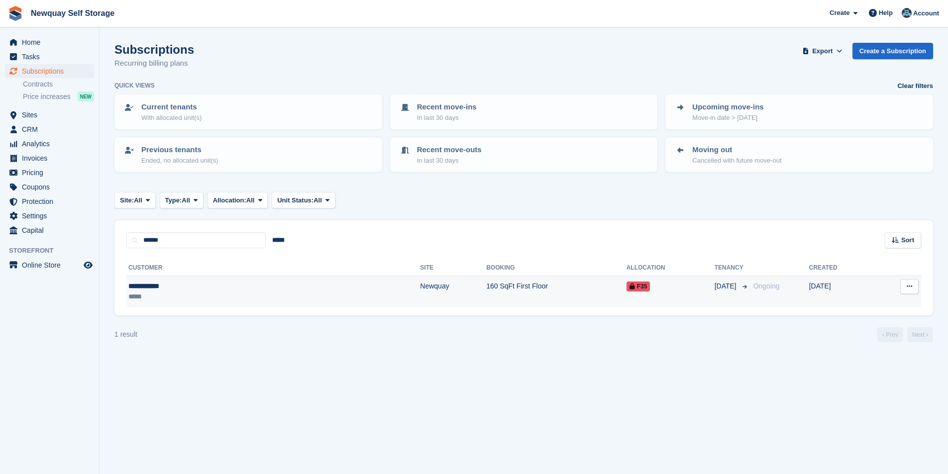
click at [159, 286] on div "**********" at bounding box center [191, 286] width 127 height 10
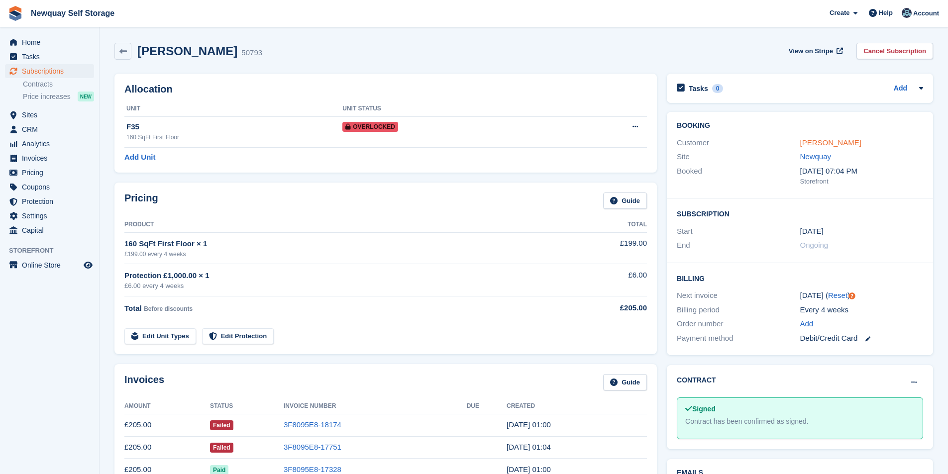
click at [819, 143] on link "[PERSON_NAME]" at bounding box center [830, 142] width 61 height 8
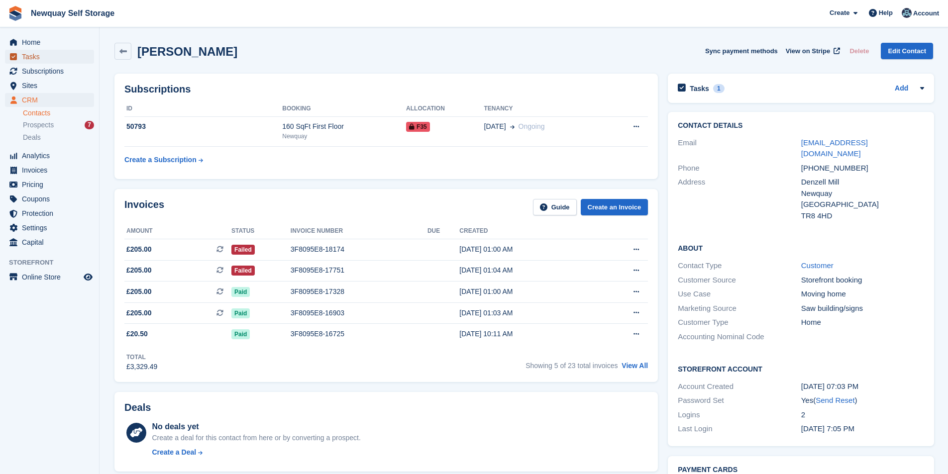
click at [47, 52] on span "Tasks" at bounding box center [52, 57] width 60 height 14
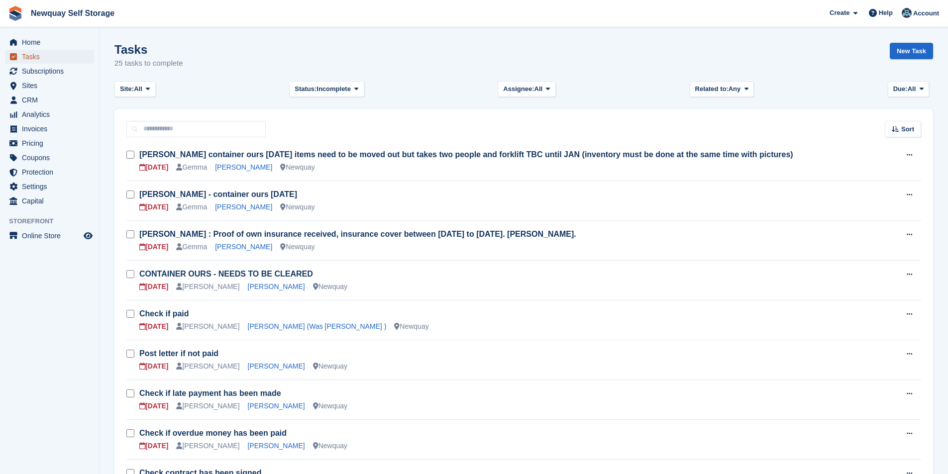
click at [50, 55] on span "Tasks" at bounding box center [52, 57] width 60 height 14
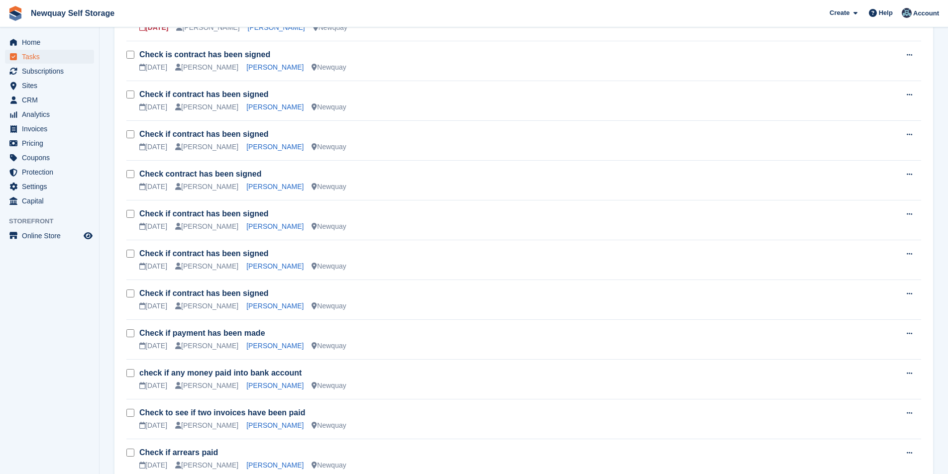
scroll to position [697, 0]
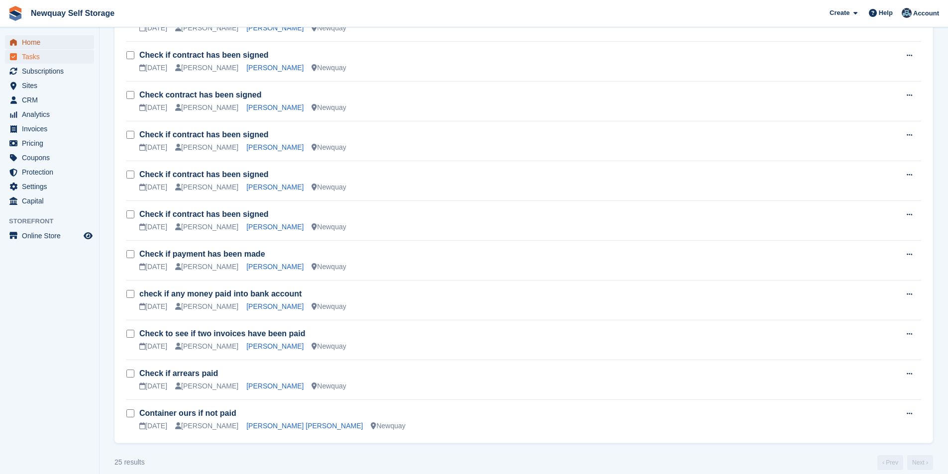
click at [52, 37] on span "Home" at bounding box center [52, 42] width 60 height 14
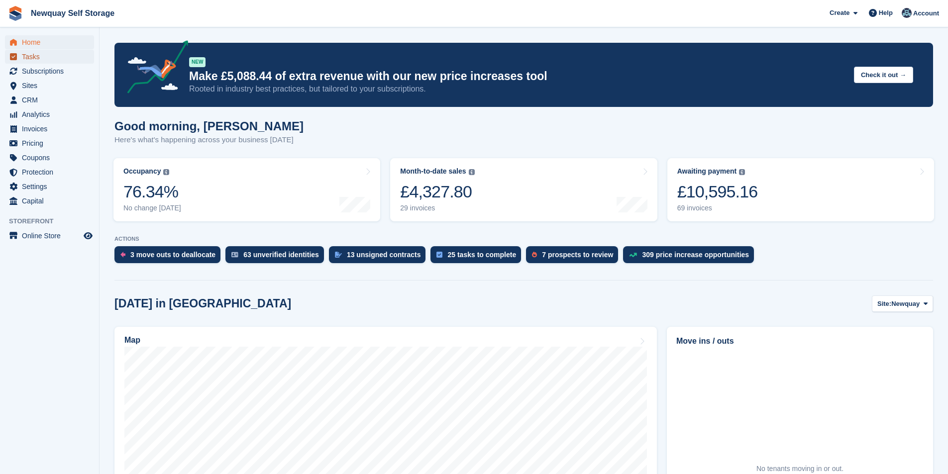
click at [43, 61] on span "Tasks" at bounding box center [52, 57] width 60 height 14
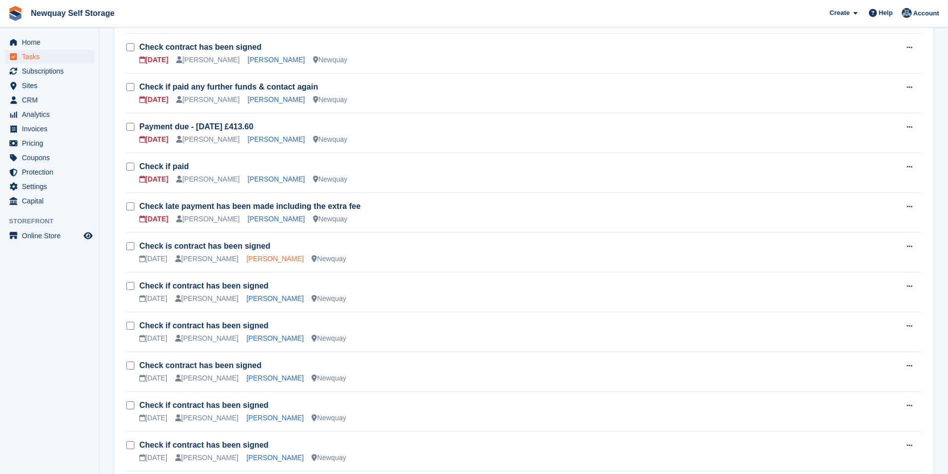
scroll to position [409, 0]
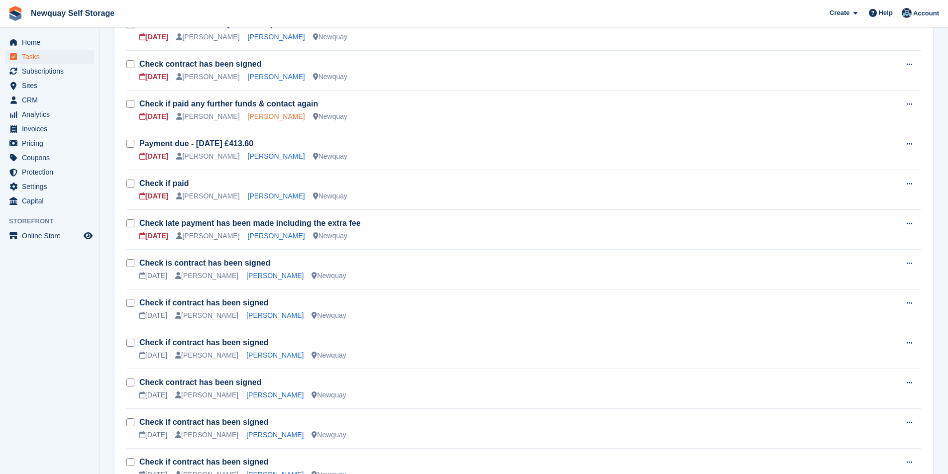
click at [267, 116] on link "[PERSON_NAME]" at bounding box center [276, 116] width 57 height 8
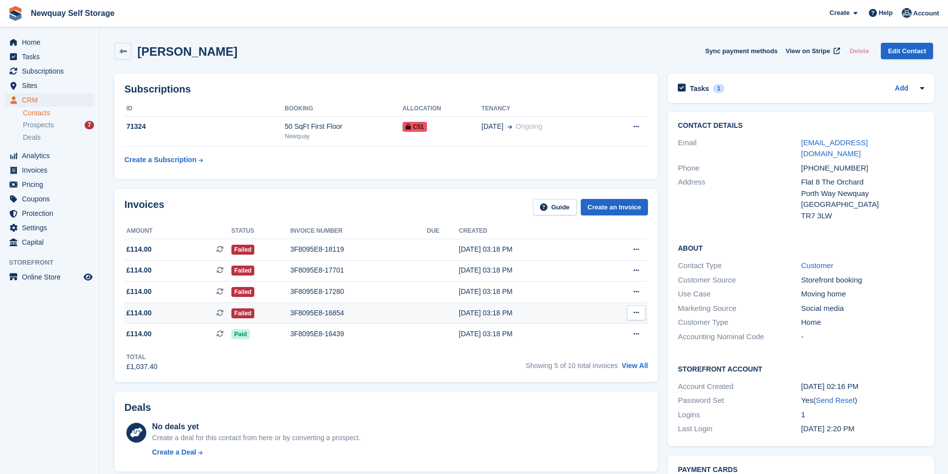
click at [303, 307] on td "3F8095E8-16854" at bounding box center [358, 313] width 137 height 21
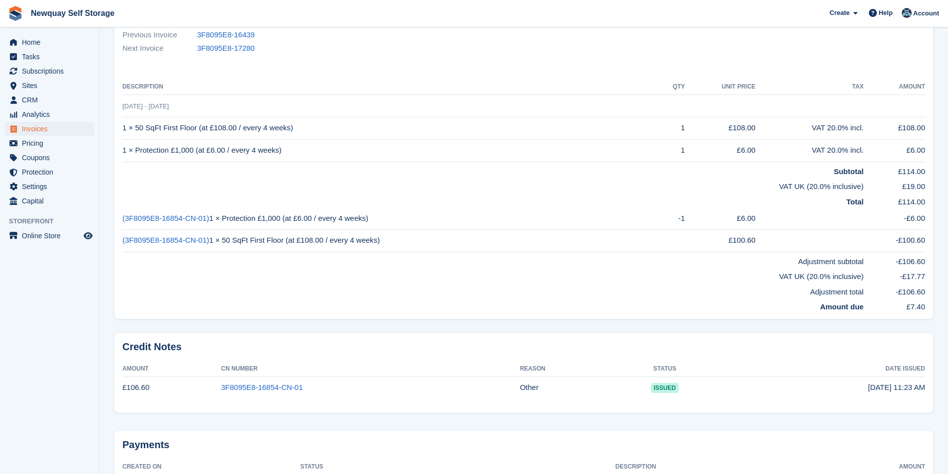
scroll to position [249, 0]
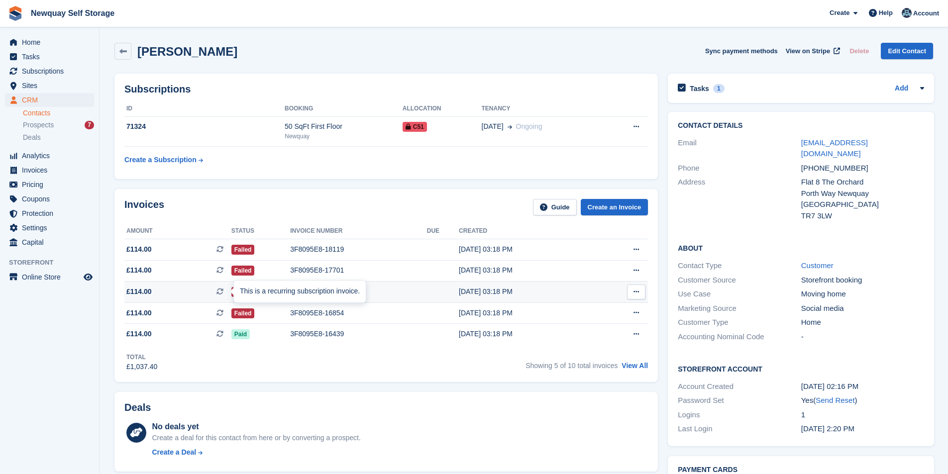
click at [331, 292] on div "This is a recurring subscription invoice." at bounding box center [300, 292] width 132 height 22
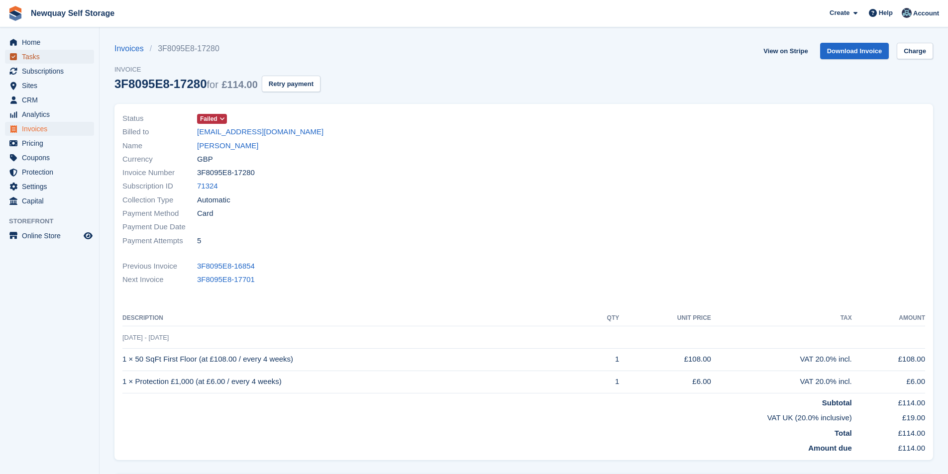
click at [46, 53] on span "Tasks" at bounding box center [52, 57] width 60 height 14
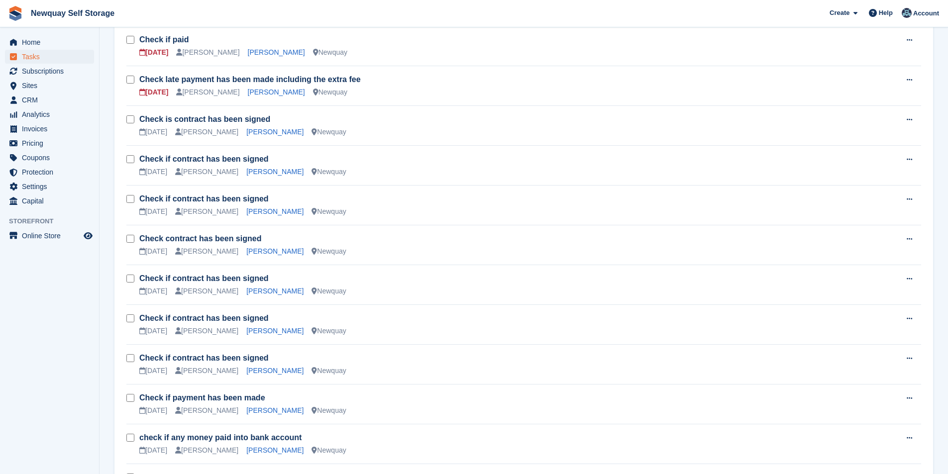
scroll to position [448, 0]
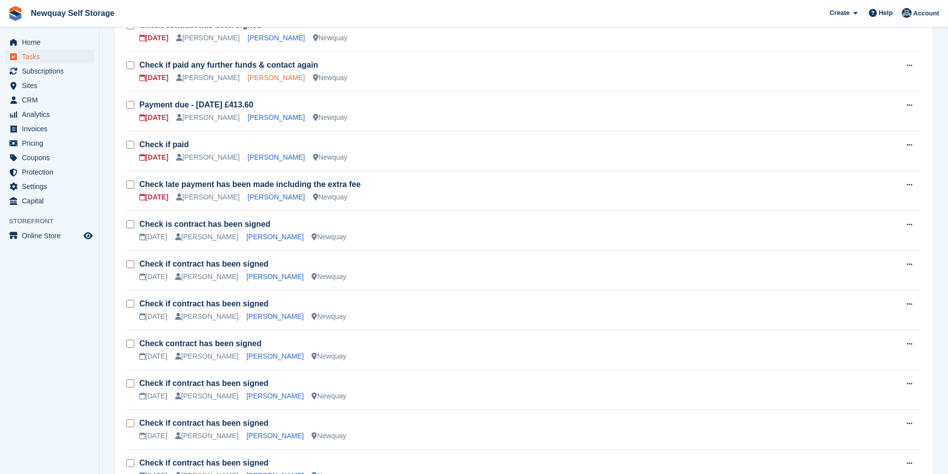
click at [267, 76] on link "[PERSON_NAME]" at bounding box center [276, 78] width 57 height 8
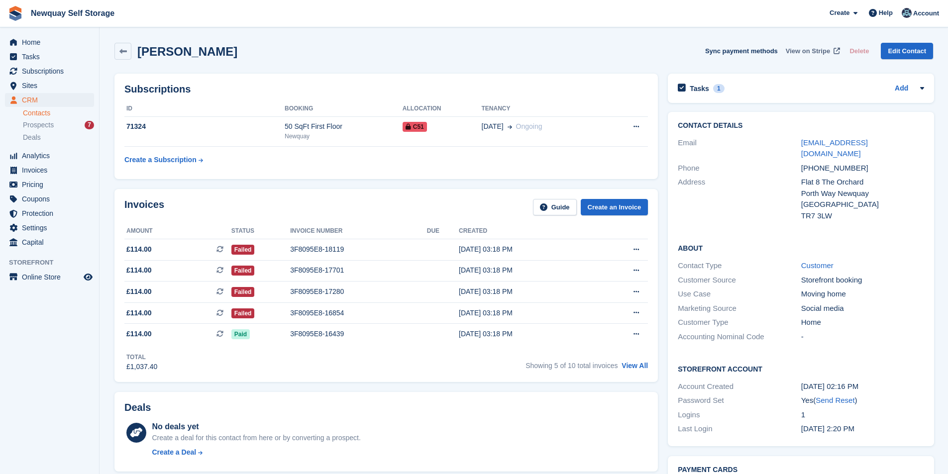
click at [809, 43] on link "View on Stripe" at bounding box center [812, 51] width 60 height 16
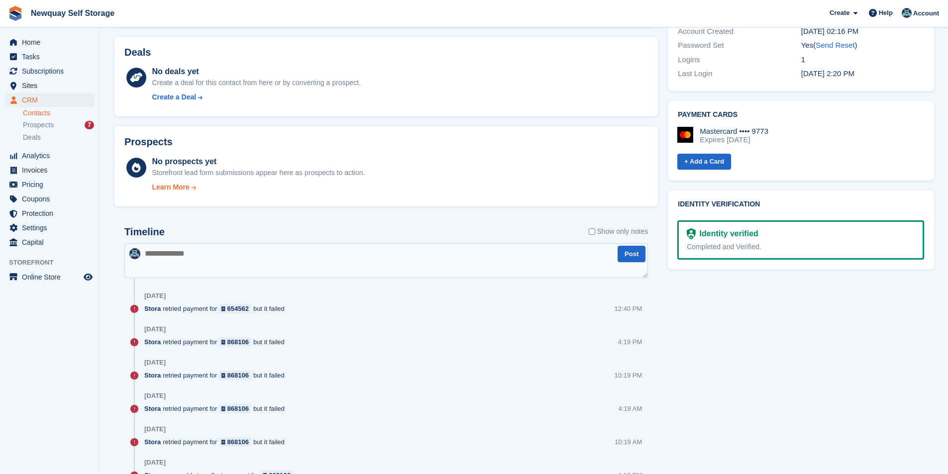
scroll to position [348, 0]
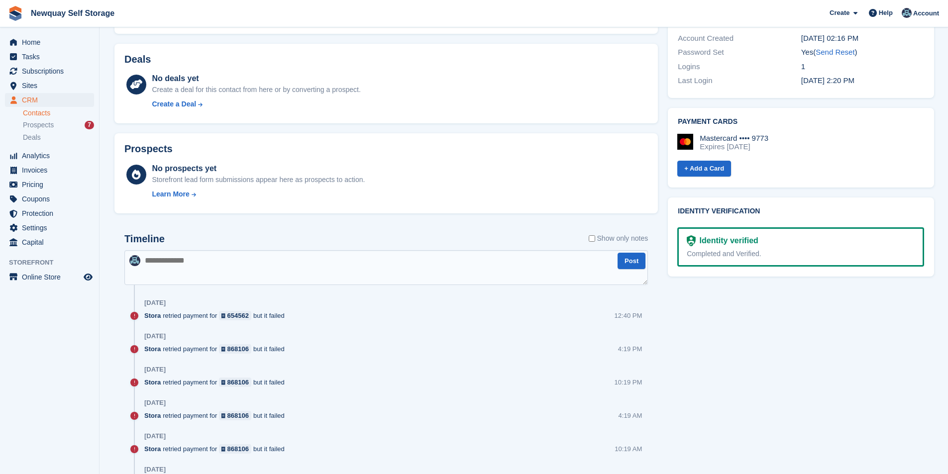
click at [175, 261] on textarea at bounding box center [386, 267] width 524 height 35
paste textarea "**********"
type textarea "**********"
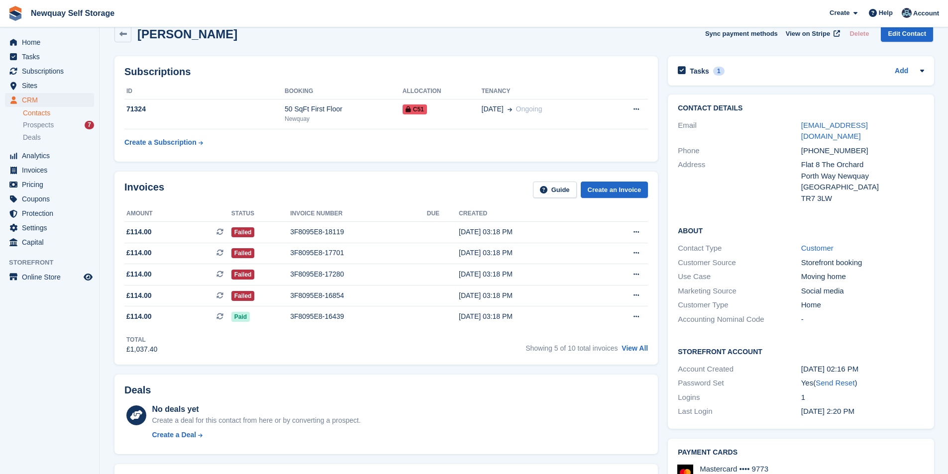
scroll to position [0, 0]
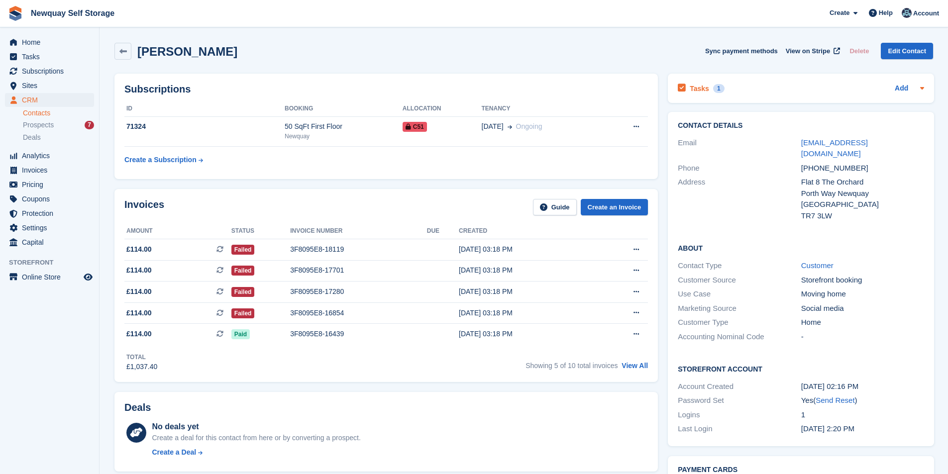
drag, startPoint x: 692, startPoint y: 87, endPoint x: 684, endPoint y: 87, distance: 8.5
click at [692, 87] on h2 "Tasks" at bounding box center [699, 88] width 19 height 9
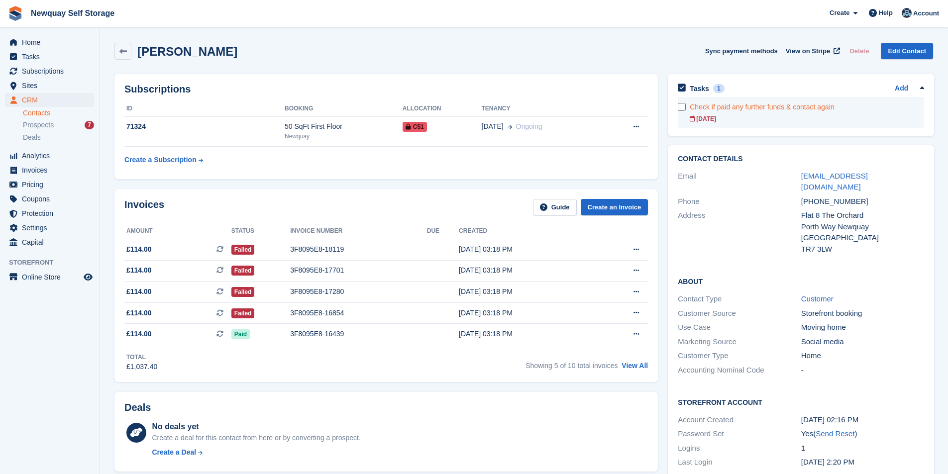
click at [713, 110] on div "Check if paid any further funds & contact again" at bounding box center [807, 107] width 234 height 10
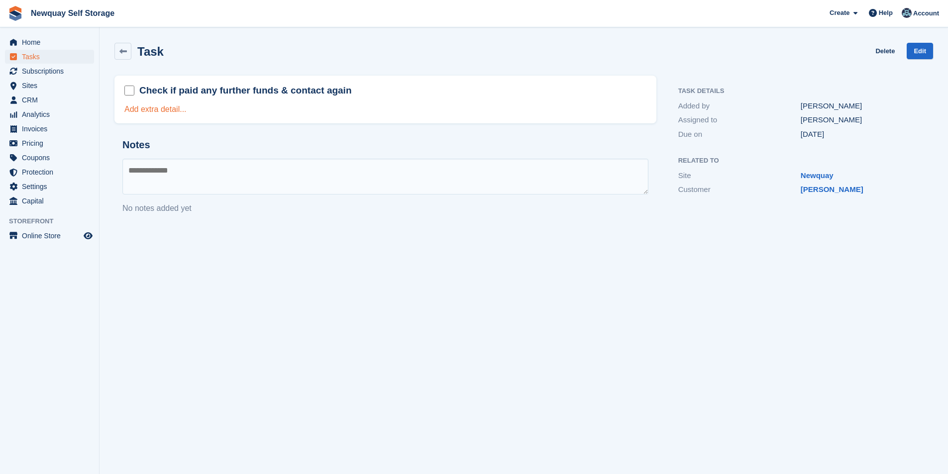
click at [167, 109] on link "Add extra detail..." at bounding box center [155, 109] width 62 height 8
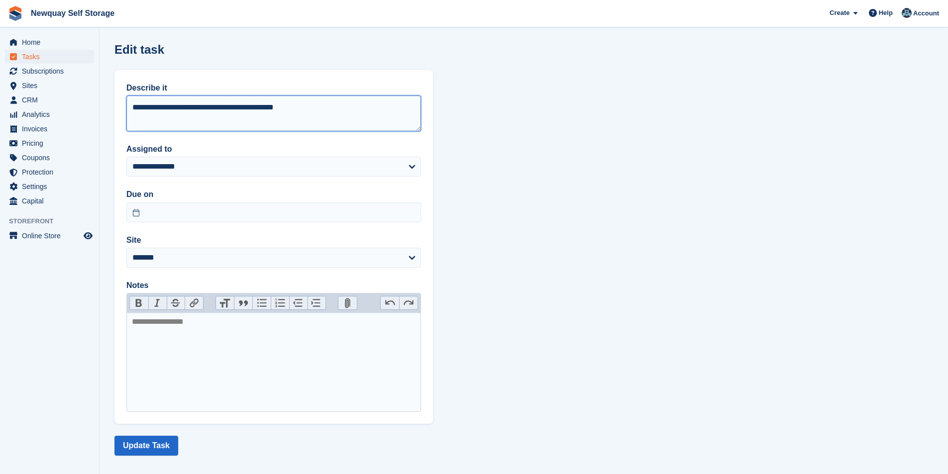
drag, startPoint x: 362, startPoint y: 112, endPoint x: 128, endPoint y: 113, distance: 233.9
click at [128, 113] on textarea "**********" at bounding box center [273, 114] width 295 height 36
type textarea "**********"
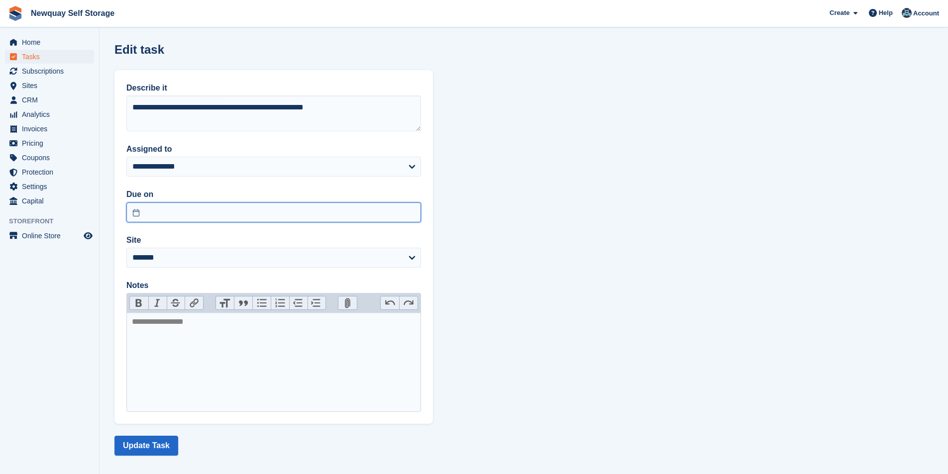
click at [271, 213] on input "text" at bounding box center [273, 213] width 295 height 20
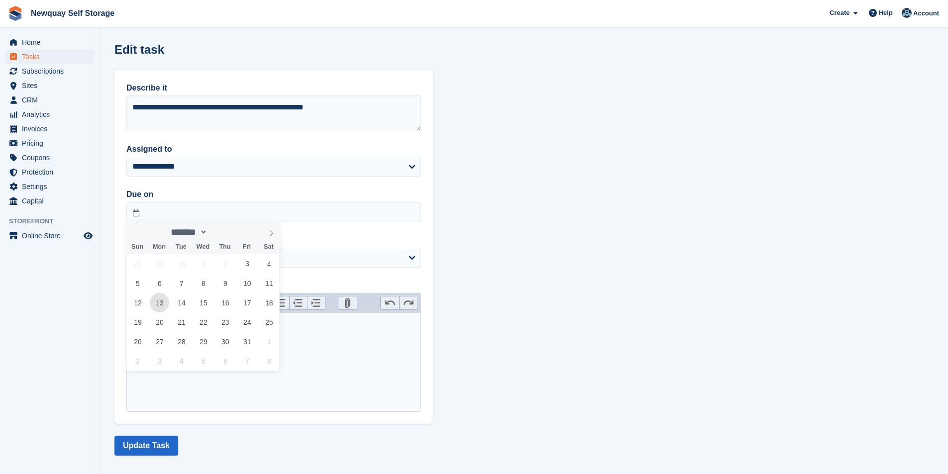
click at [160, 302] on span "13" at bounding box center [159, 302] width 19 height 19
type input "**********"
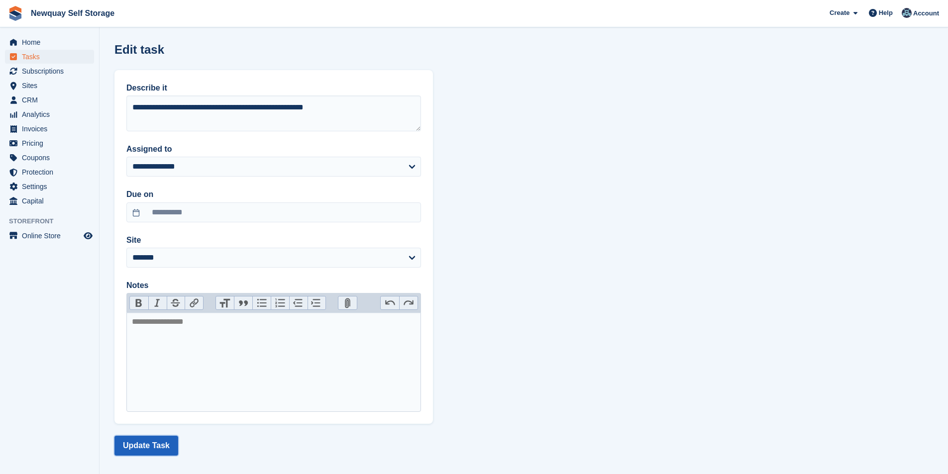
click at [158, 441] on button "Update Task" at bounding box center [146, 446] width 64 height 20
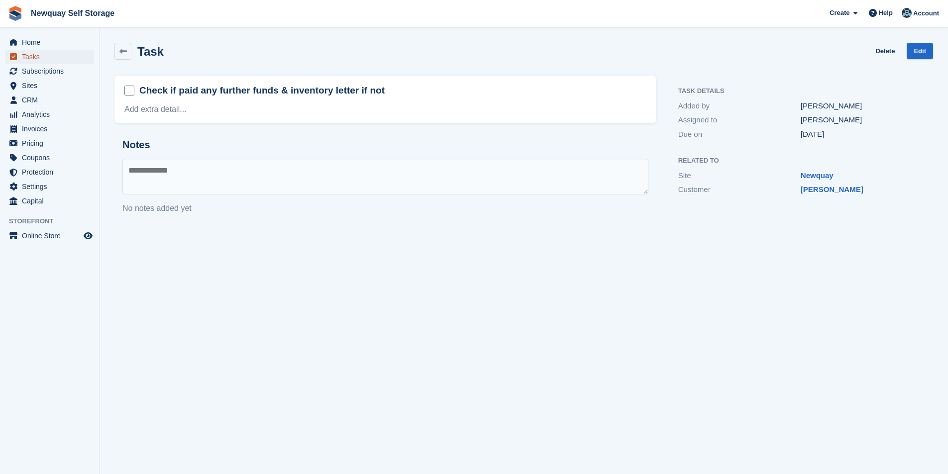
click at [59, 55] on span "Tasks" at bounding box center [52, 57] width 60 height 14
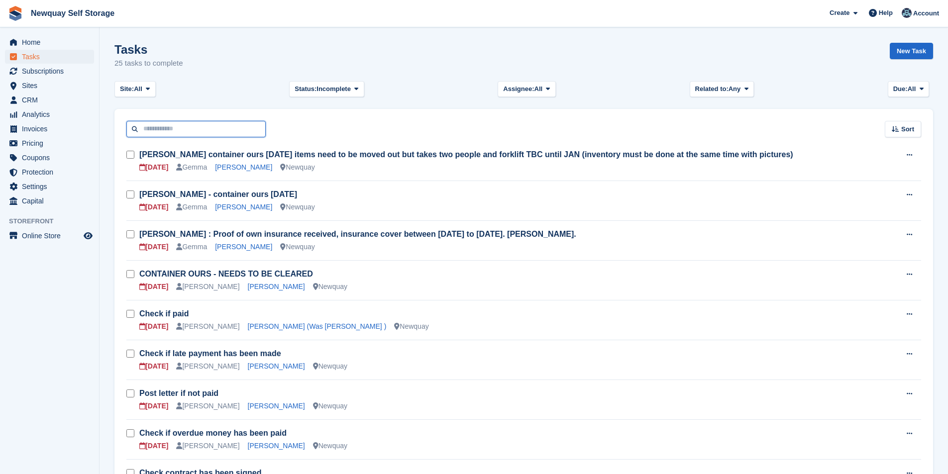
click at [178, 133] on input "text" at bounding box center [195, 129] width 139 height 16
type input "*****"
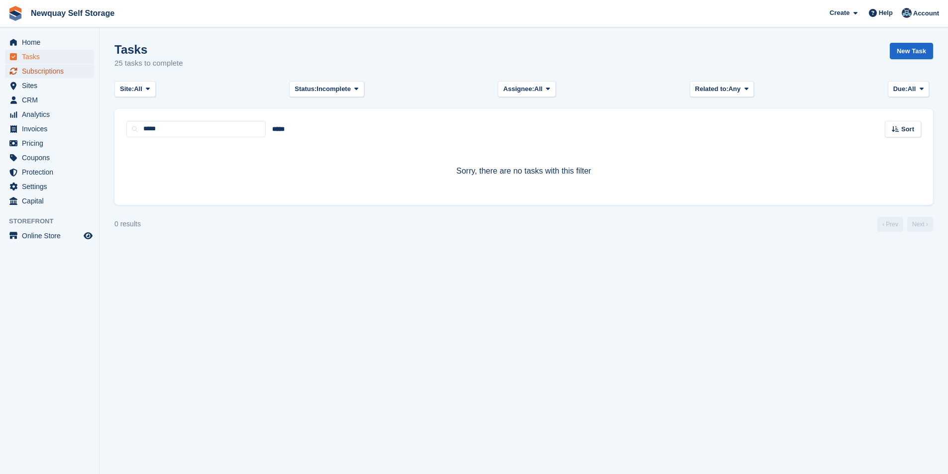
click at [47, 68] on span "Subscriptions" at bounding box center [52, 71] width 60 height 14
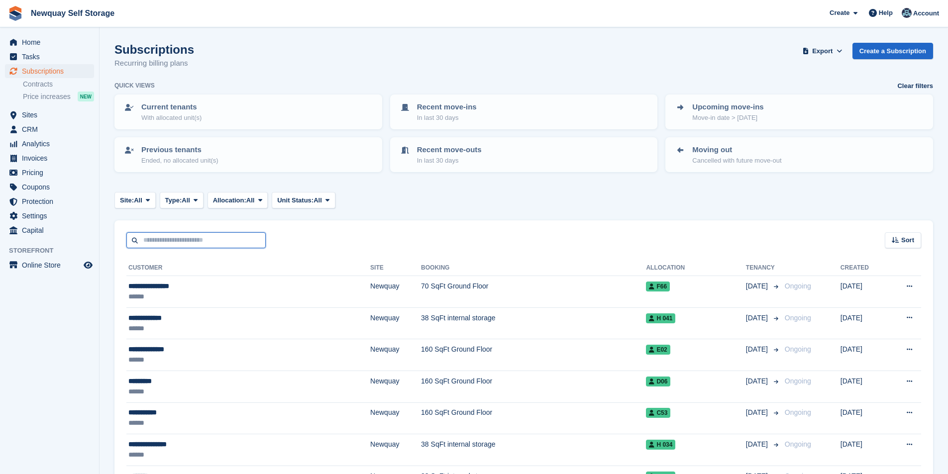
click at [178, 243] on input "text" at bounding box center [195, 240] width 139 height 16
type input "*****"
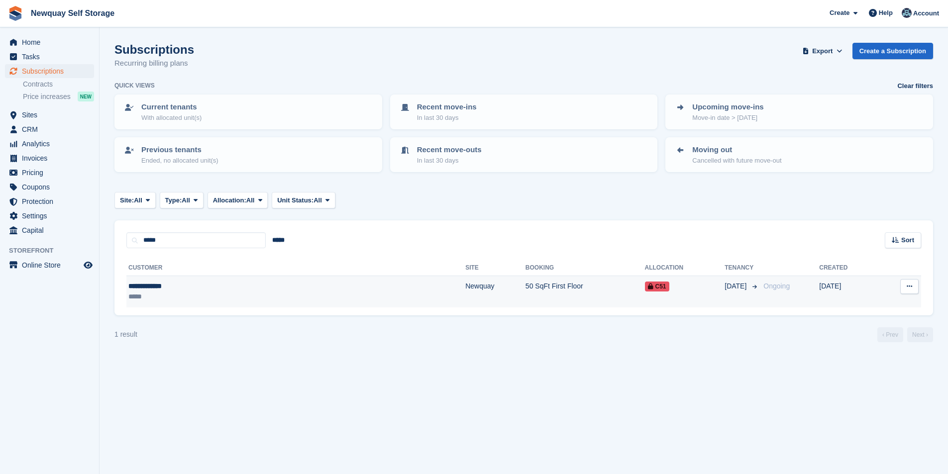
click at [146, 287] on div "**********" at bounding box center [209, 286] width 162 height 10
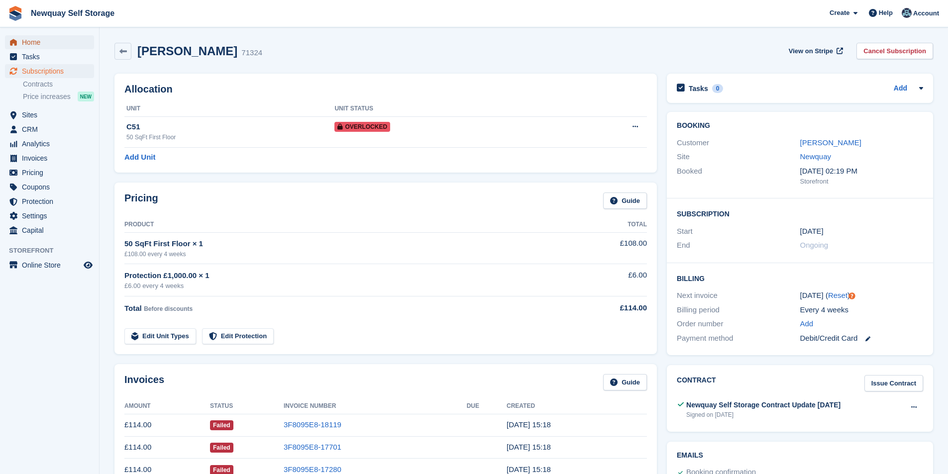
click at [39, 41] on span "Home" at bounding box center [52, 42] width 60 height 14
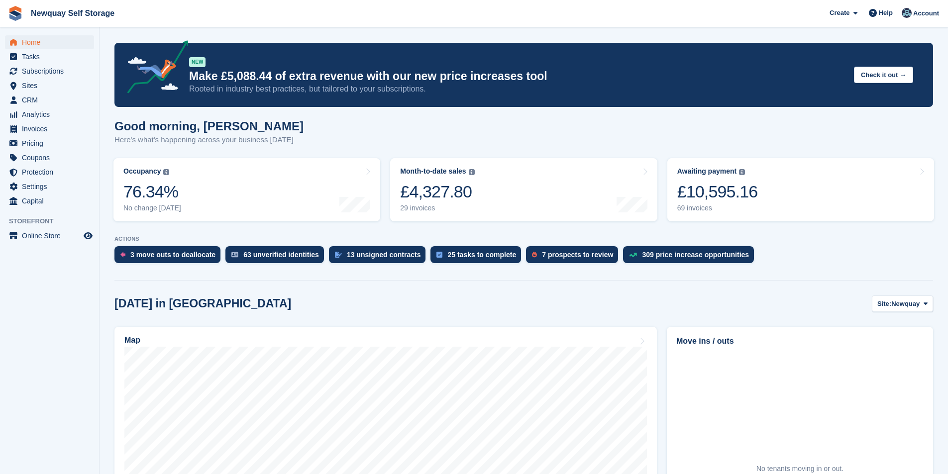
scroll to position [249, 0]
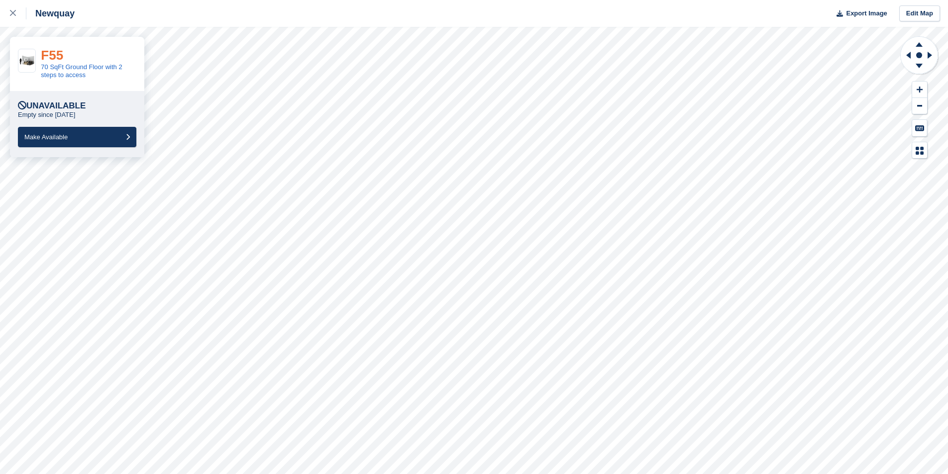
click at [59, 55] on link "F55" at bounding box center [52, 55] width 22 height 15
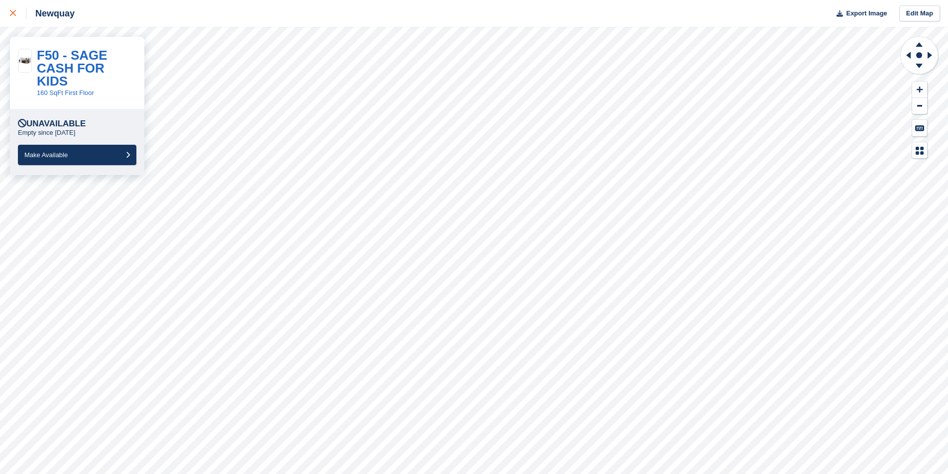
click at [15, 15] on icon at bounding box center [13, 13] width 6 height 6
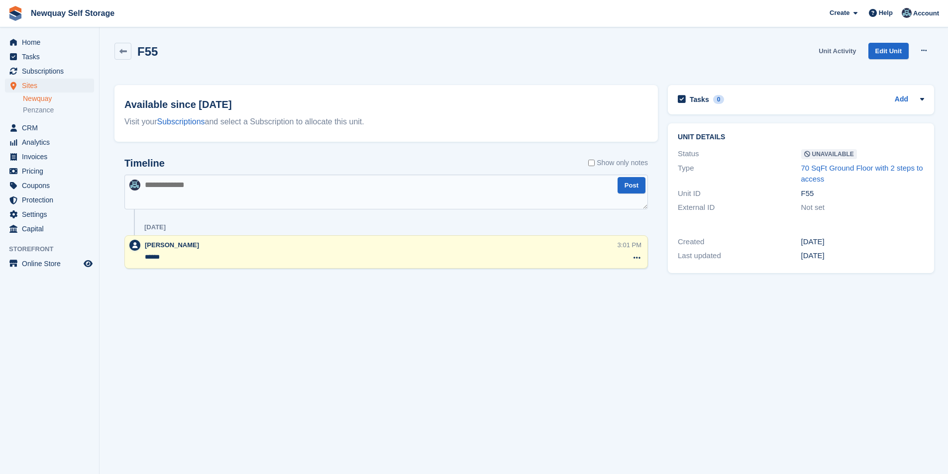
click at [831, 52] on link "Unit Activity" at bounding box center [837, 51] width 45 height 16
click at [838, 52] on link "Unit Activity" at bounding box center [837, 51] width 45 height 16
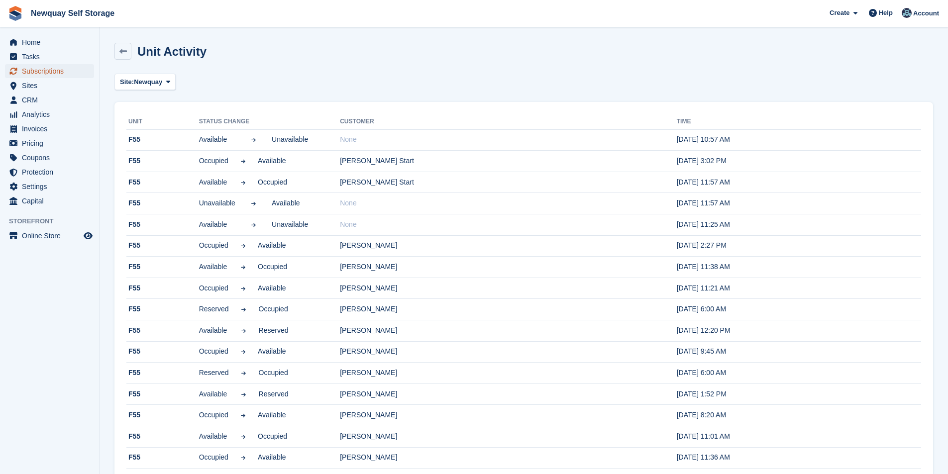
click at [57, 69] on span "Subscriptions" at bounding box center [52, 71] width 60 height 14
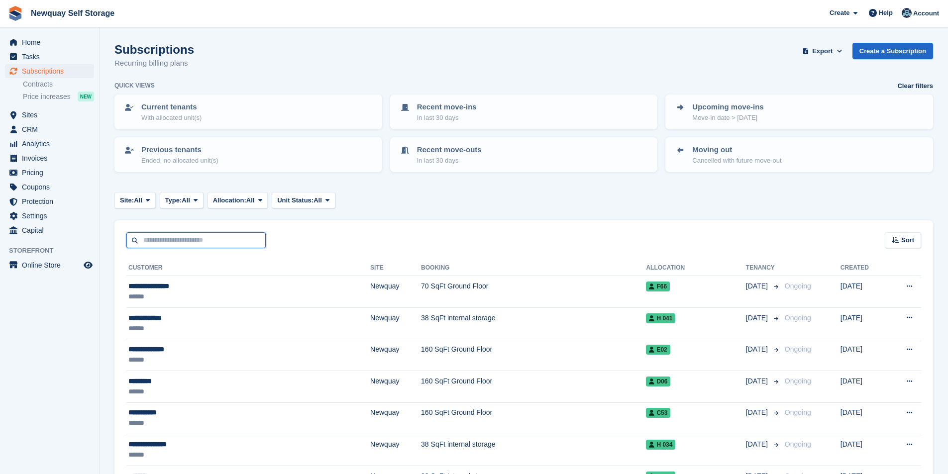
click at [160, 246] on input "text" at bounding box center [195, 240] width 139 height 16
type input "*****"
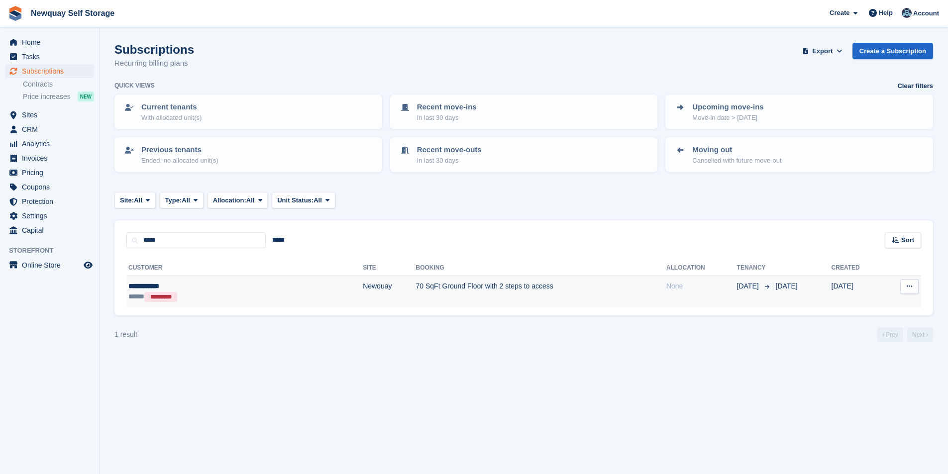
click at [141, 286] on div "**********" at bounding box center [192, 286] width 128 height 10
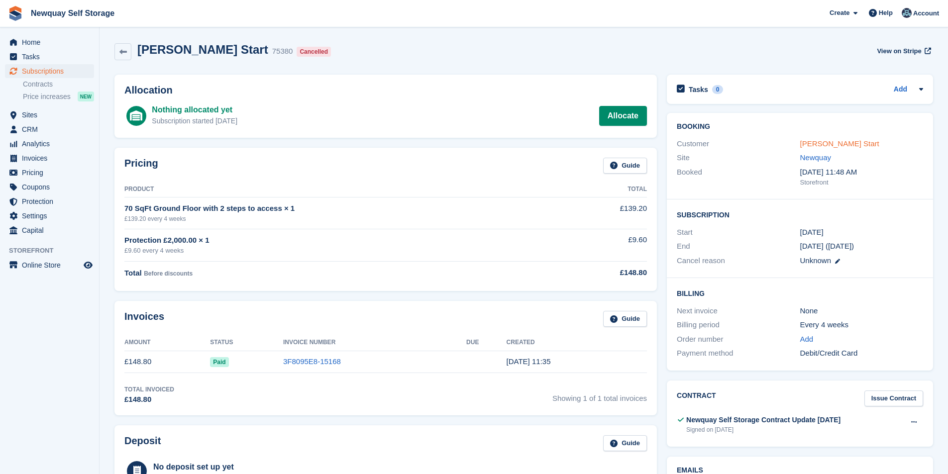
click at [817, 144] on link "[PERSON_NAME] Start" at bounding box center [839, 143] width 79 height 8
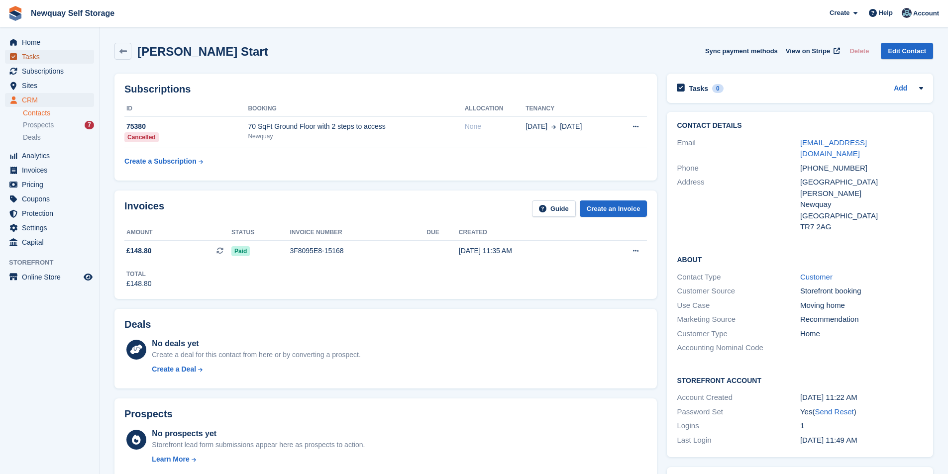
click at [53, 56] on span "Tasks" at bounding box center [52, 57] width 60 height 14
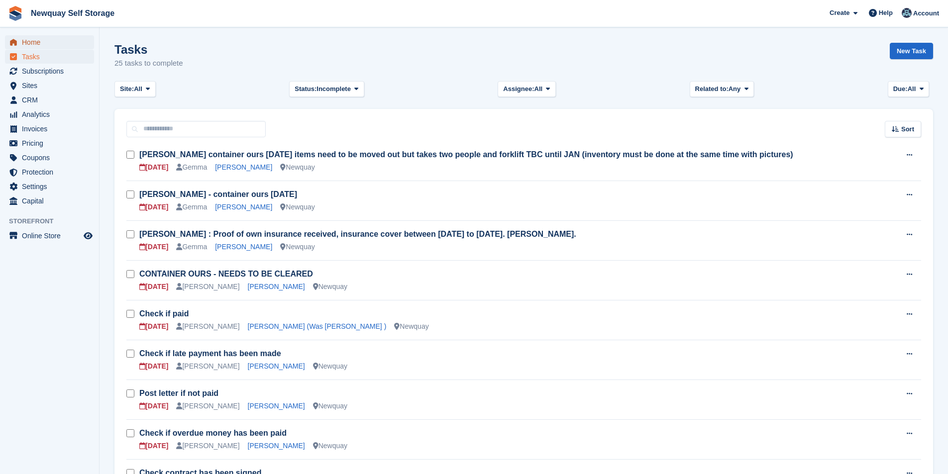
click at [41, 45] on span "Home" at bounding box center [52, 42] width 60 height 14
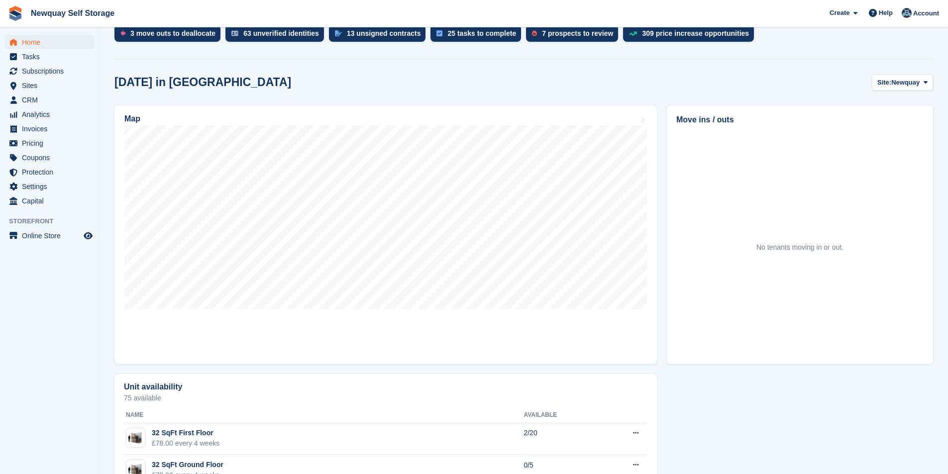
scroll to position [100, 0]
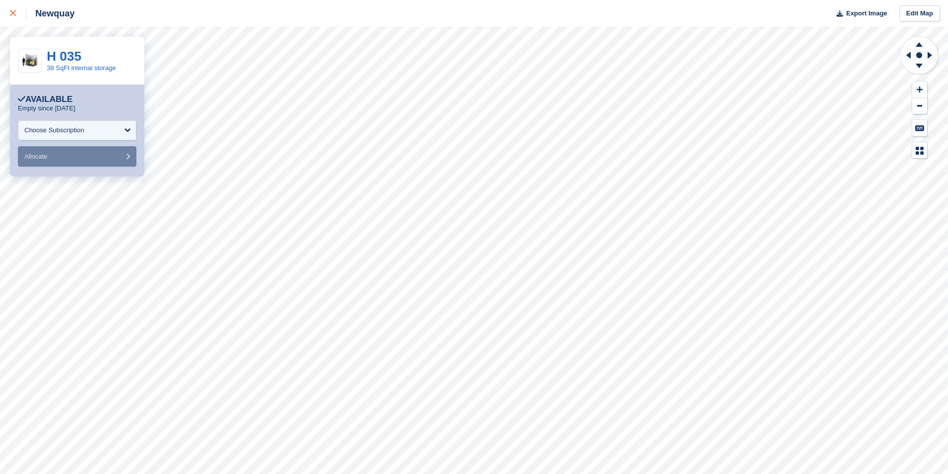
click at [10, 14] on icon at bounding box center [13, 13] width 6 height 6
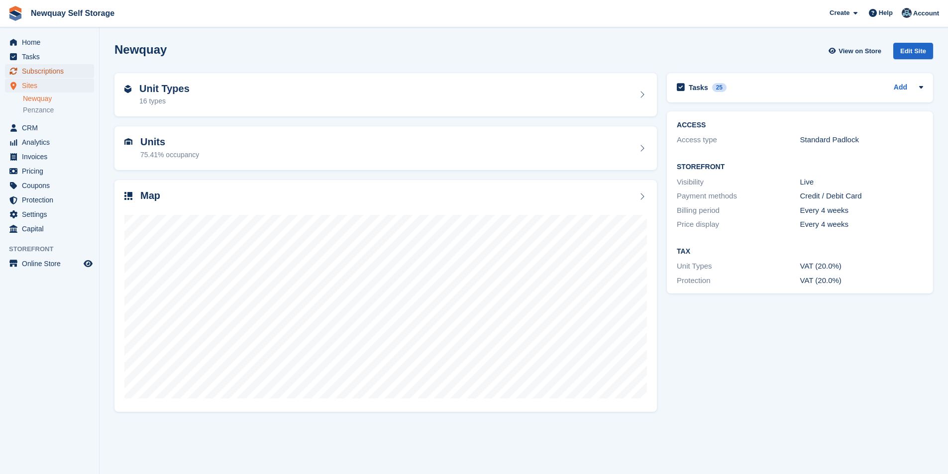
click at [58, 71] on span "Subscriptions" at bounding box center [52, 71] width 60 height 14
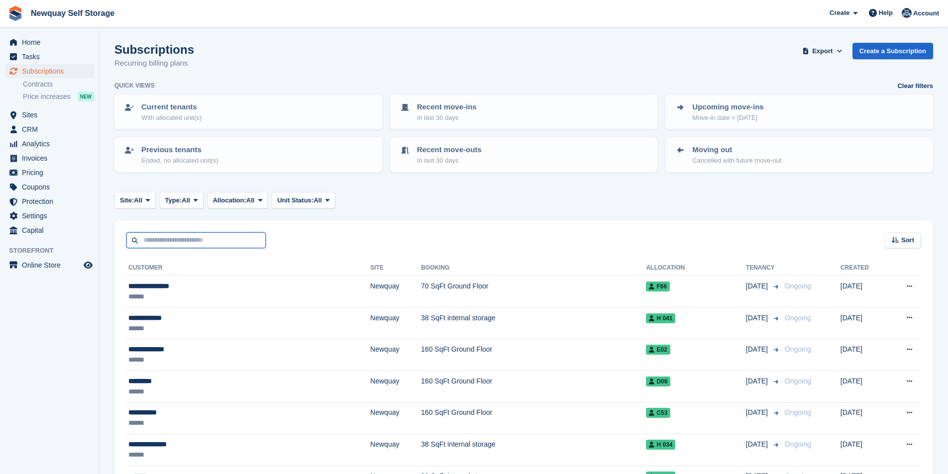
drag, startPoint x: 0, startPoint y: 0, endPoint x: 172, endPoint y: 244, distance: 299.0
click at [172, 244] on input "text" at bounding box center [195, 240] width 139 height 16
type input "***"
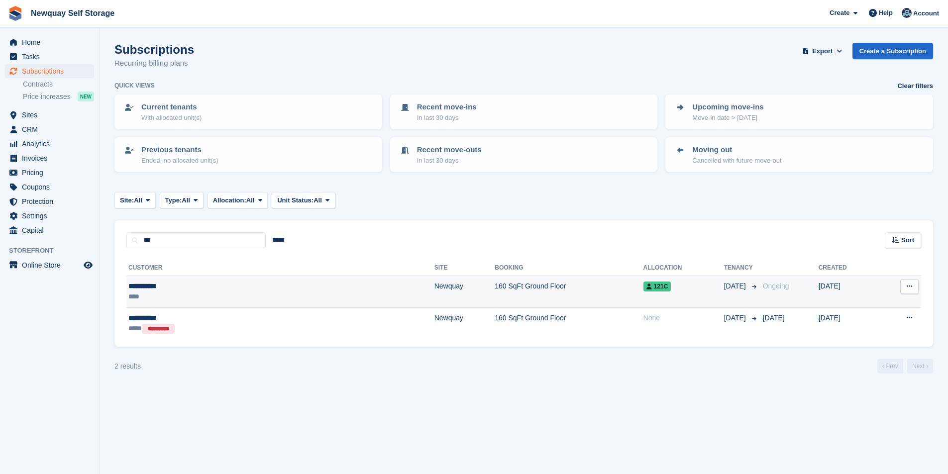
click at [164, 287] on div "**********" at bounding box center [201, 286] width 146 height 10
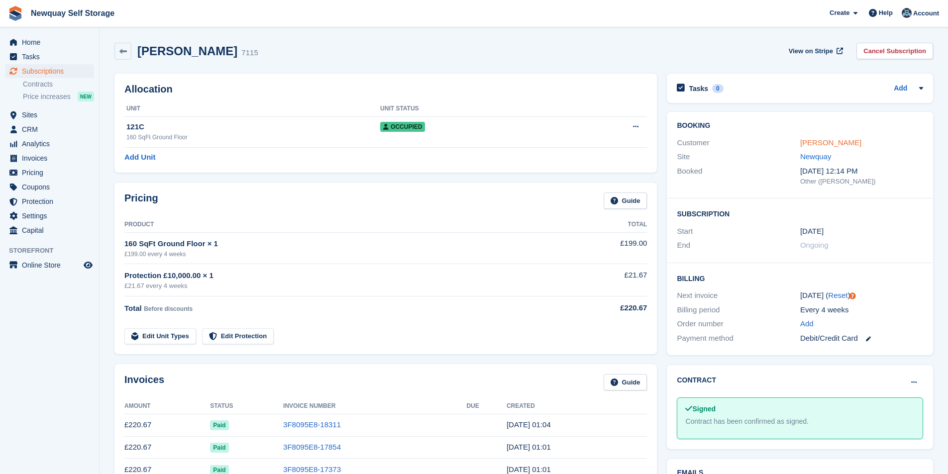
click at [814, 144] on link "[PERSON_NAME]" at bounding box center [830, 142] width 61 height 8
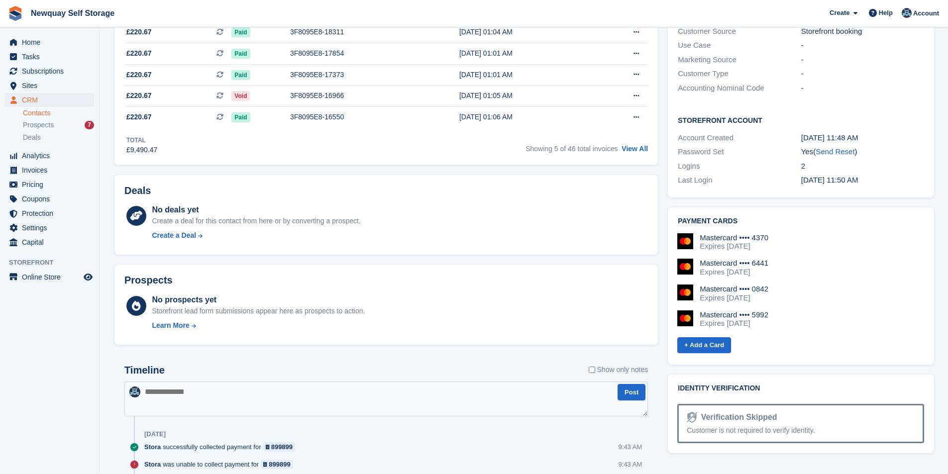
scroll to position [50, 0]
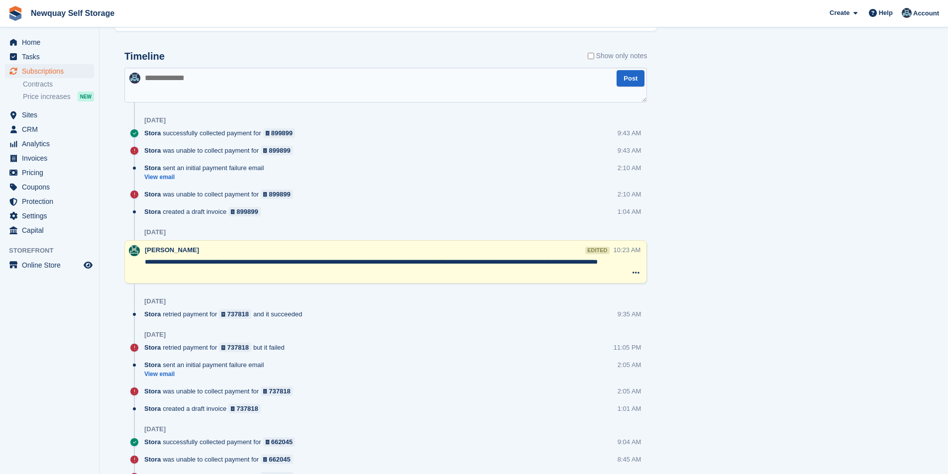
scroll to position [697, 0]
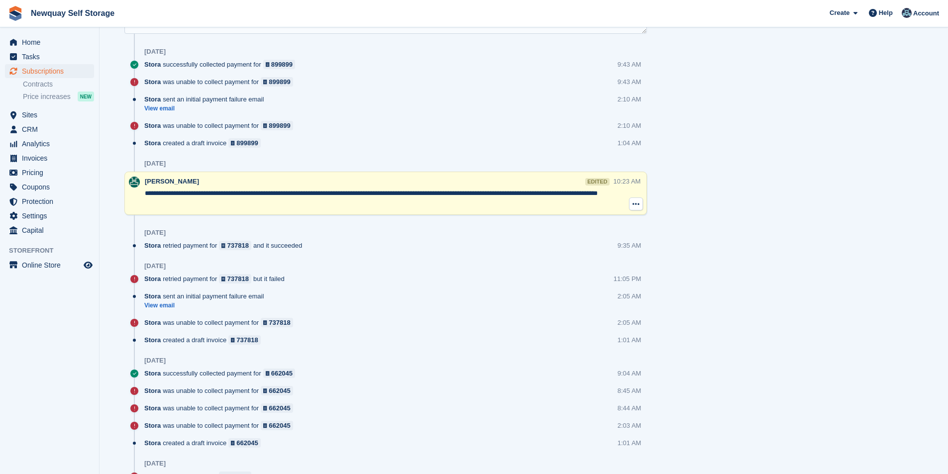
click at [636, 209] on button at bounding box center [636, 204] width 14 height 13
click at [455, 310] on div "Stora sent an initial payment failure email View email 2:05 AM" at bounding box center [395, 305] width 503 height 26
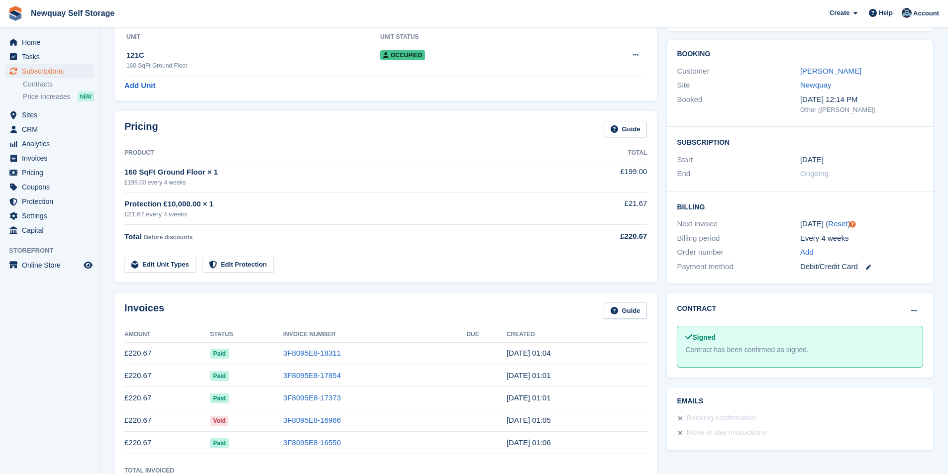
scroll to position [0, 0]
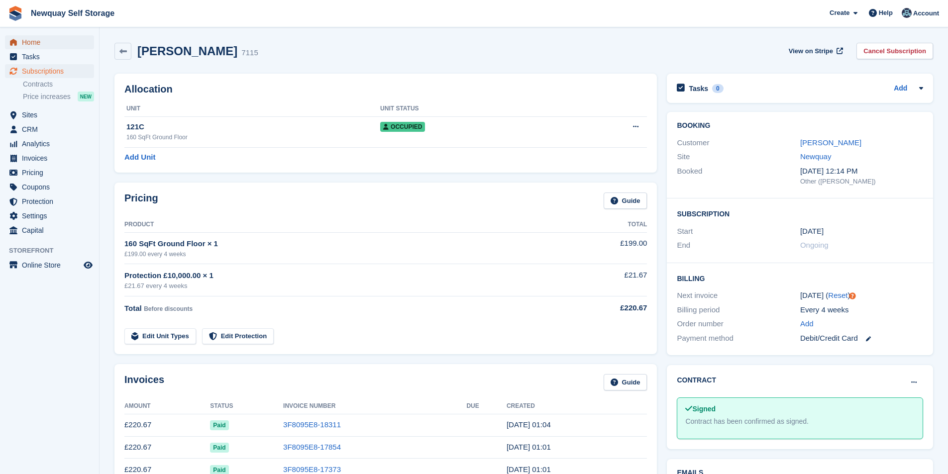
click at [36, 46] on span "Home" at bounding box center [52, 42] width 60 height 14
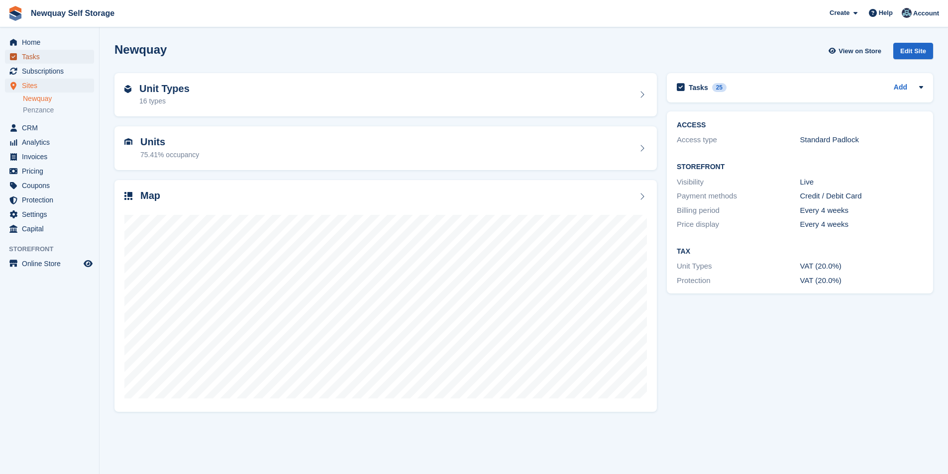
click at [49, 58] on span "Tasks" at bounding box center [52, 57] width 60 height 14
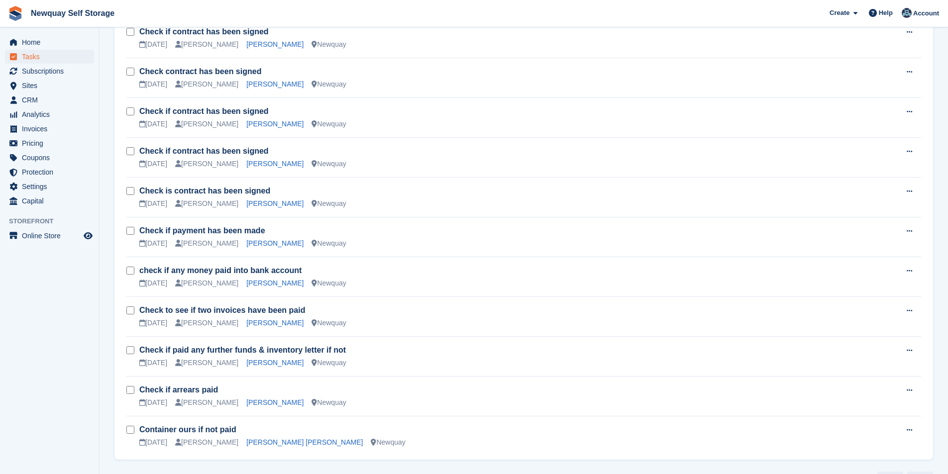
scroll to position [708, 0]
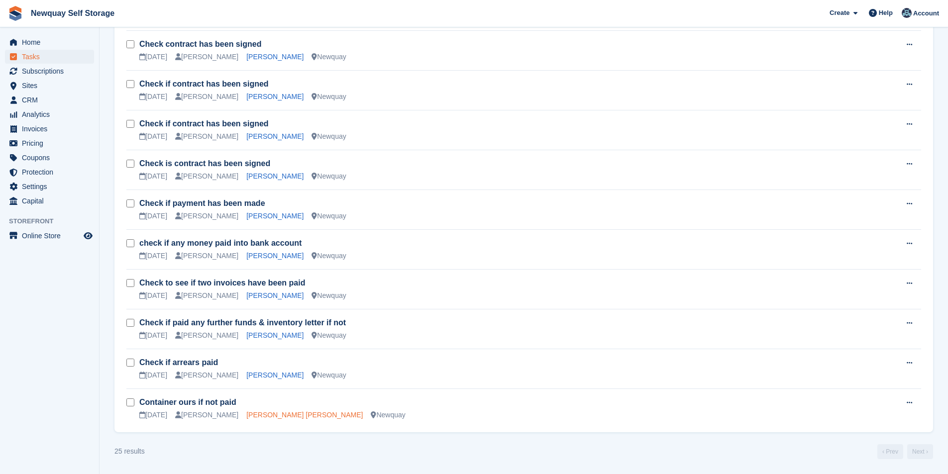
click at [276, 419] on link "Hristo Slavov Slavov" at bounding box center [304, 415] width 116 height 8
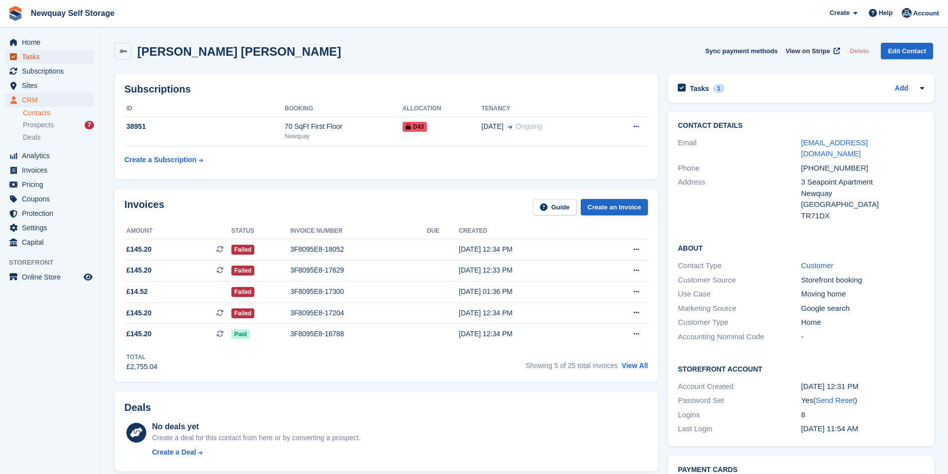
click at [42, 55] on span "Tasks" at bounding box center [52, 57] width 60 height 14
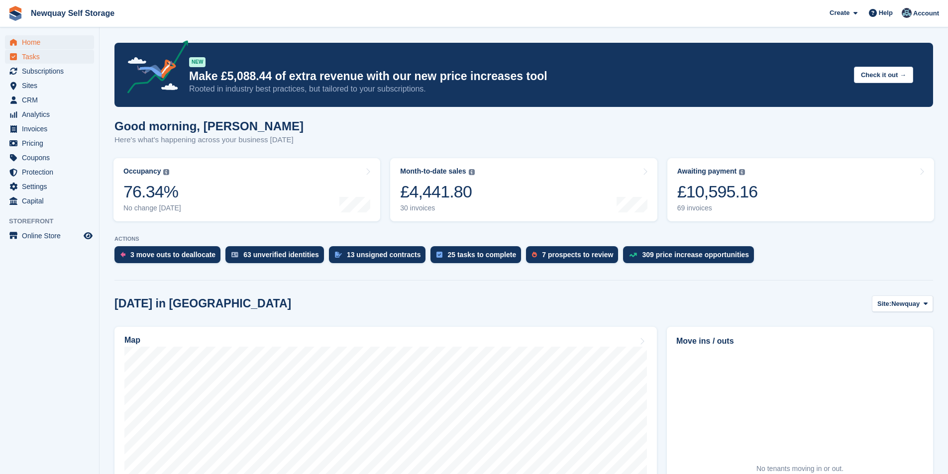
scroll to position [199, 0]
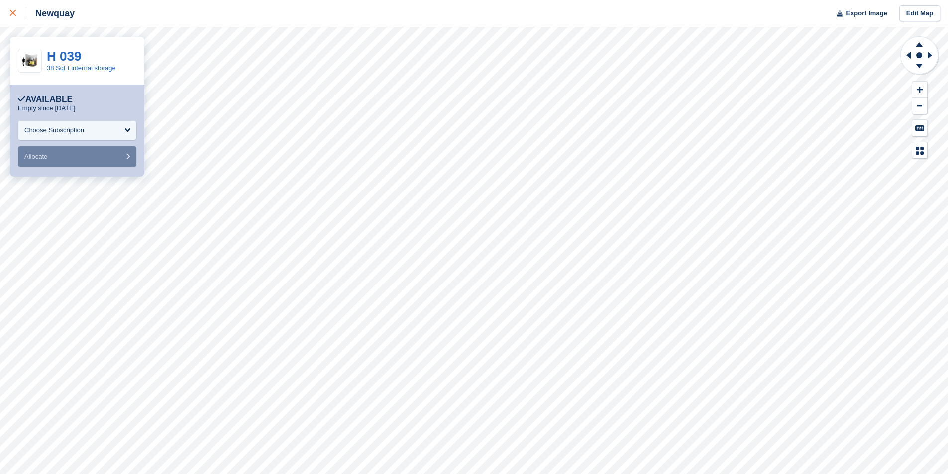
click at [15, 15] on icon at bounding box center [13, 13] width 6 height 6
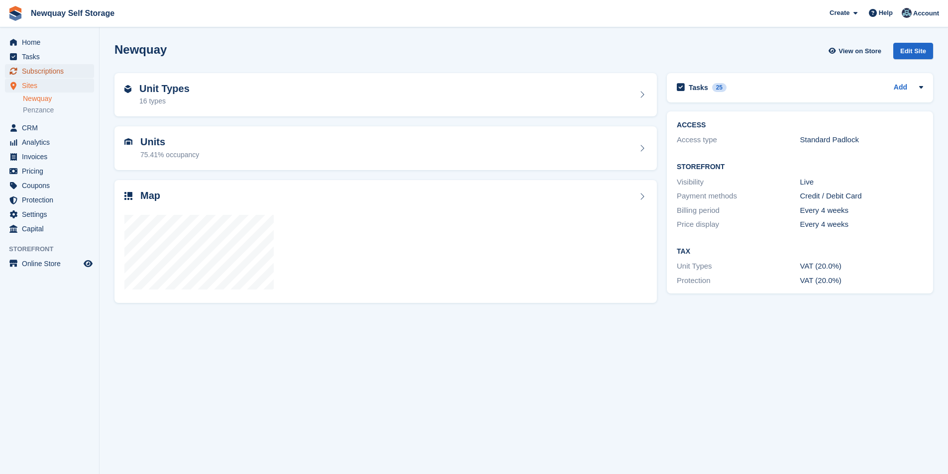
click at [62, 70] on span "Subscriptions" at bounding box center [52, 71] width 60 height 14
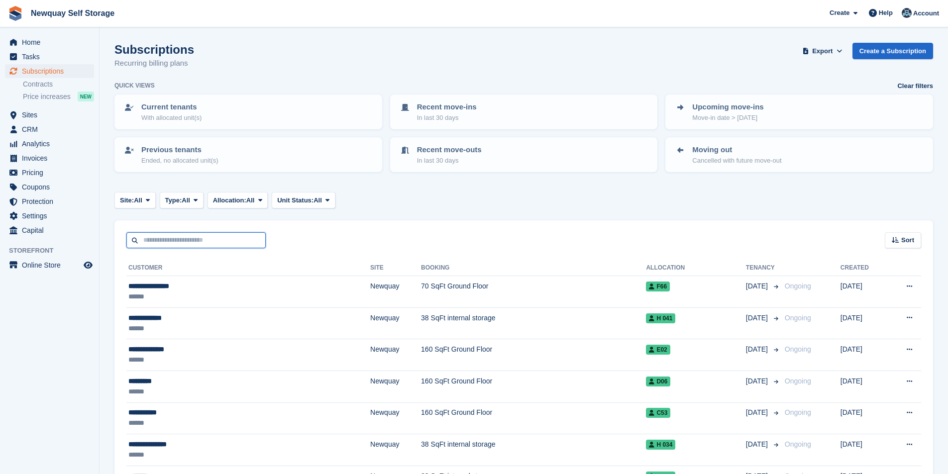
click at [159, 235] on input "text" at bounding box center [195, 240] width 139 height 16
type input "*****"
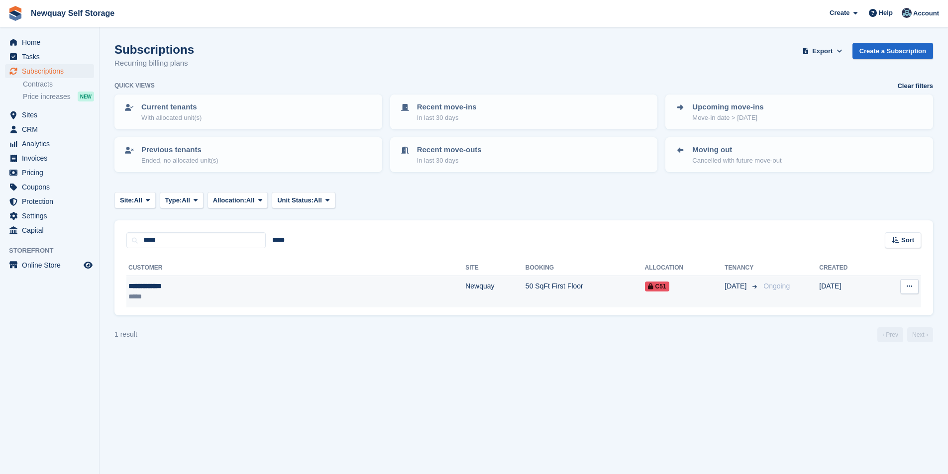
click at [163, 288] on div "**********" at bounding box center [209, 286] width 162 height 10
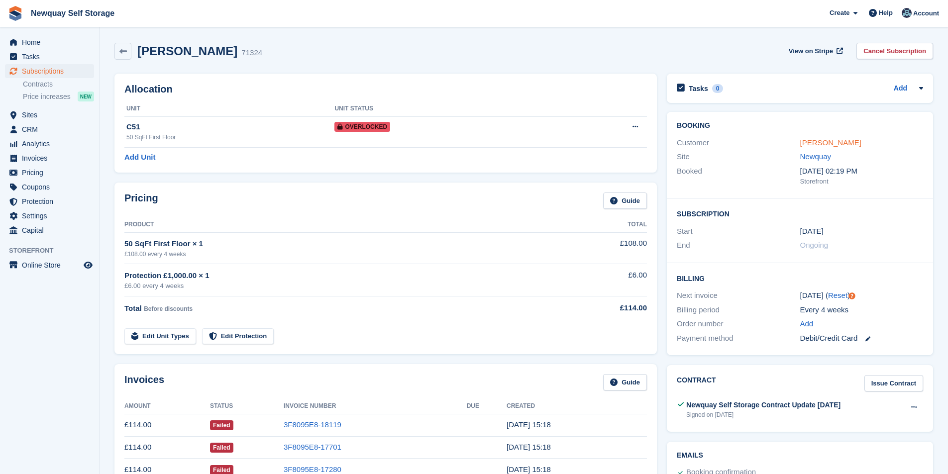
click at [845, 143] on link "[PERSON_NAME]" at bounding box center [830, 142] width 61 height 8
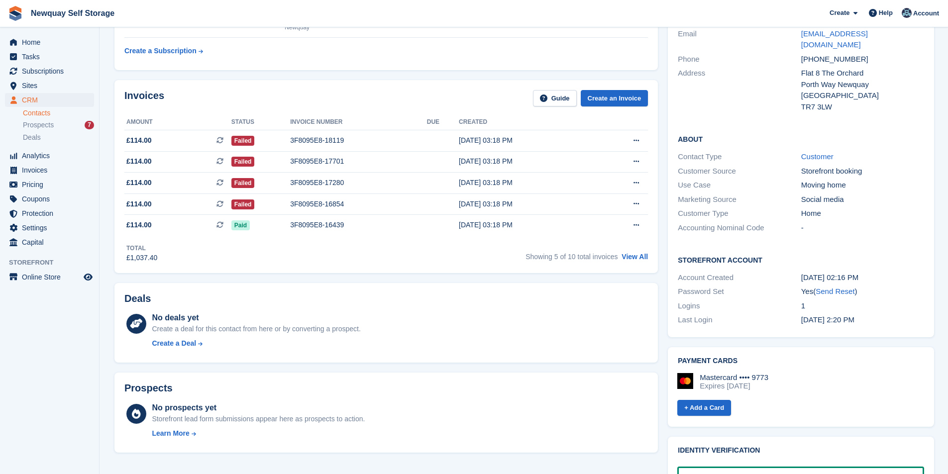
scroll to position [299, 0]
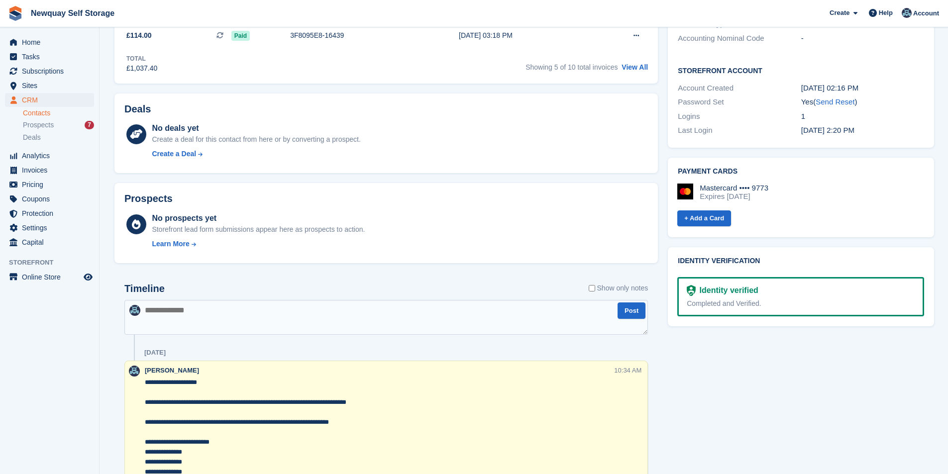
click at [347, 308] on textarea at bounding box center [386, 317] width 524 height 35
paste textarea "**********"
type textarea "**********"
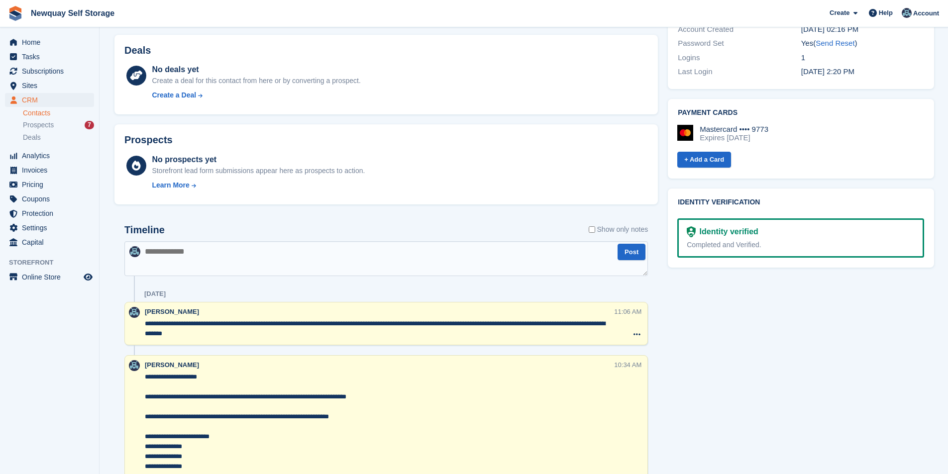
scroll to position [498, 0]
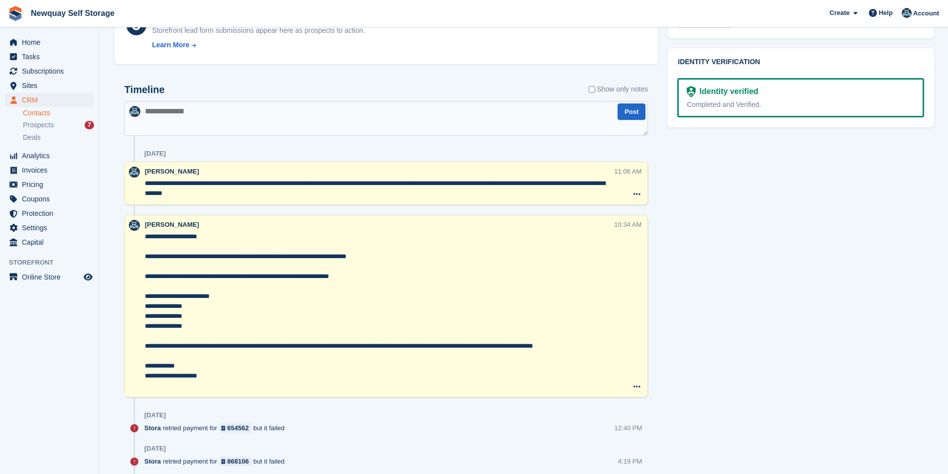
click at [219, 122] on textarea at bounding box center [386, 118] width 524 height 35
paste textarea "**********"
type textarea "**********"
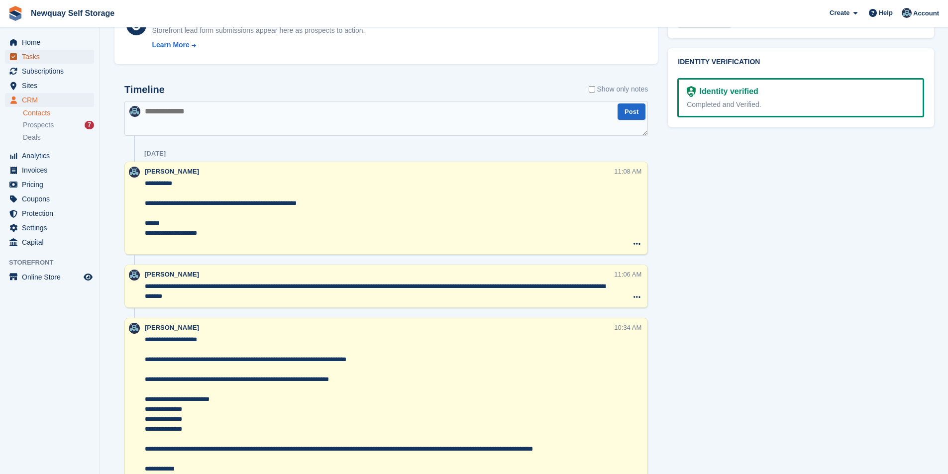
click at [26, 51] on span "Tasks" at bounding box center [52, 57] width 60 height 14
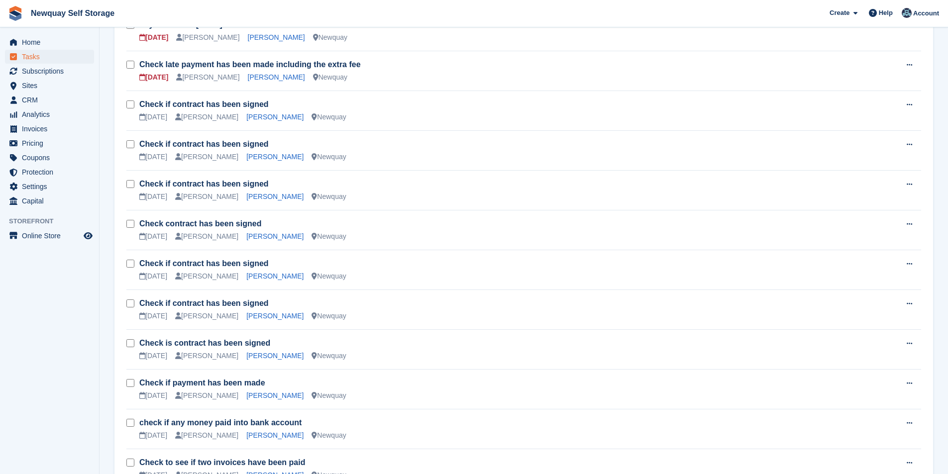
scroll to position [647, 0]
